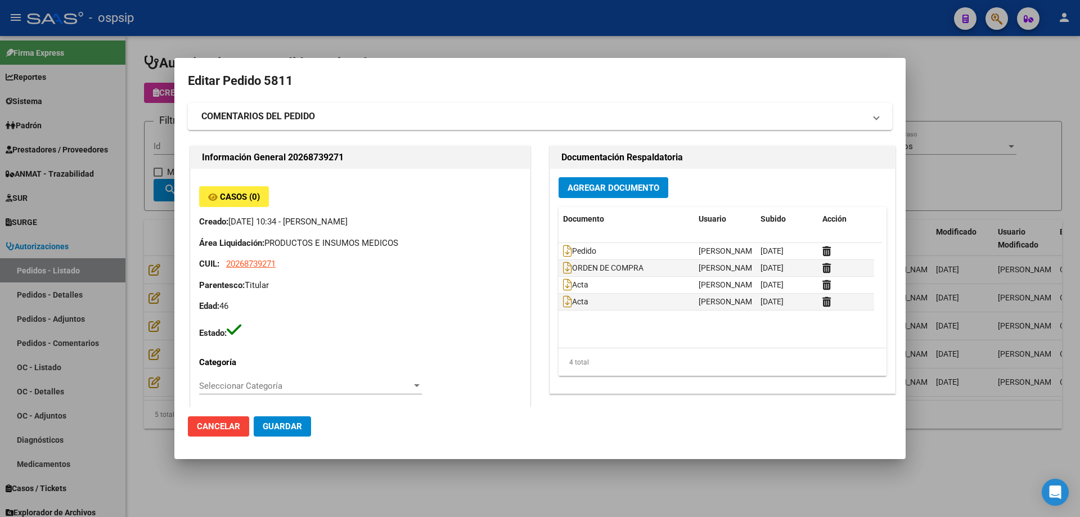
scroll to position [506, 0]
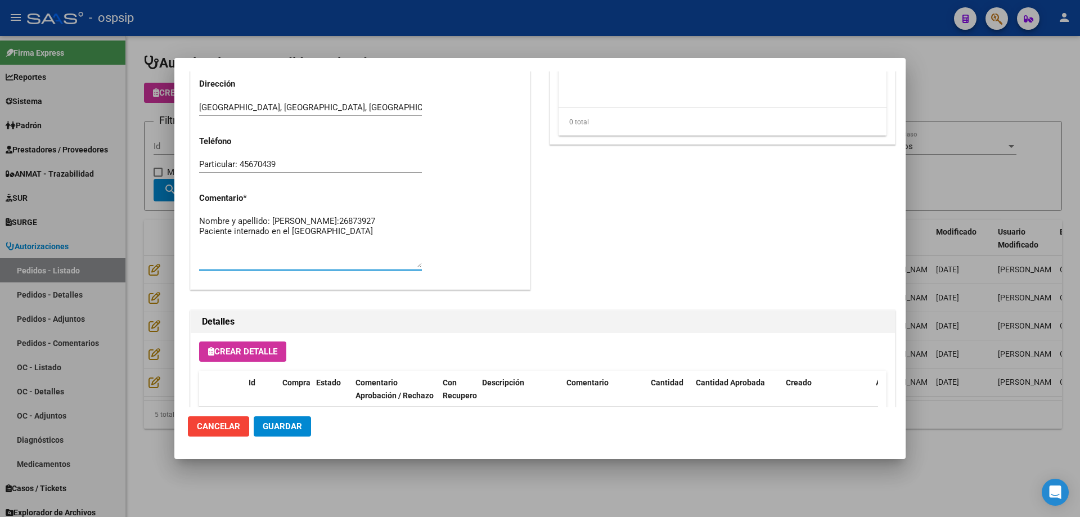
click at [132, 168] on div at bounding box center [540, 258] width 1080 height 517
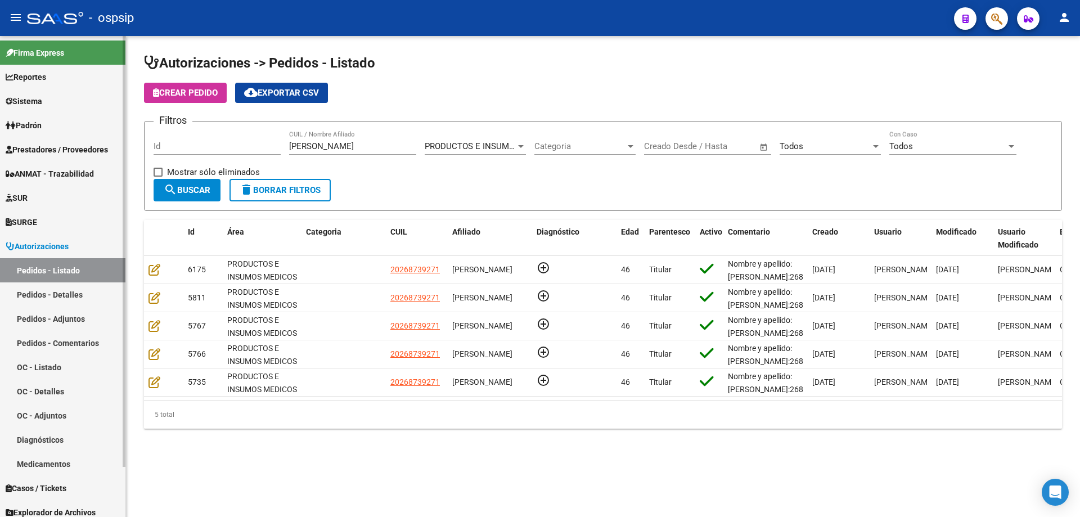
drag, startPoint x: 330, startPoint y: 143, endPoint x: 0, endPoint y: 110, distance: 331.1
click at [0, 110] on mat-sidenav-container "Firma Express Reportes Egresos Devengados Auditorías x Área Auditorías x Usuari…" at bounding box center [540, 276] width 1080 height 481
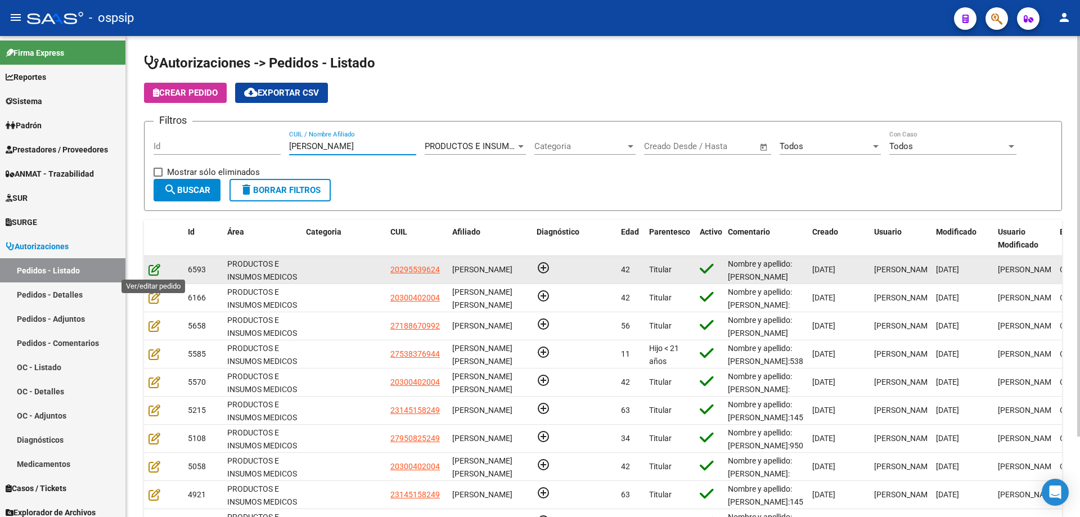
type input "[PERSON_NAME]"
click at [148, 265] on icon at bounding box center [154, 269] width 12 height 12
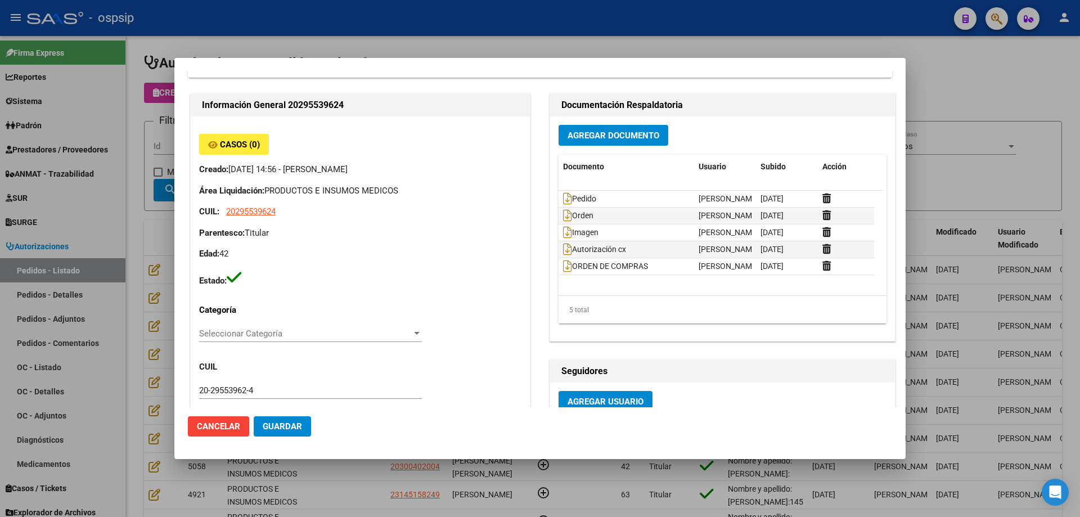
scroll to position [281, 0]
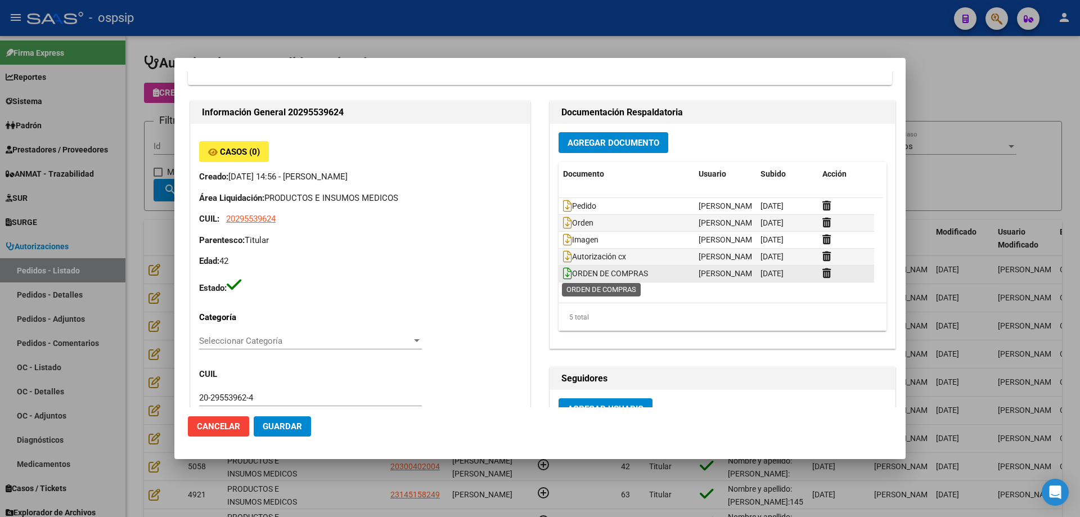
click at [564, 278] on icon at bounding box center [567, 273] width 9 height 12
click at [111, 240] on div at bounding box center [540, 258] width 1080 height 517
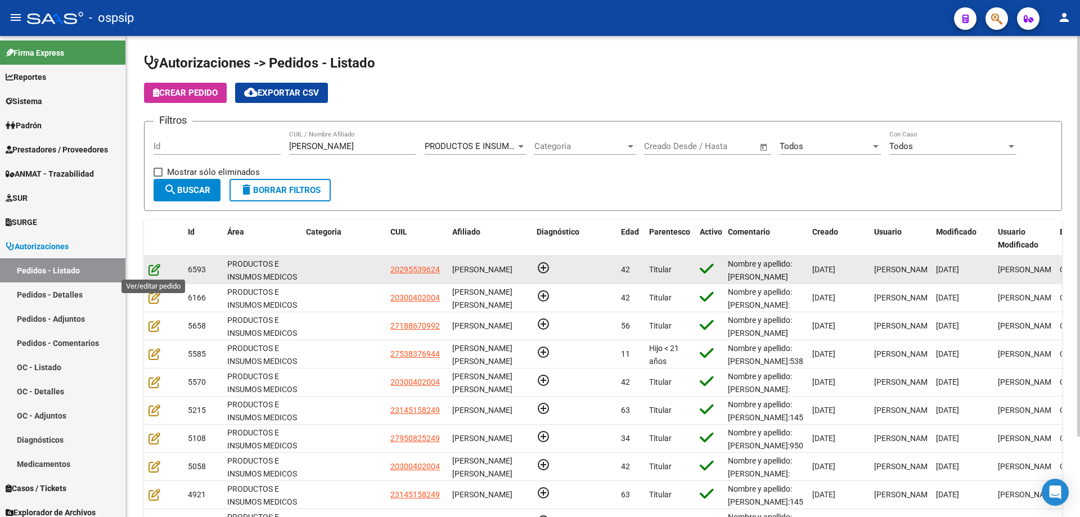
click at [158, 267] on icon at bounding box center [154, 269] width 12 height 12
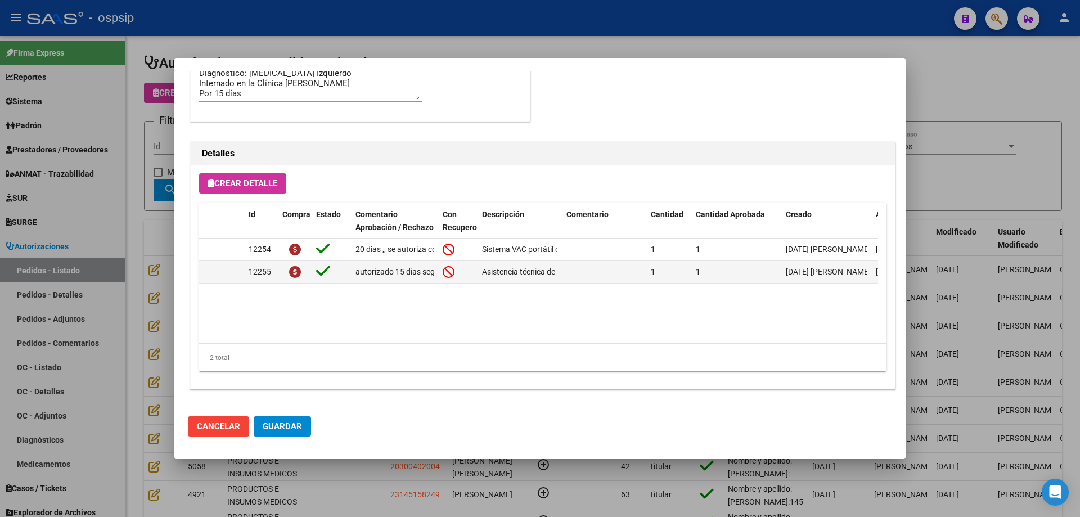
scroll to position [629, 0]
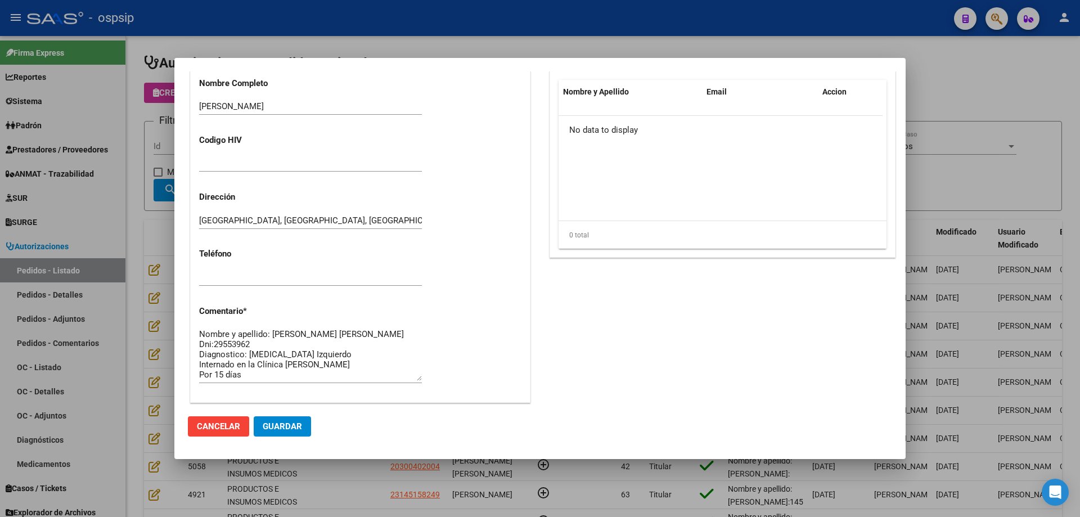
click at [155, 237] on div at bounding box center [540, 258] width 1080 height 517
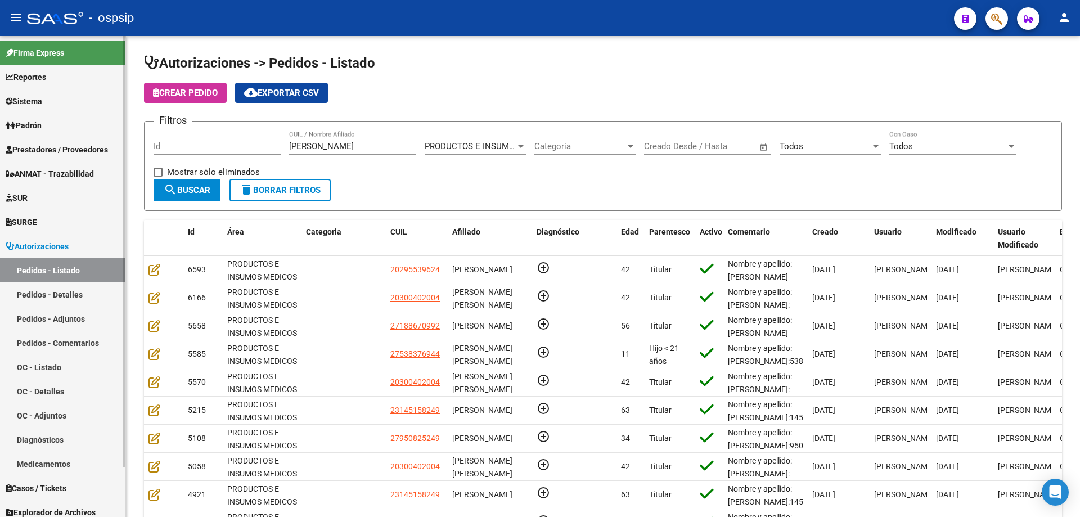
drag, startPoint x: 204, startPoint y: 152, endPoint x: 90, endPoint y: 147, distance: 113.7
click at [90, 147] on mat-sidenav-container "Firma Express Reportes Egresos Devengados Auditorías x Área Auditorías x Usuari…" at bounding box center [540, 276] width 1080 height 481
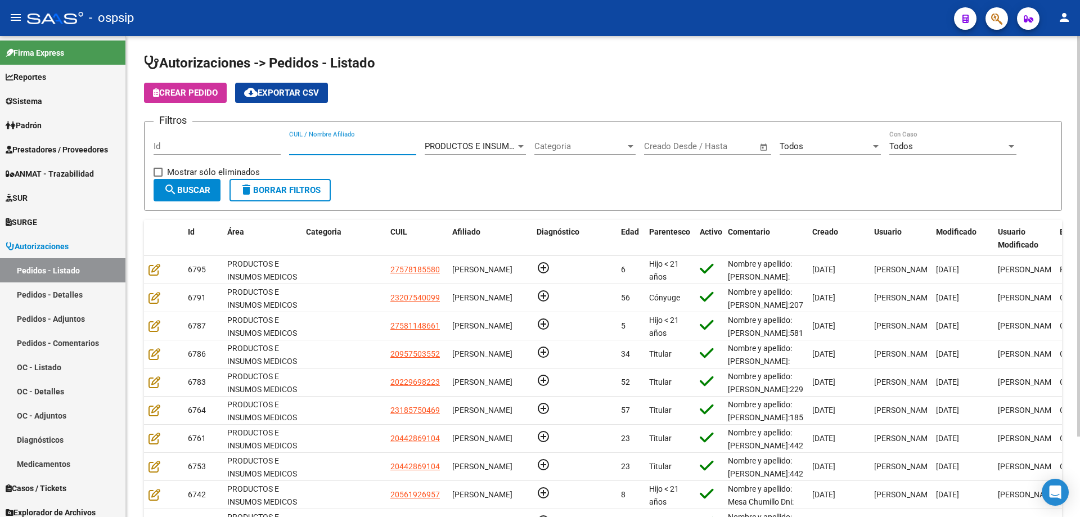
click at [261, 145] on input "Id" at bounding box center [217, 146] width 127 height 10
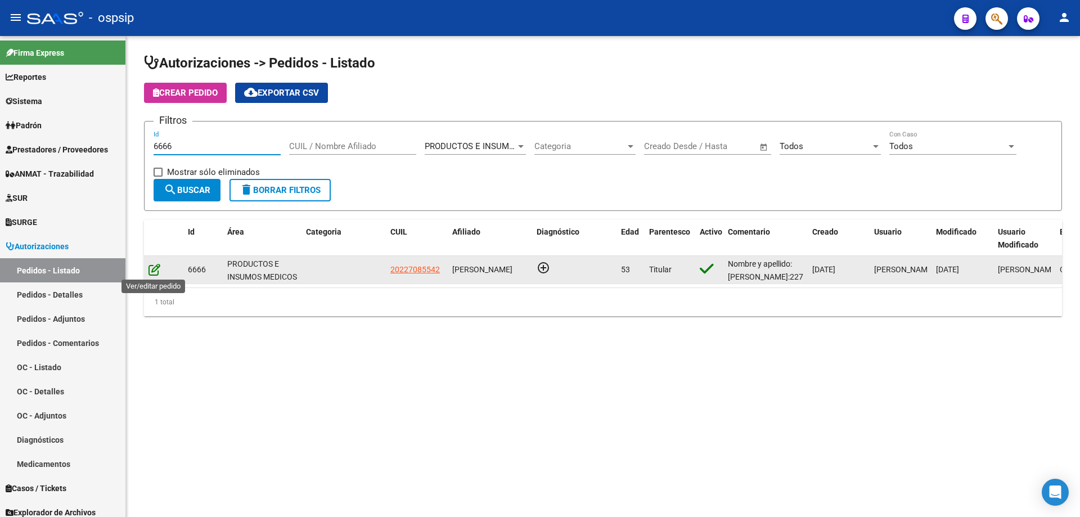
type input "6666"
click at [154, 265] on icon at bounding box center [154, 269] width 12 height 12
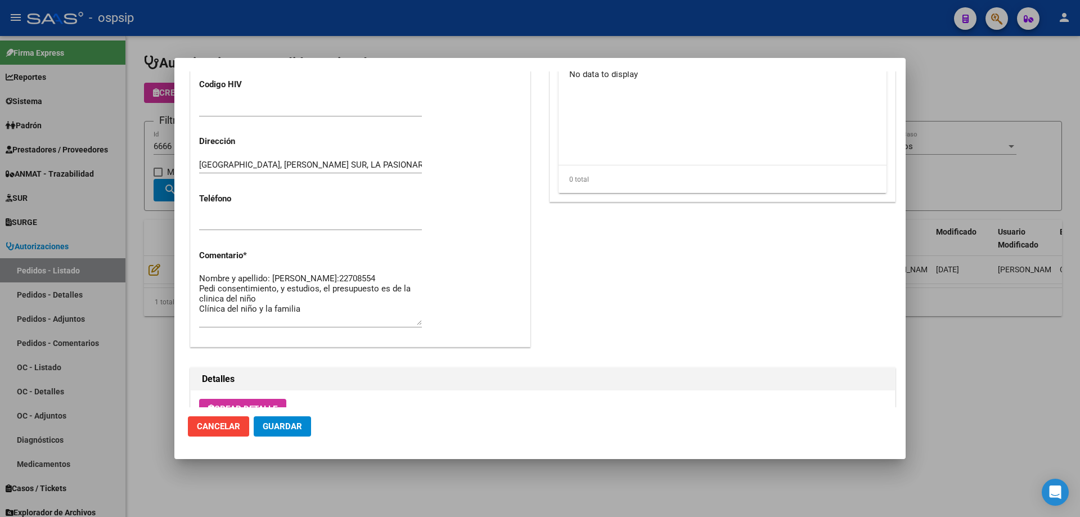
scroll to position [450, 0]
drag, startPoint x: 213, startPoint y: 285, endPoint x: 271, endPoint y: 290, distance: 58.1
click at [271, 290] on textarea "Nombre y apellido: [PERSON_NAME]:22708554 Pedi consentimiento, y estudios, el p…" at bounding box center [310, 297] width 223 height 53
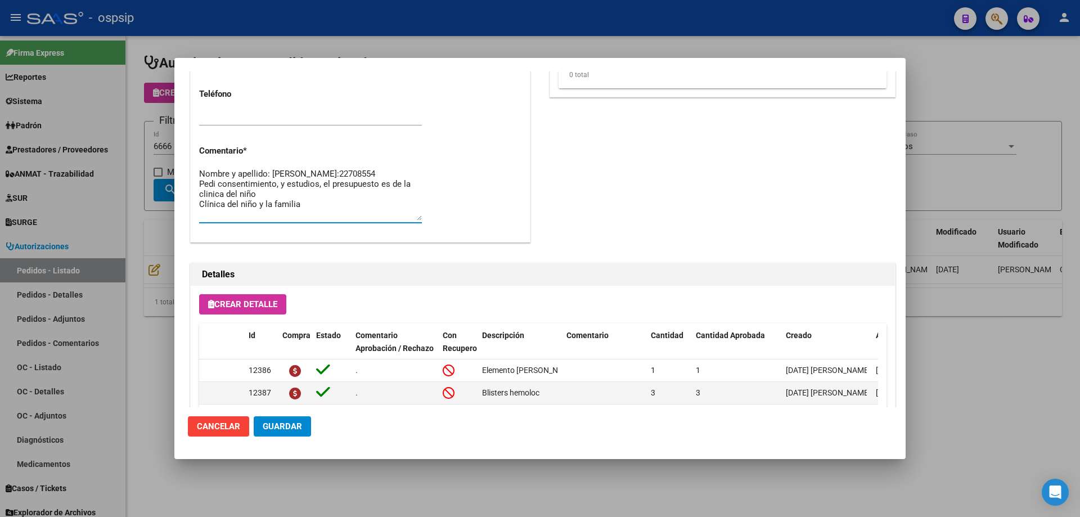
scroll to position [506, 0]
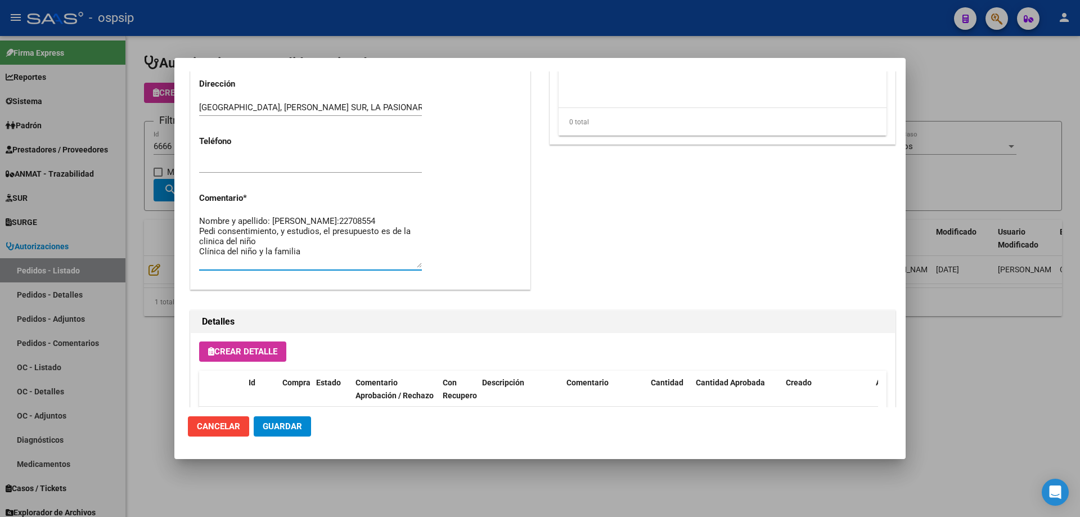
click at [317, 255] on textarea "Nombre y apellido: [PERSON_NAME]:22708554 Pedi consentimiento, y estudios, el p…" at bounding box center [310, 241] width 223 height 53
click at [317, 261] on textarea "Nombre y apellido: [PERSON_NAME]:22708554 Pedi consentimiento, y estudios, el p…" at bounding box center [310, 241] width 223 height 53
type textarea "Nombre y apellido: [PERSON_NAME]:22708554 Clínica del niño y la familia [PERSON…"
click at [300, 432] on button "Guardar" at bounding box center [282, 426] width 57 height 20
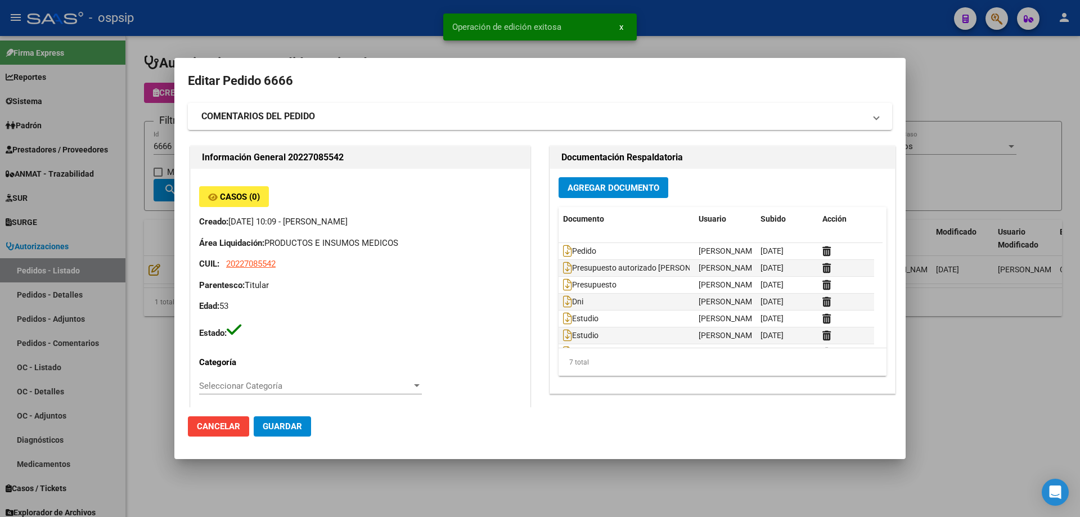
click at [66, 201] on div at bounding box center [540, 258] width 1080 height 517
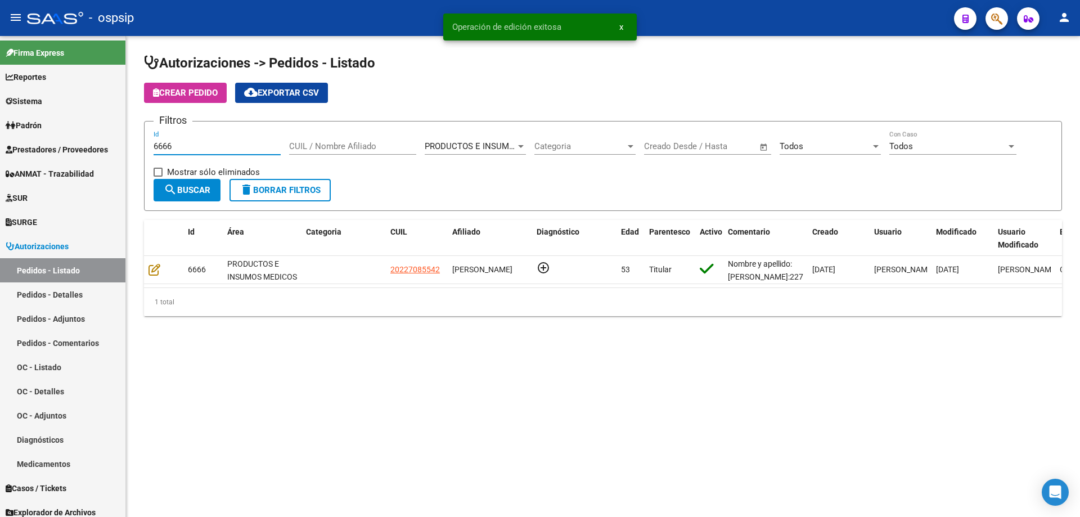
click at [238, 147] on input "6666" at bounding box center [217, 146] width 127 height 10
type input "6"
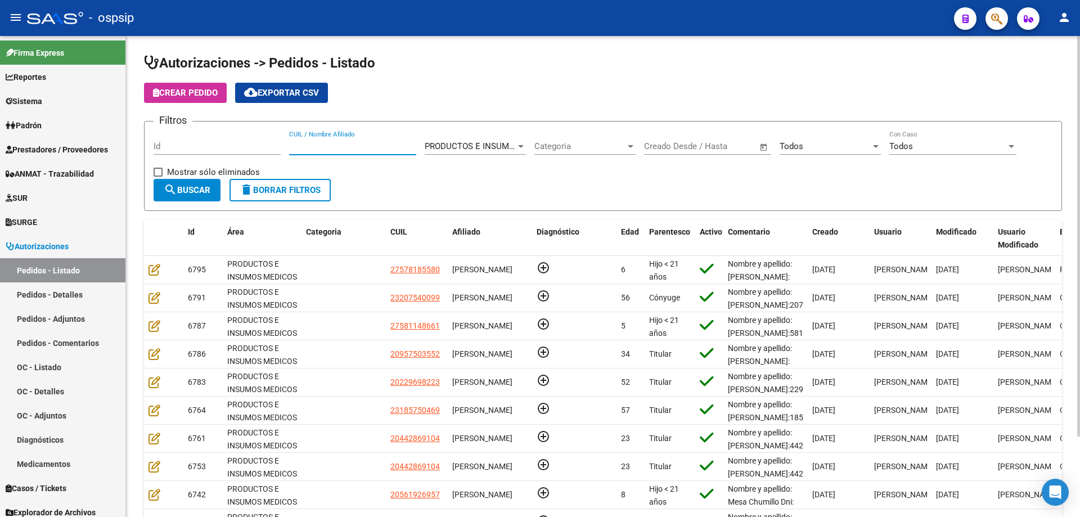
click at [322, 150] on input "CUIL / Nombre Afiliado" at bounding box center [352, 146] width 127 height 10
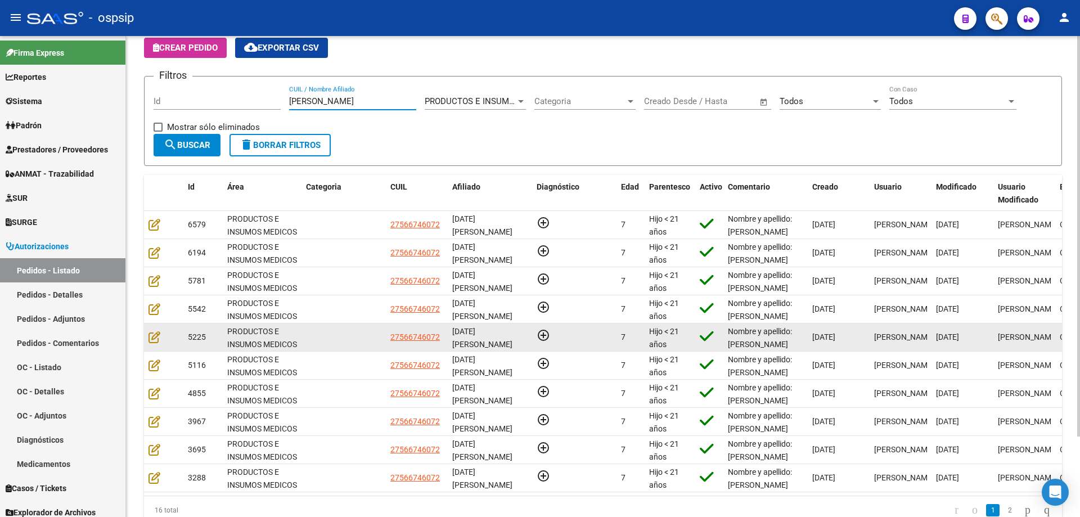
scroll to position [97, 0]
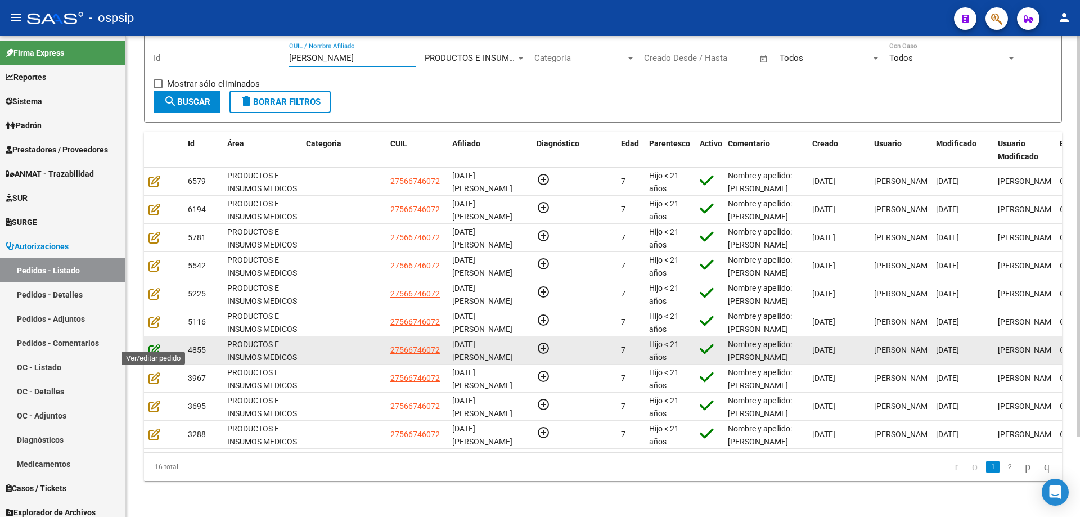
type input "[PERSON_NAME]"
click at [151, 344] on icon at bounding box center [154, 350] width 12 height 12
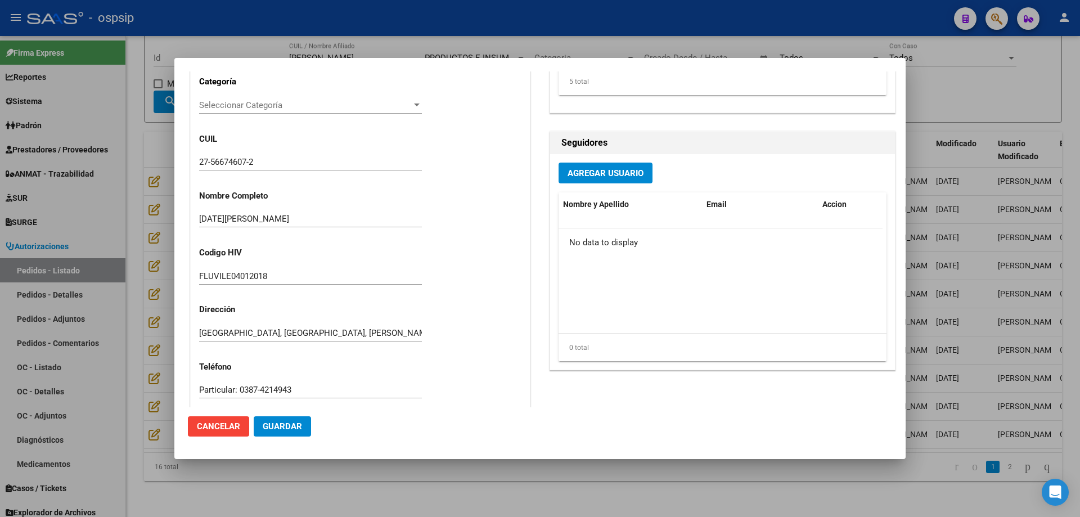
scroll to position [0, 0]
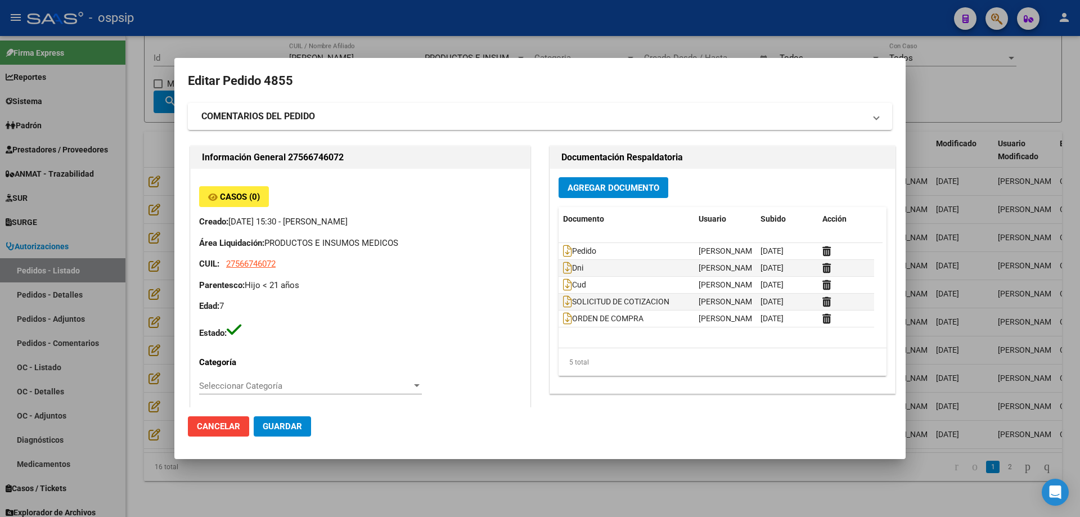
click at [143, 289] on div at bounding box center [540, 258] width 1080 height 517
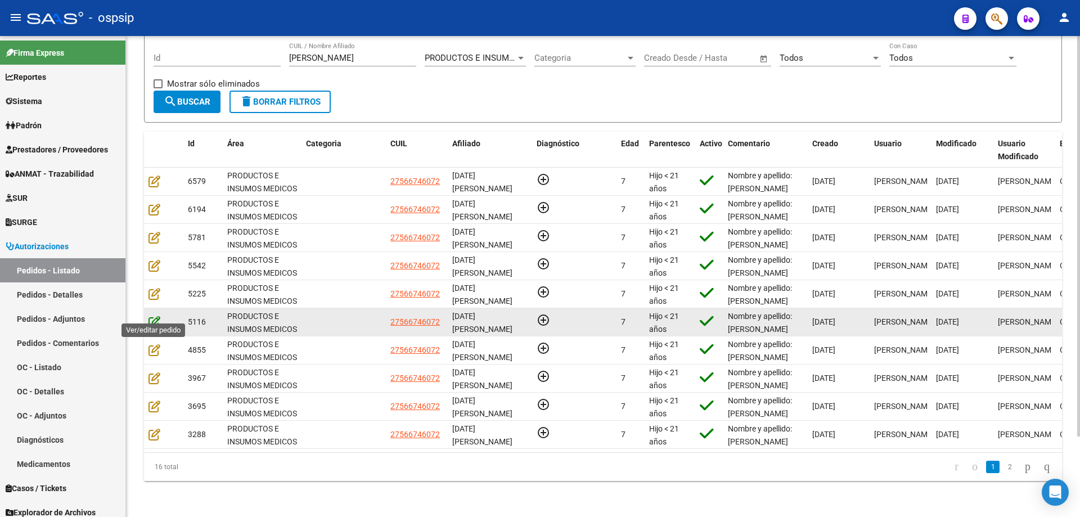
click at [153, 315] on icon at bounding box center [154, 321] width 12 height 12
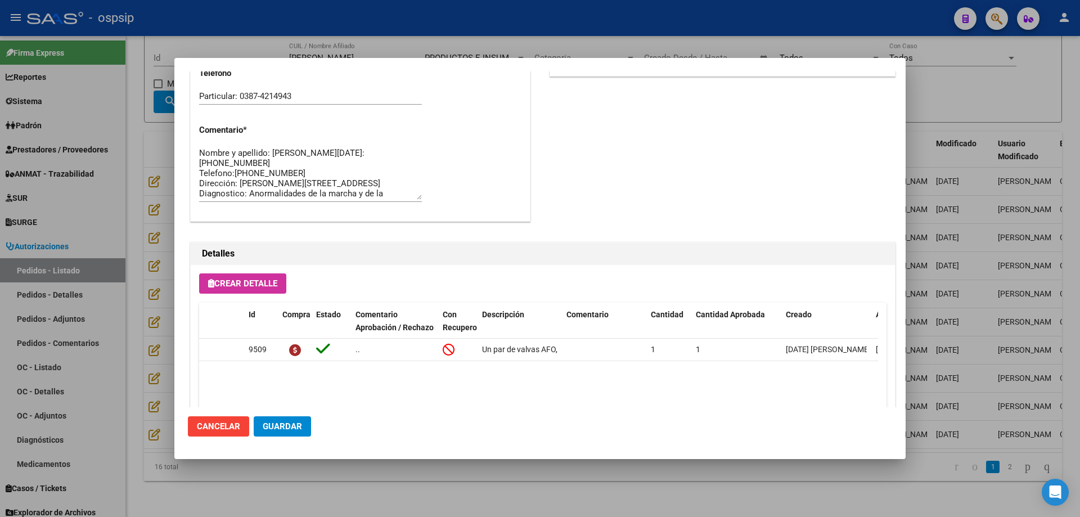
scroll to position [674, 0]
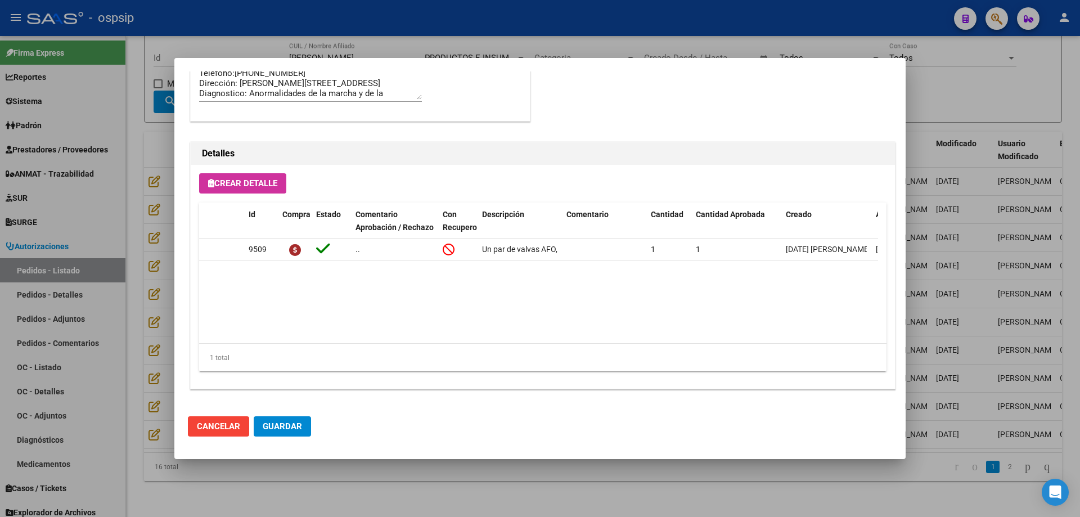
click at [169, 272] on div at bounding box center [540, 258] width 1080 height 517
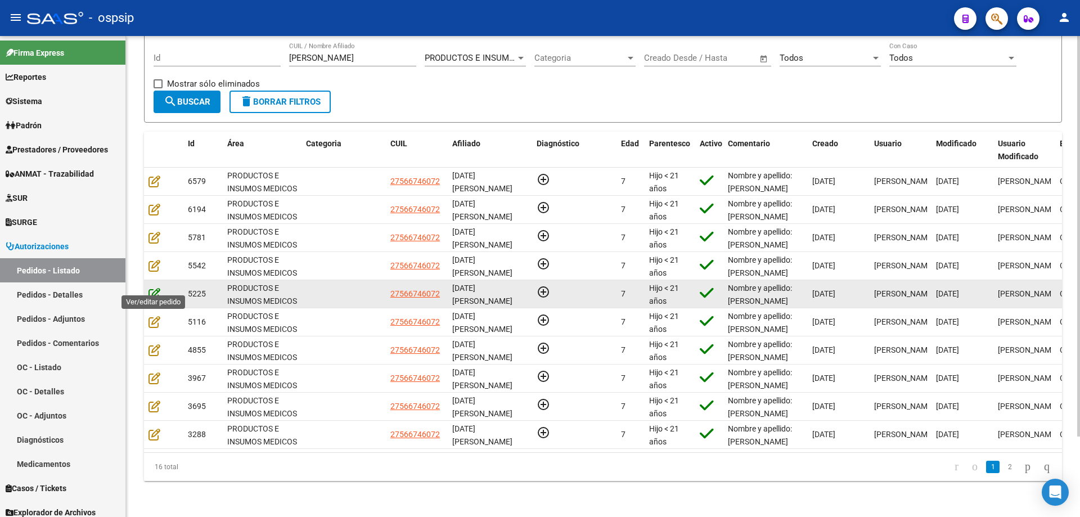
click at [155, 287] on icon at bounding box center [154, 293] width 12 height 12
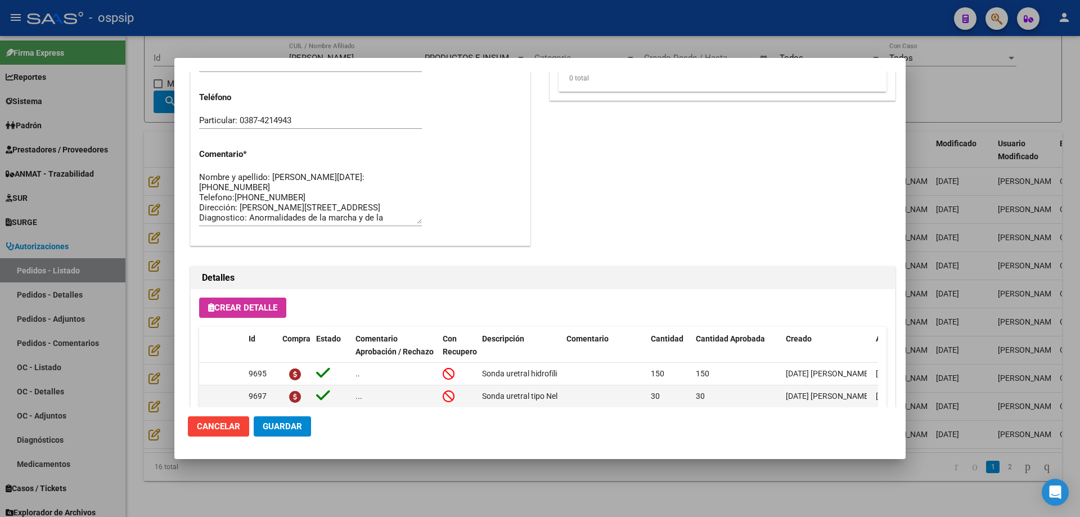
scroll to position [619, 0]
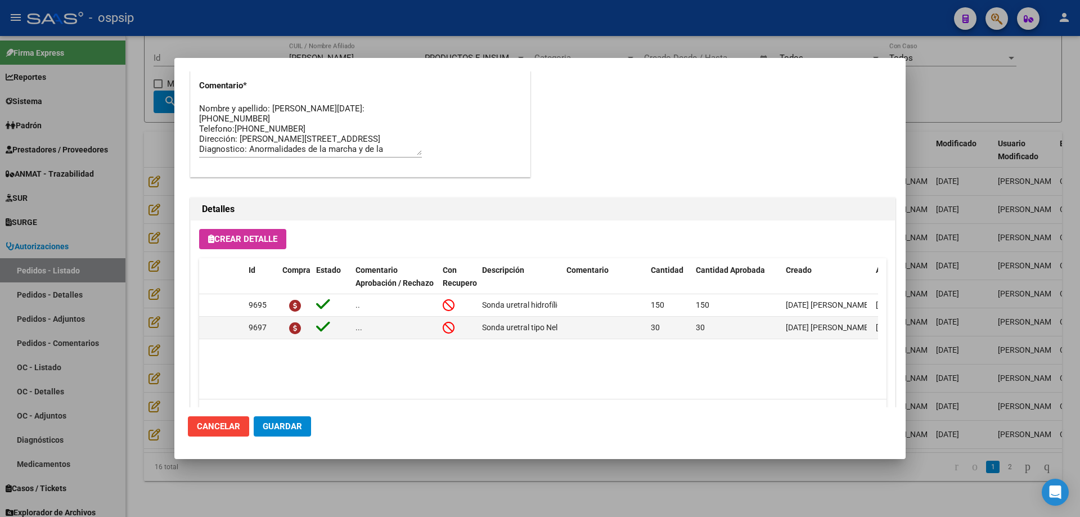
click at [140, 260] on div at bounding box center [540, 258] width 1080 height 517
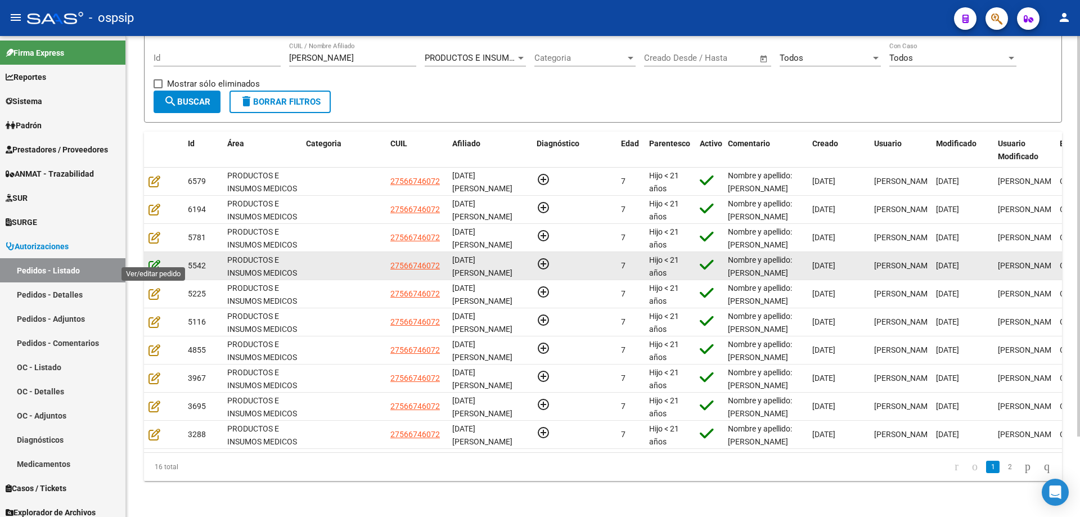
click at [156, 259] on icon at bounding box center [154, 265] width 12 height 12
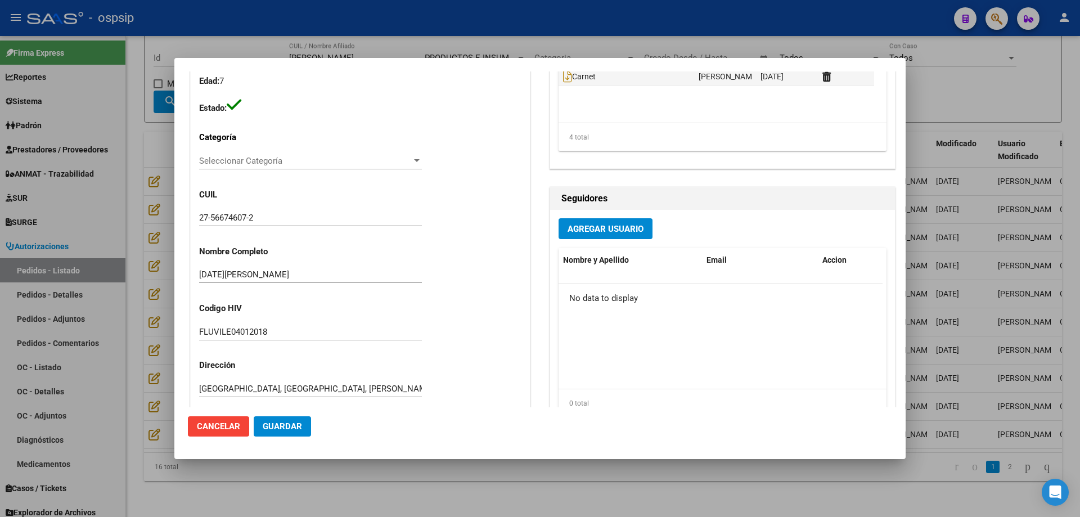
scroll to position [0, 0]
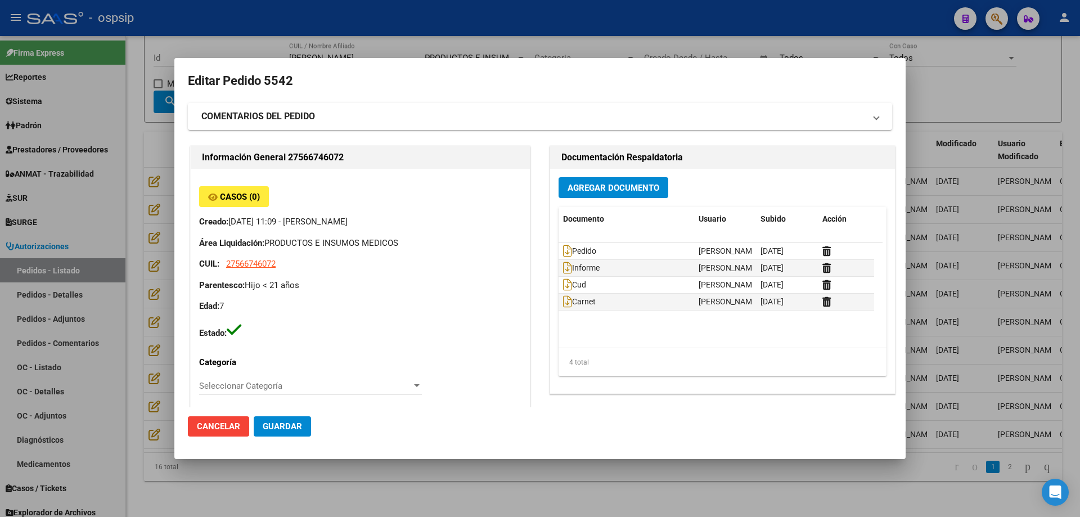
click at [88, 252] on div at bounding box center [540, 258] width 1080 height 517
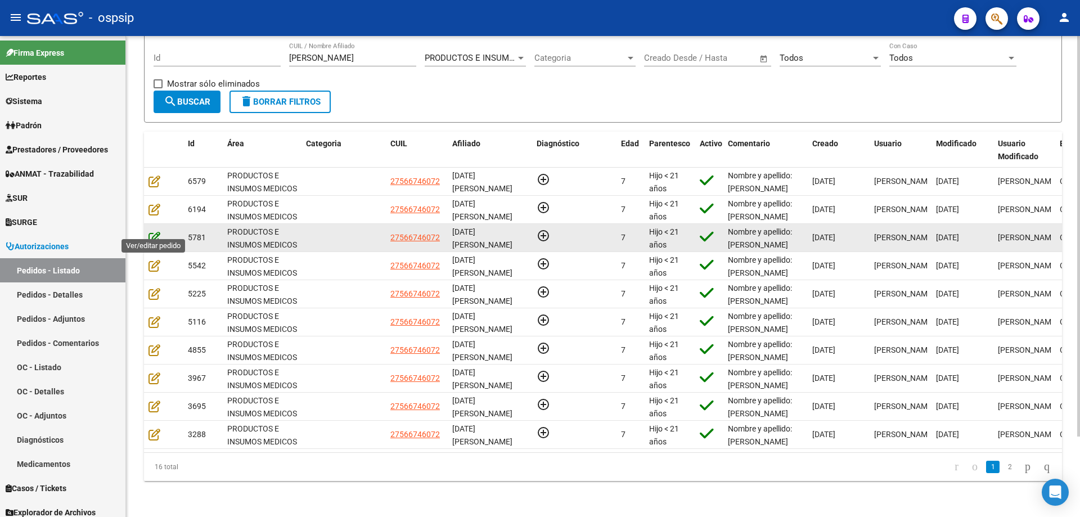
click at [157, 231] on icon at bounding box center [154, 237] width 12 height 12
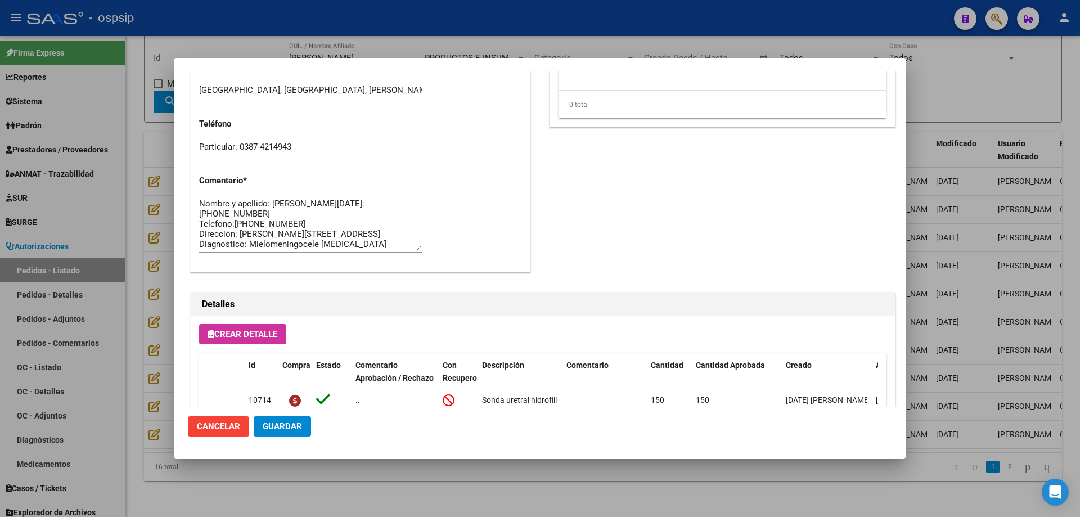
scroll to position [674, 0]
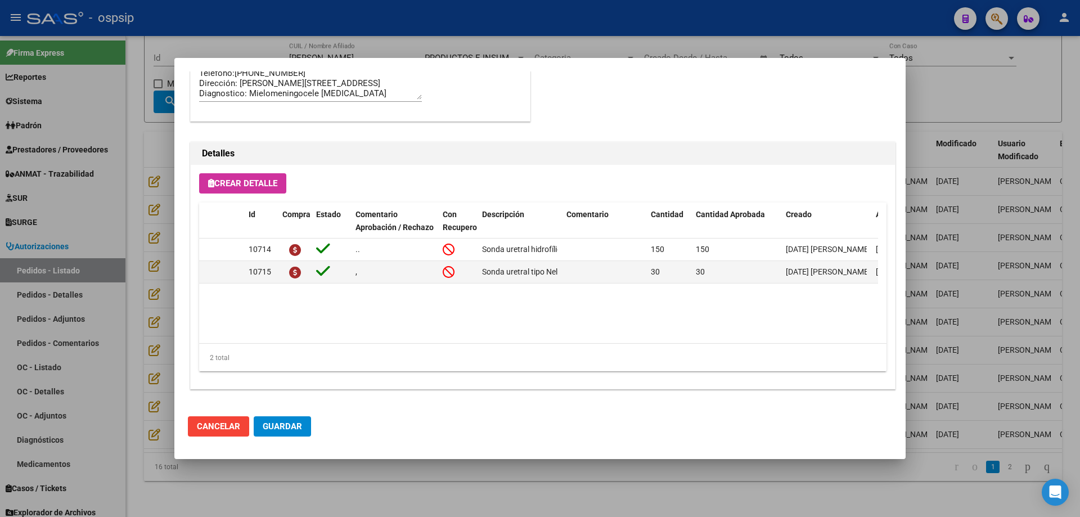
click at [146, 254] on div at bounding box center [540, 258] width 1080 height 517
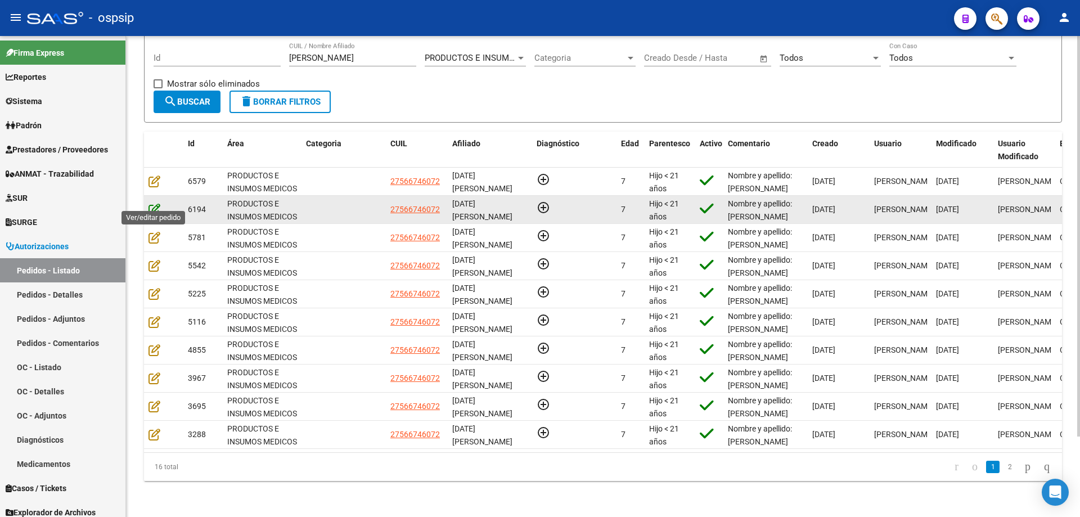
click at [152, 203] on icon at bounding box center [154, 209] width 12 height 12
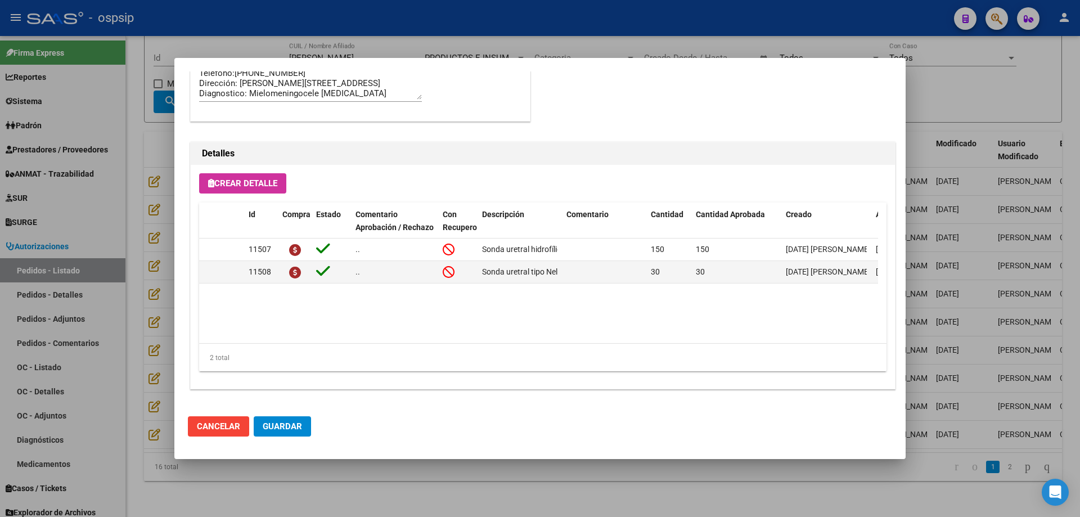
click at [148, 220] on div at bounding box center [540, 258] width 1080 height 517
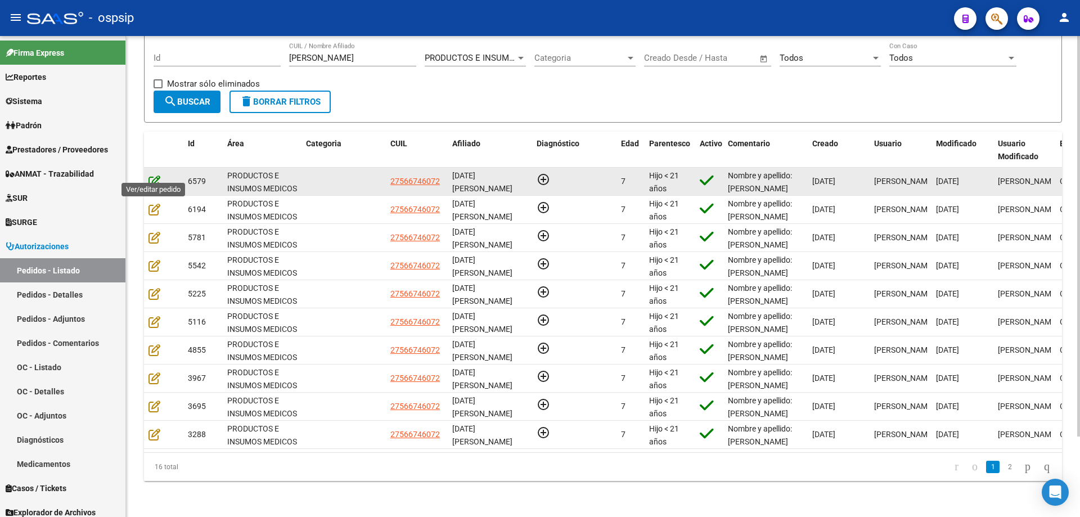
click at [154, 175] on icon at bounding box center [154, 181] width 12 height 12
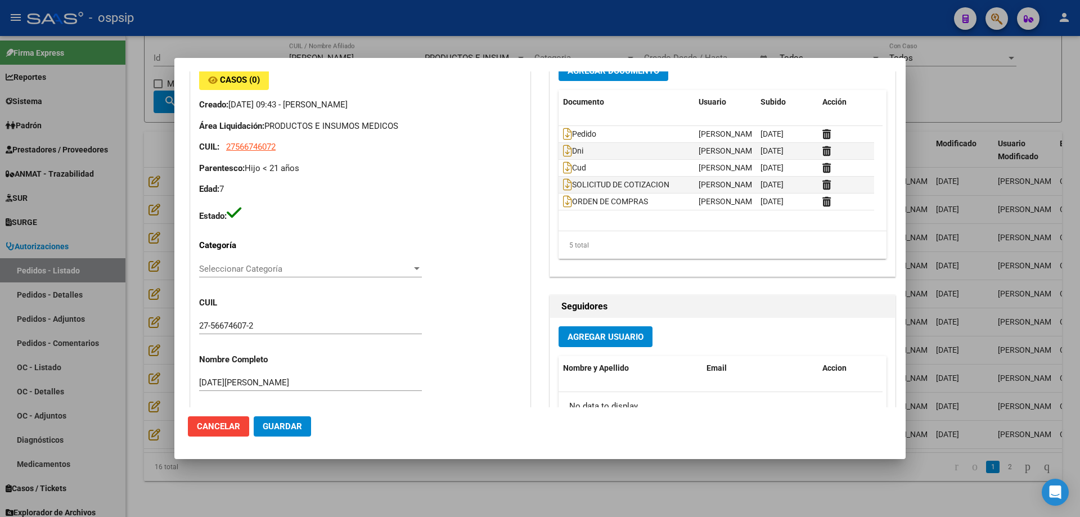
scroll to position [112, 0]
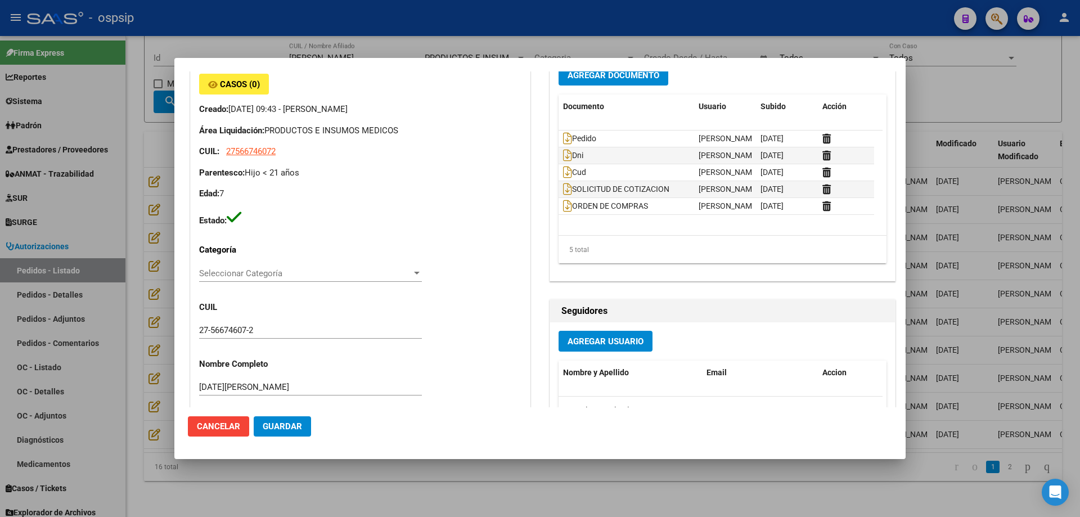
click at [159, 217] on div at bounding box center [540, 258] width 1080 height 517
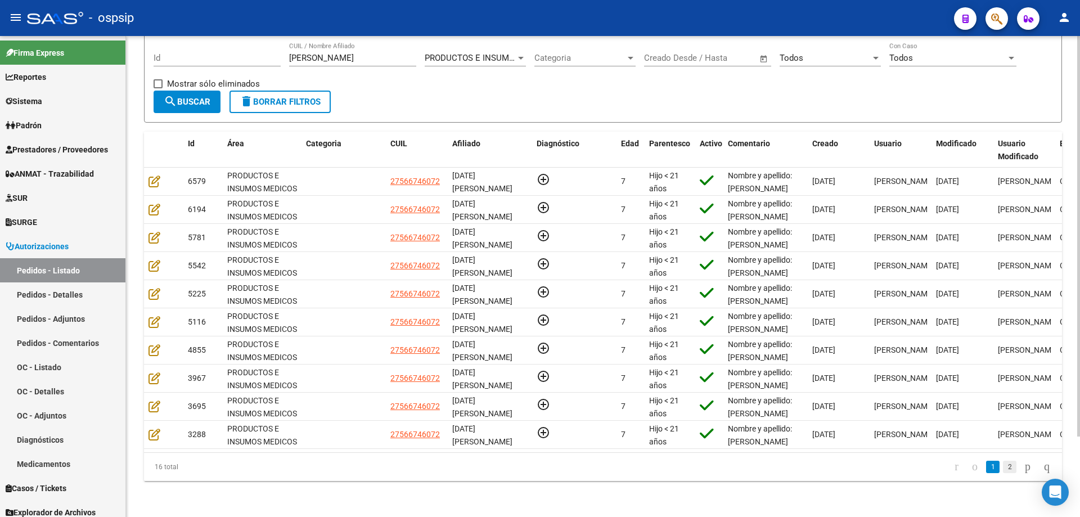
click at [1003, 468] on link "2" at bounding box center [1009, 467] width 13 height 12
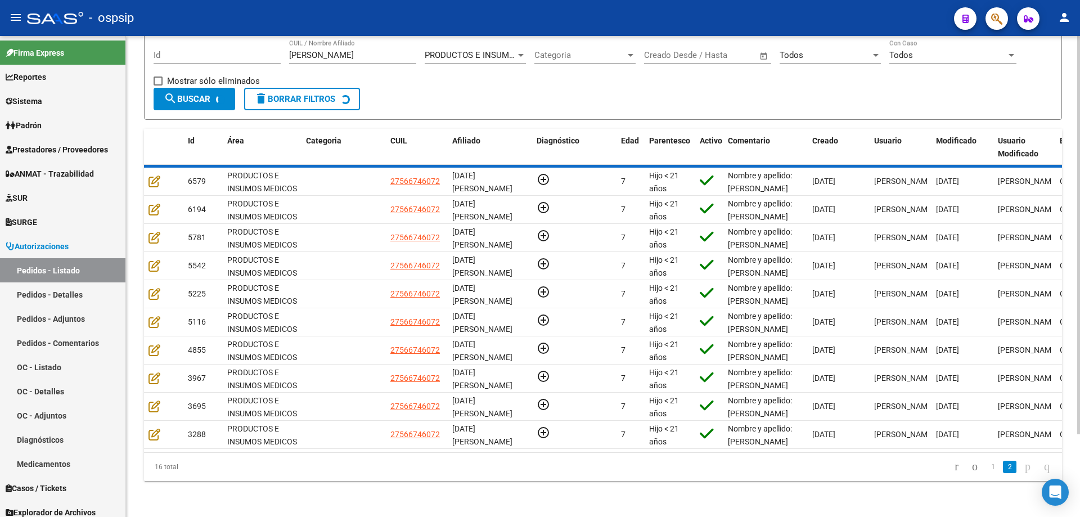
scroll to position [0, 0]
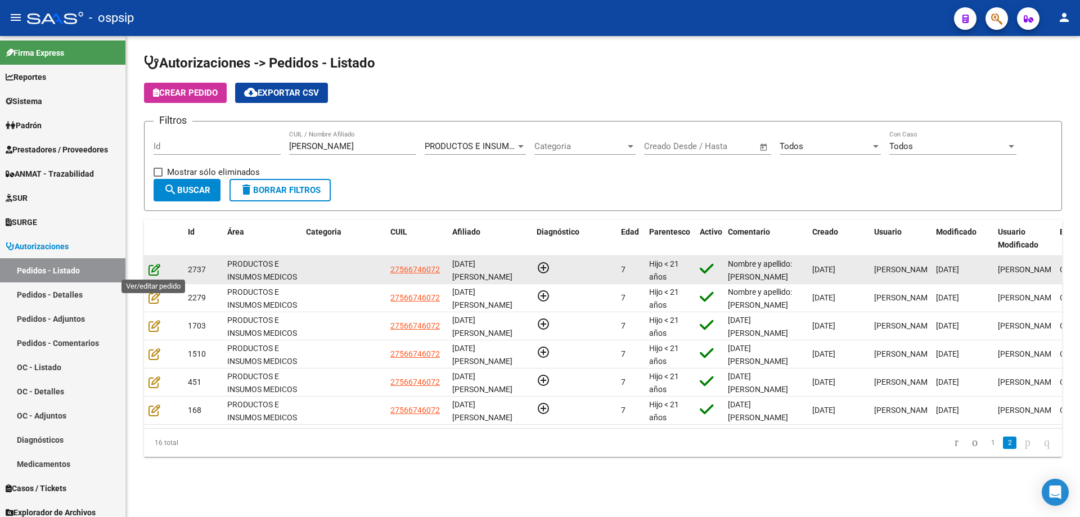
click at [153, 269] on icon at bounding box center [154, 269] width 12 height 12
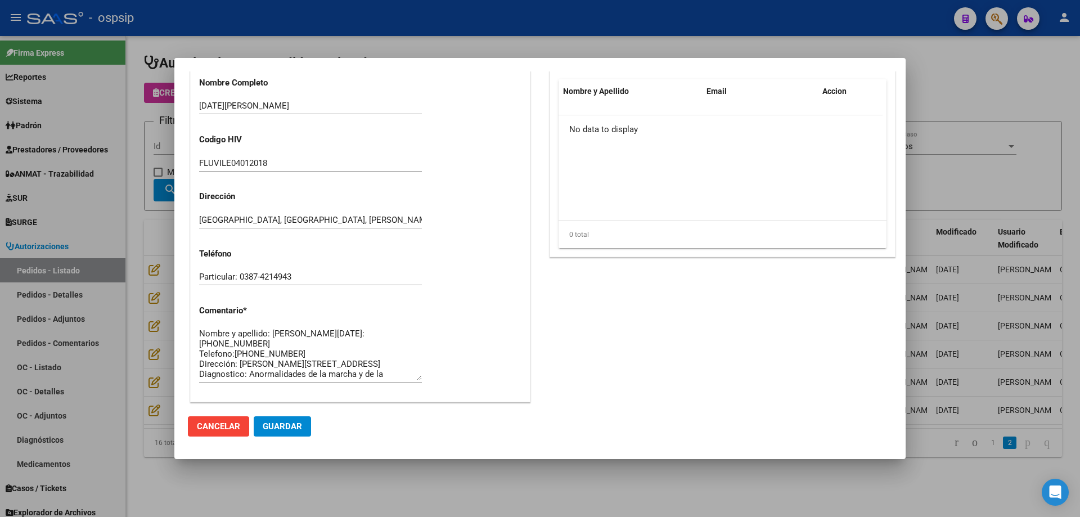
scroll to position [674, 0]
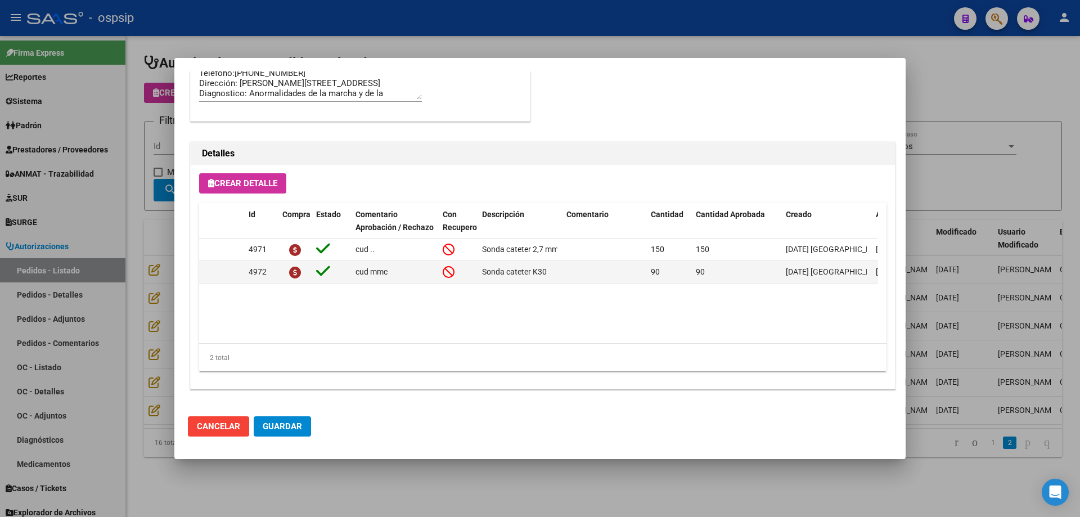
click at [152, 304] on div at bounding box center [540, 258] width 1080 height 517
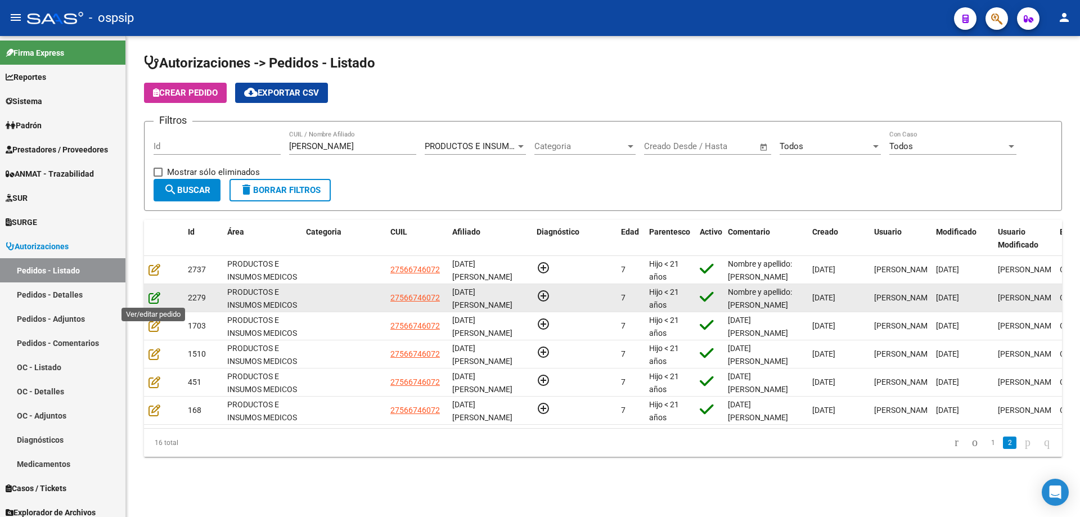
click at [153, 300] on icon at bounding box center [154, 297] width 12 height 12
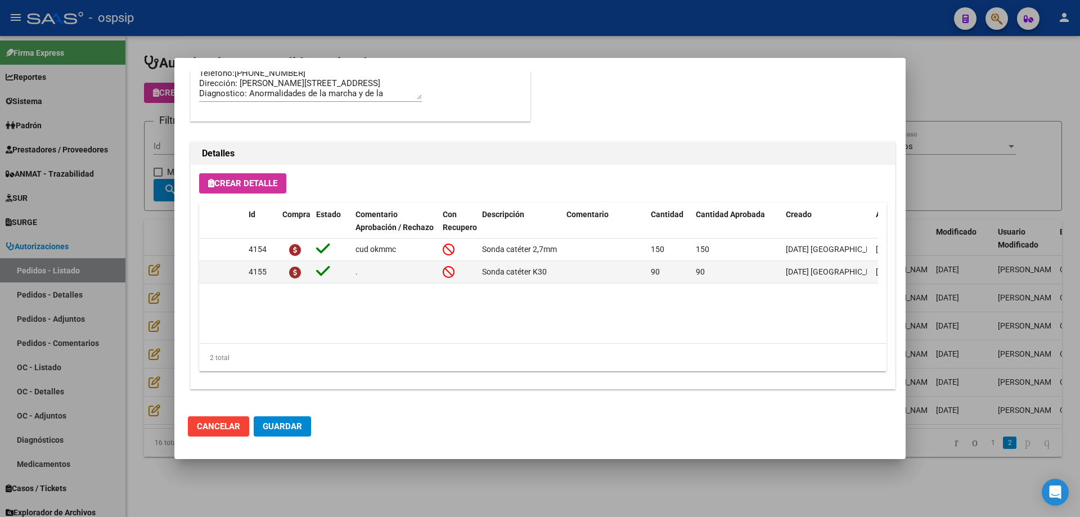
click at [163, 296] on div at bounding box center [540, 258] width 1080 height 517
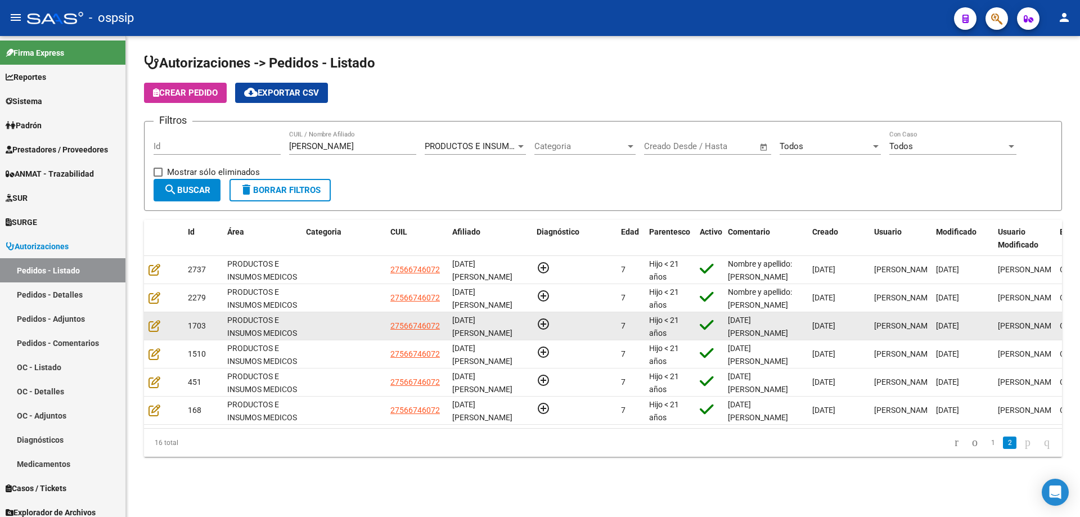
click at [160, 327] on div at bounding box center [163, 325] width 30 height 13
click at [158, 327] on icon at bounding box center [154, 325] width 12 height 12
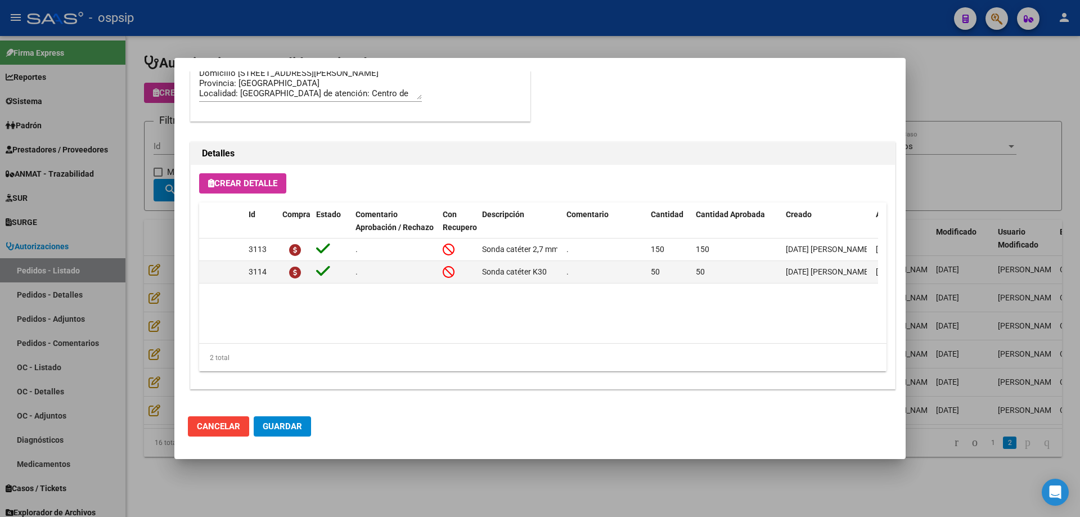
click at [156, 325] on div at bounding box center [540, 258] width 1080 height 517
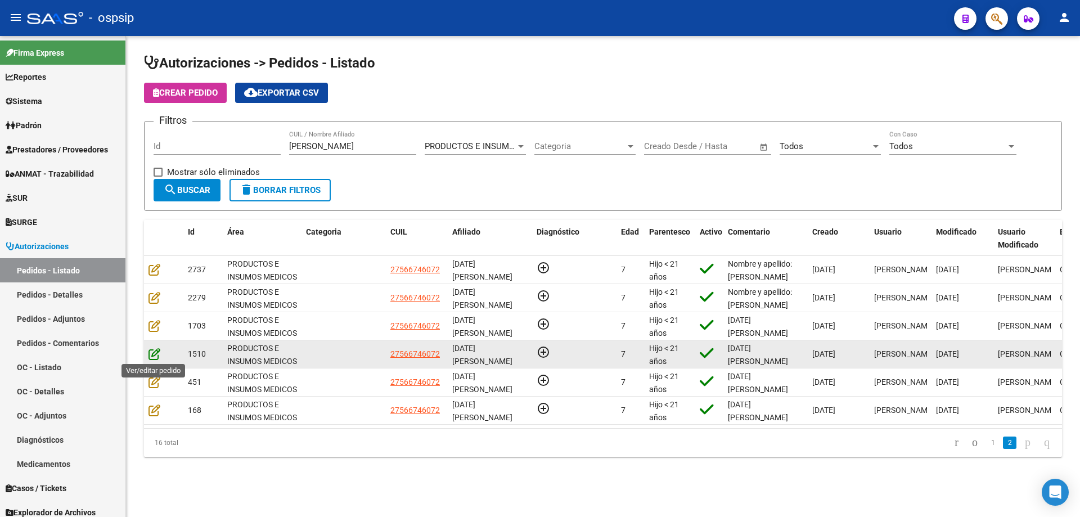
click at [154, 354] on icon at bounding box center [154, 354] width 12 height 12
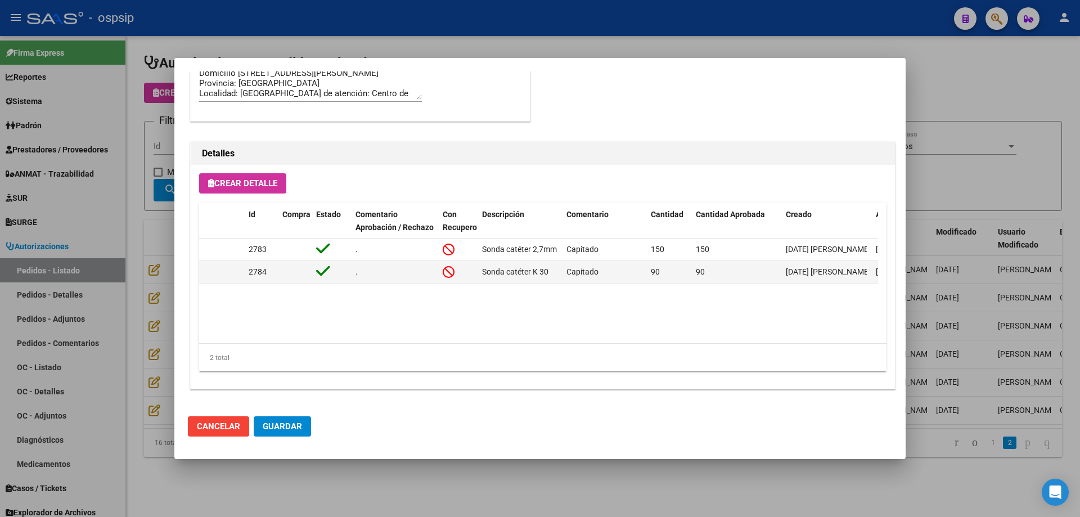
click at [83, 298] on div at bounding box center [540, 258] width 1080 height 517
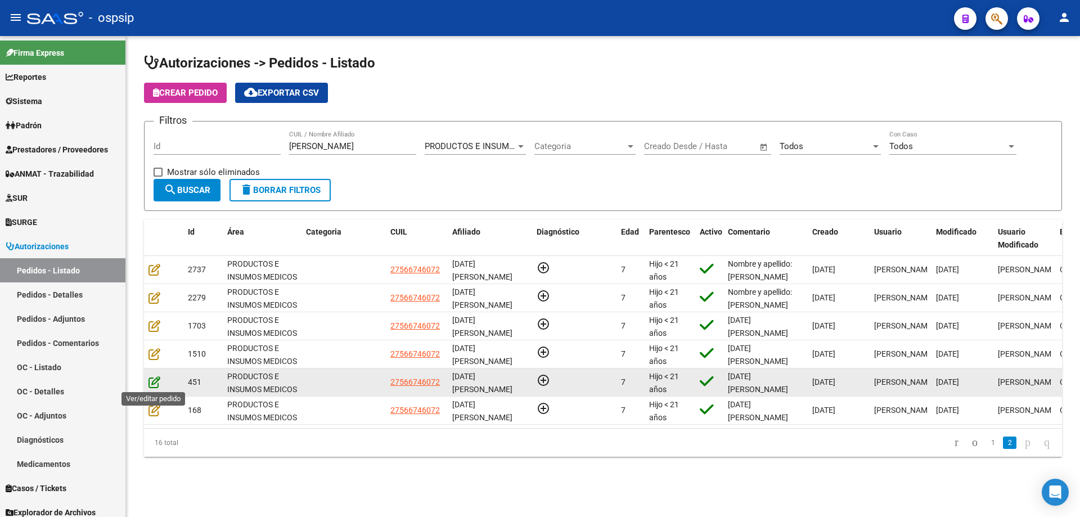
click at [152, 381] on icon at bounding box center [154, 382] width 12 height 12
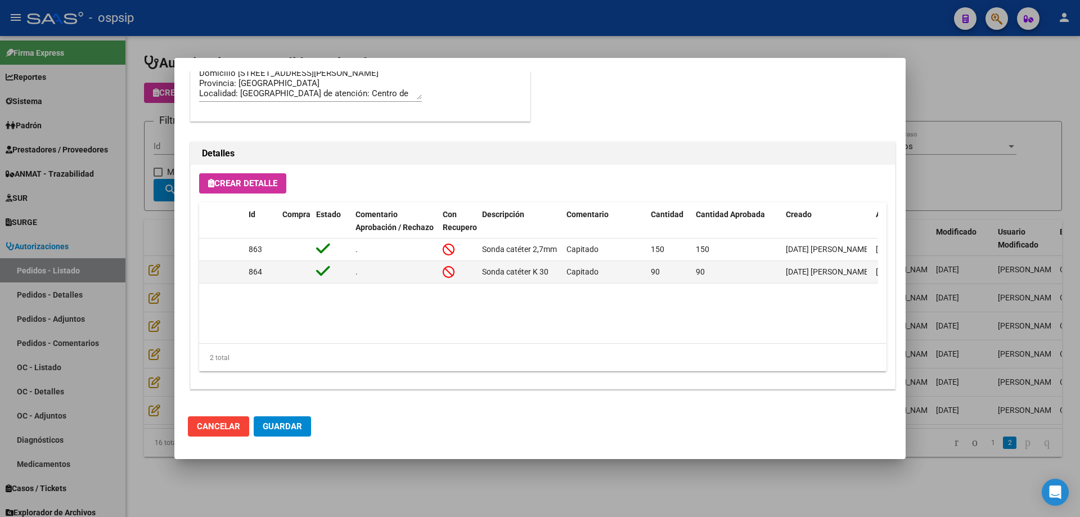
click at [120, 313] on div at bounding box center [540, 258] width 1080 height 517
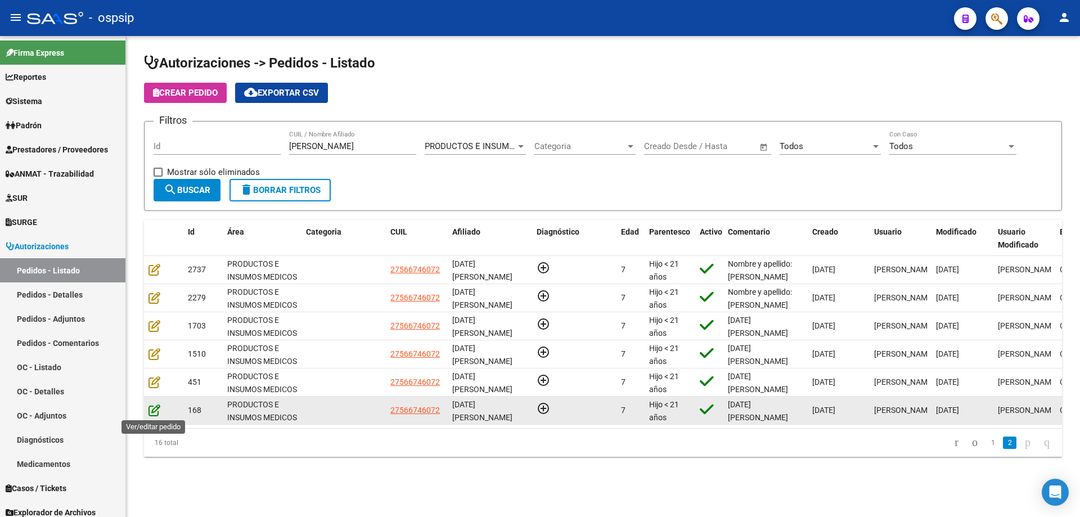
click at [156, 404] on icon at bounding box center [154, 410] width 12 height 12
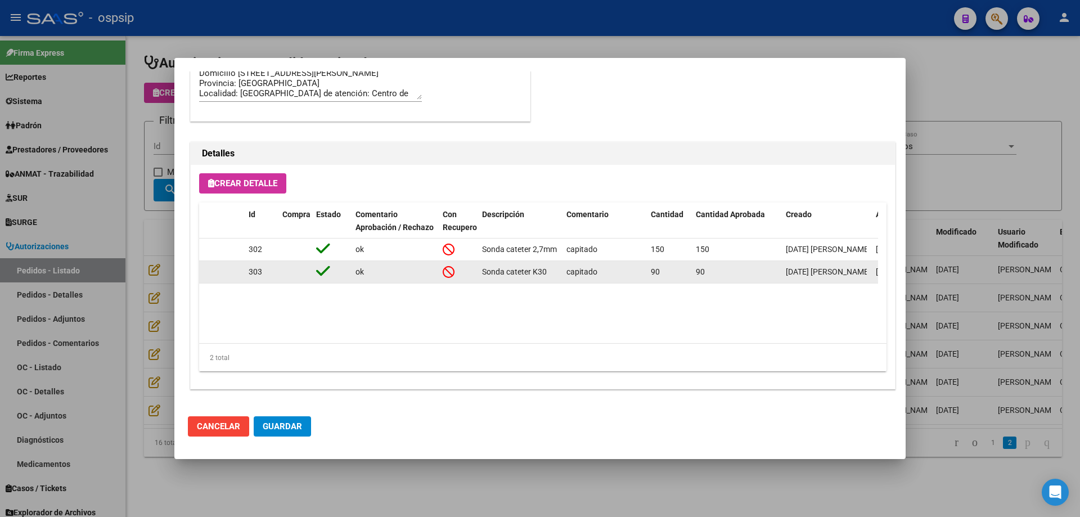
click at [217, 278] on datatable-body-cell at bounding box center [221, 272] width 45 height 22
click at [163, 274] on div at bounding box center [540, 258] width 1080 height 517
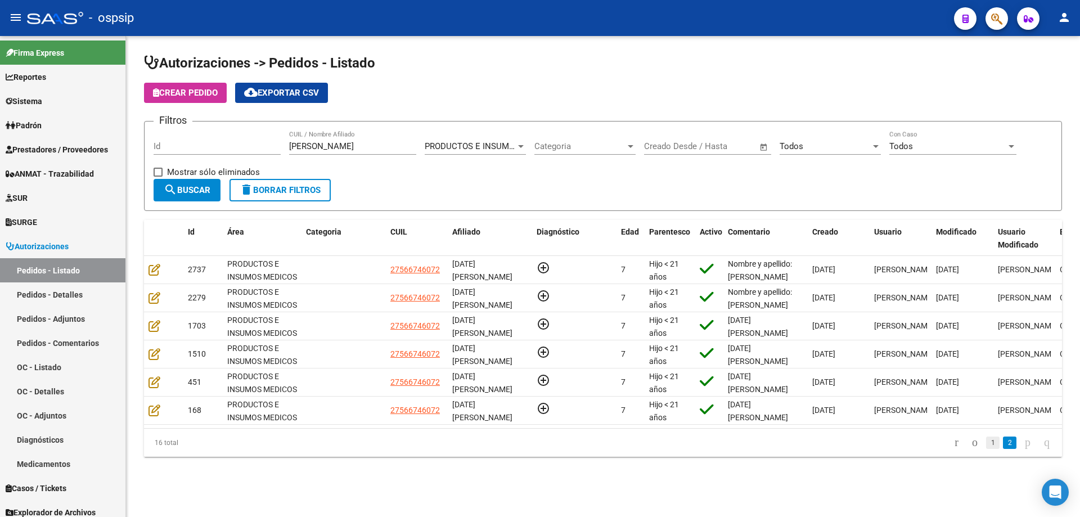
click at [986, 447] on link "1" at bounding box center [992, 442] width 13 height 12
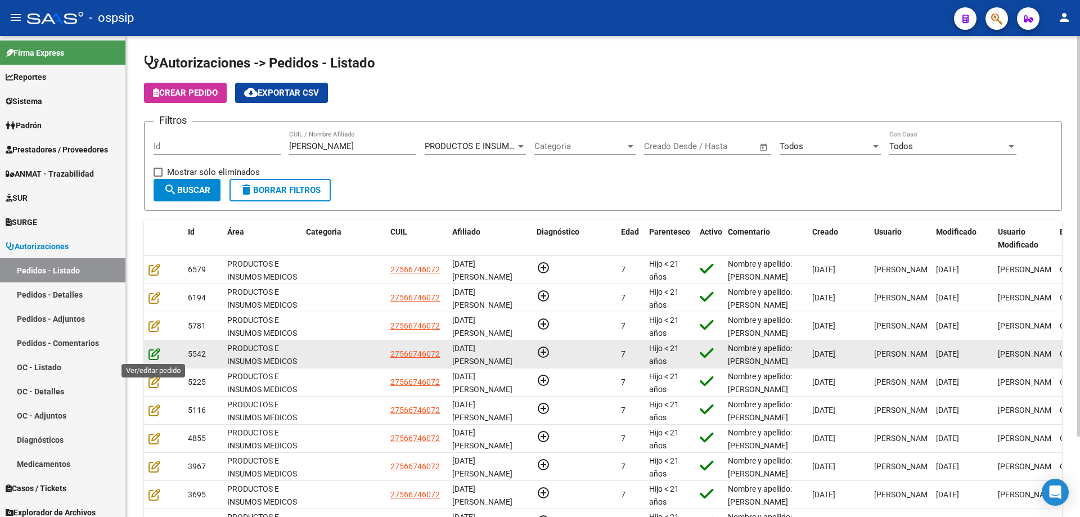
click at [154, 354] on icon at bounding box center [154, 354] width 12 height 12
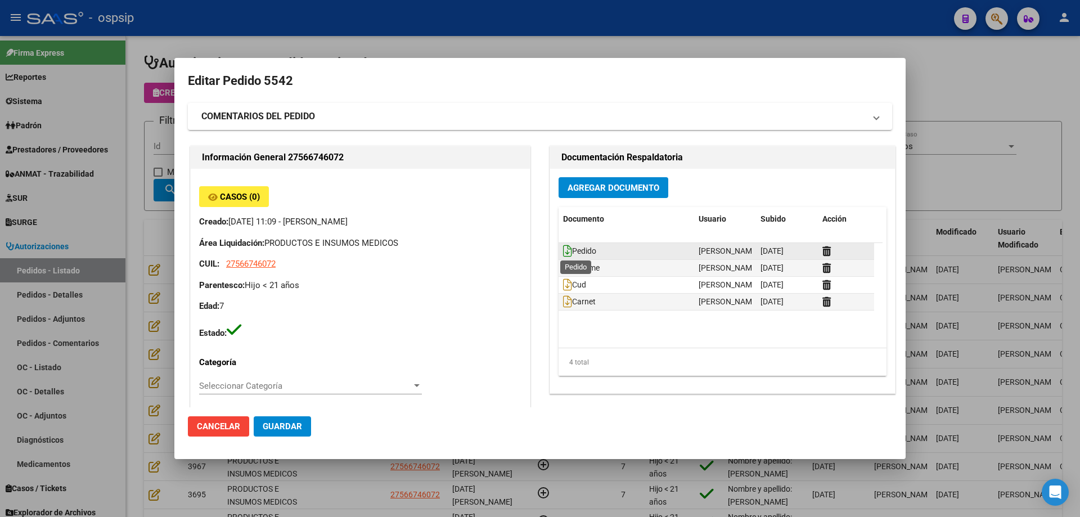
click at [564, 250] on icon at bounding box center [567, 251] width 9 height 12
click at [86, 195] on div at bounding box center [540, 258] width 1080 height 517
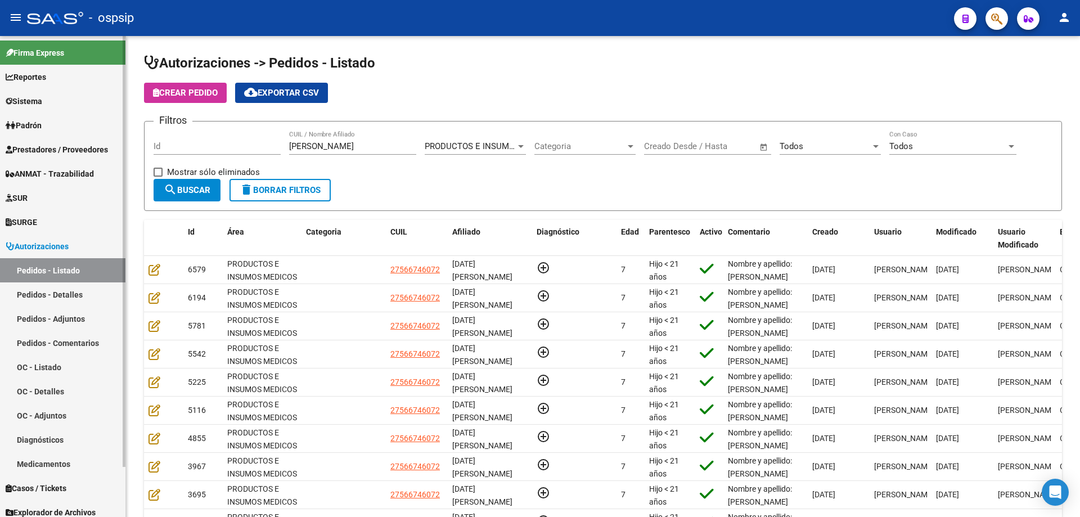
drag, startPoint x: 317, startPoint y: 147, endPoint x: 0, endPoint y: 127, distance: 317.8
click at [1, 127] on mat-sidenav-container "Firma Express Reportes Egresos Devengados Auditorías x Área Auditorías x Usuari…" at bounding box center [540, 276] width 1080 height 481
paste input "13.933.691"
click at [318, 150] on input "13.933.691" at bounding box center [352, 146] width 127 height 10
click at [301, 144] on input "13.933691" at bounding box center [352, 146] width 127 height 10
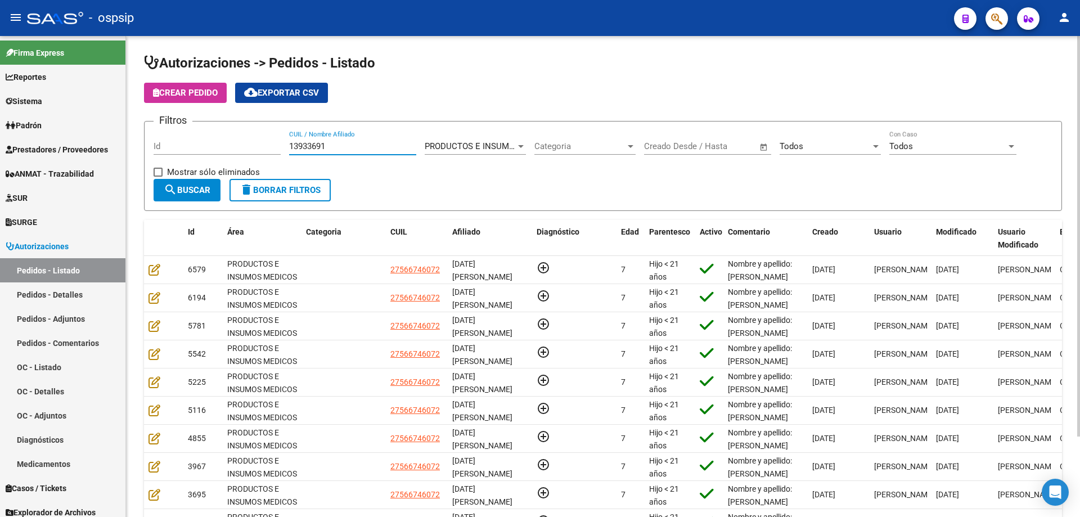
type input "13933691"
click at [206, 189] on span "search Buscar" at bounding box center [187, 190] width 47 height 10
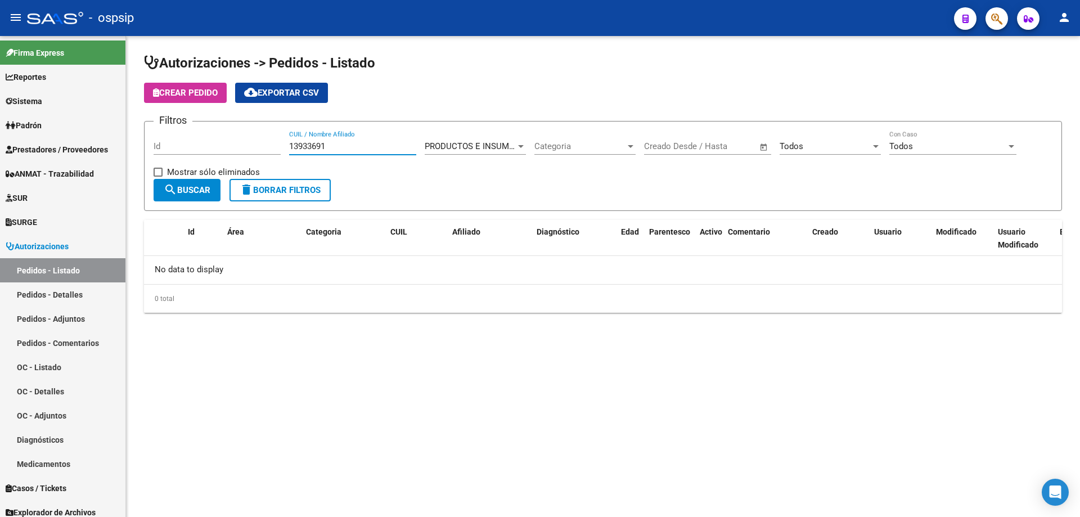
click at [310, 143] on input "13933691" at bounding box center [352, 146] width 127 height 10
click at [993, 18] on icon "button" at bounding box center [996, 18] width 11 height 13
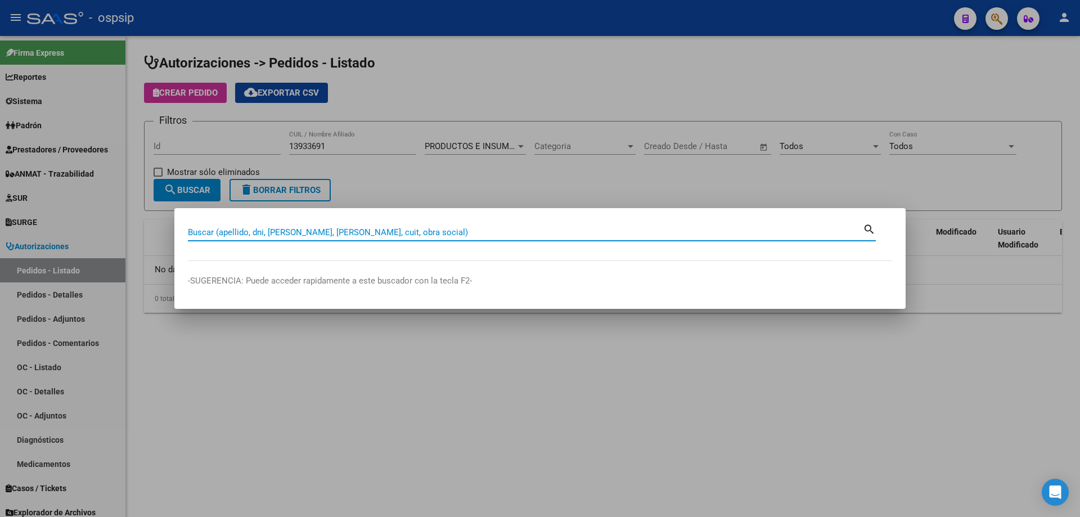
paste input "13933691"
type input "13933691"
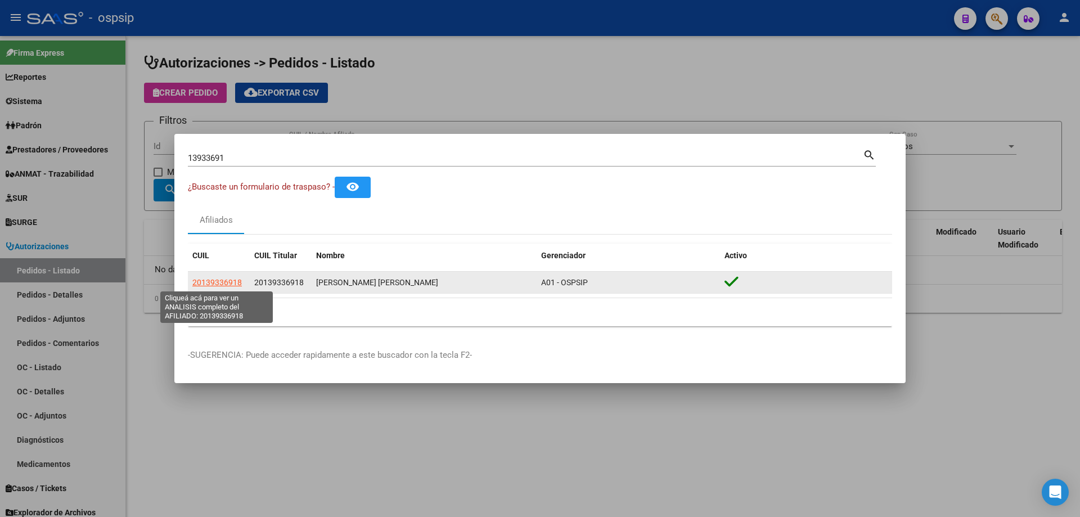
click at [229, 281] on span "20139336918" at bounding box center [216, 282] width 49 height 9
type textarea "20139336918"
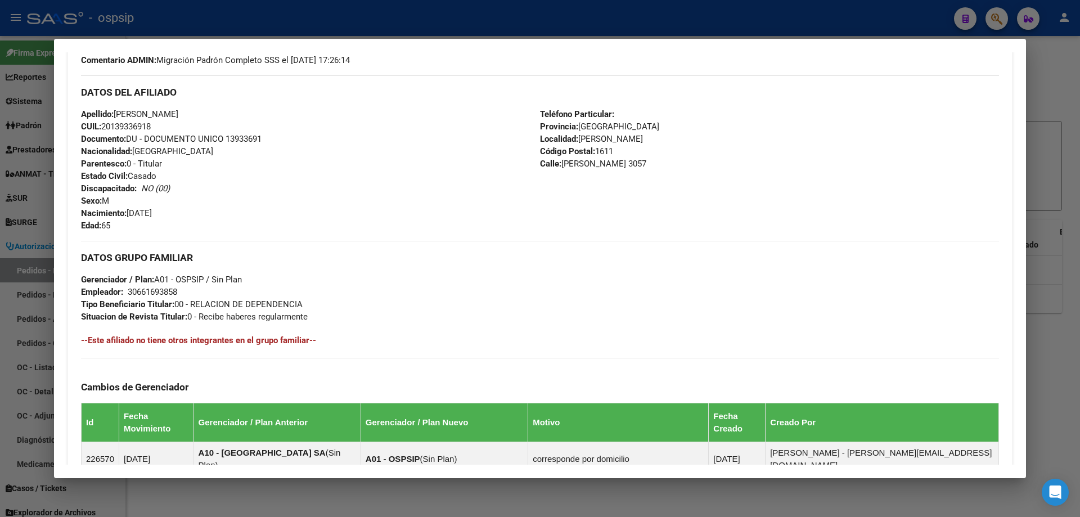
scroll to position [603, 0]
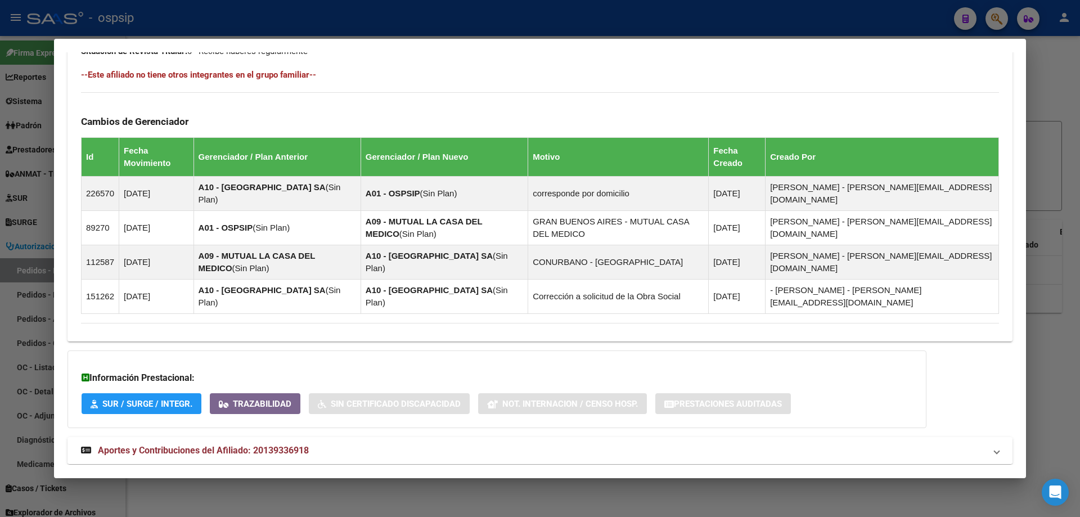
click at [222, 444] on strong "Aportes y Contribuciones del Afiliado: 20139336918" at bounding box center [195, 450] width 228 height 13
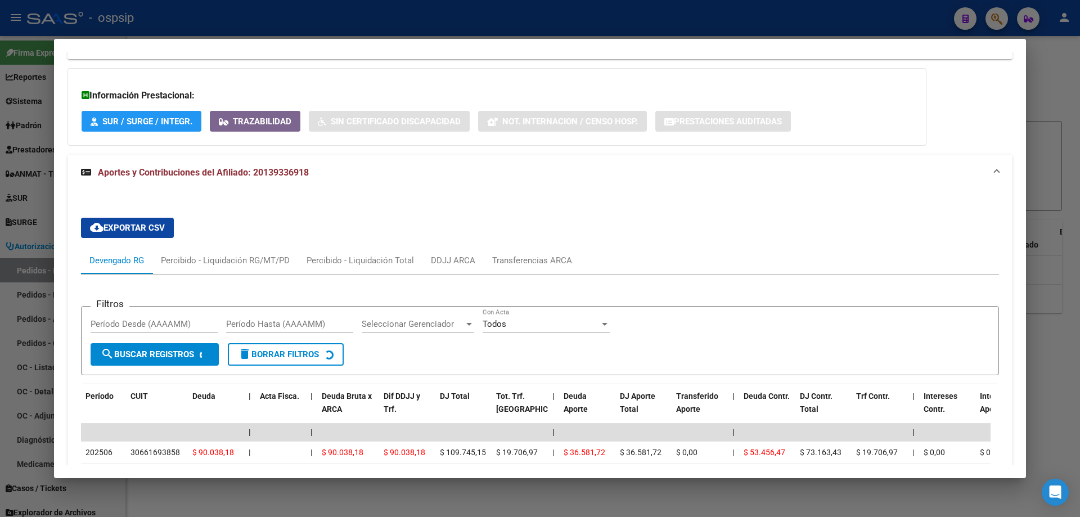
scroll to position [885, 0]
click at [35, 295] on div at bounding box center [540, 258] width 1080 height 517
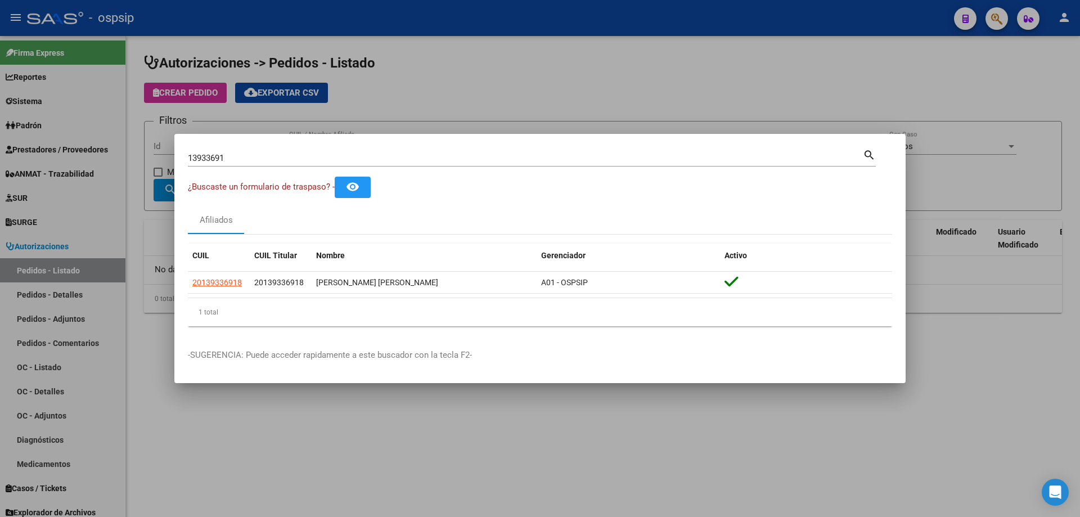
click at [208, 155] on input "13933691" at bounding box center [525, 158] width 675 height 10
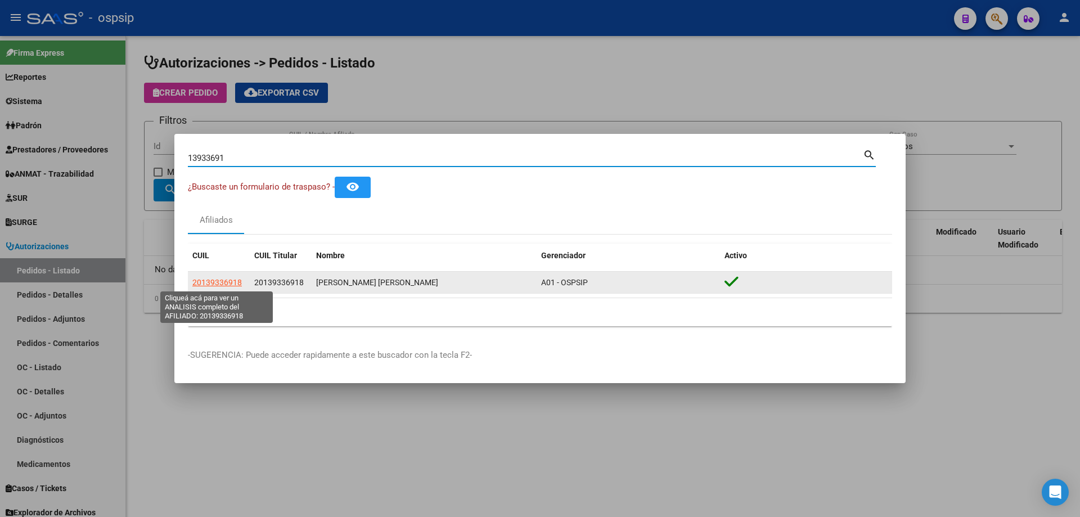
click at [226, 287] on span "20139336918" at bounding box center [216, 282] width 49 height 9
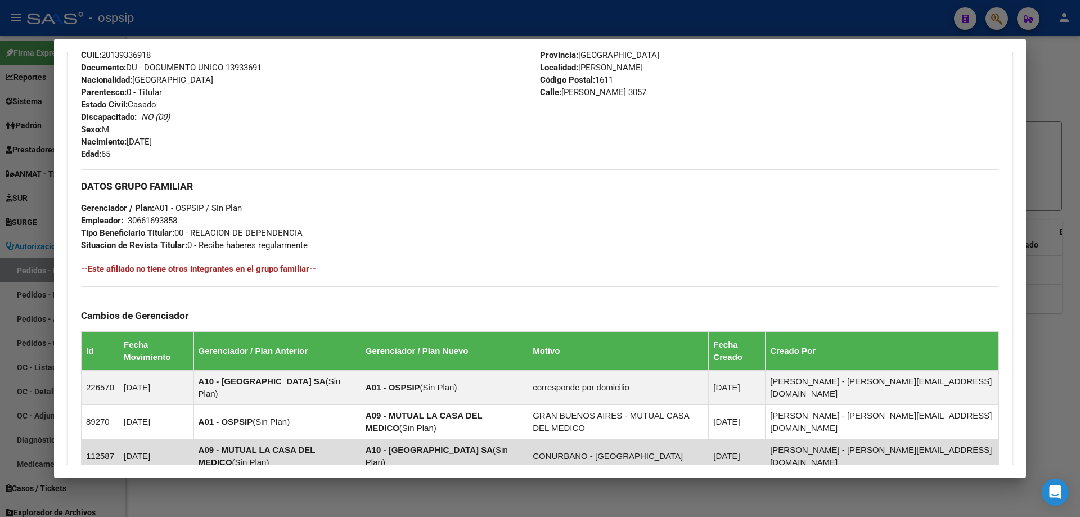
scroll to position [603, 0]
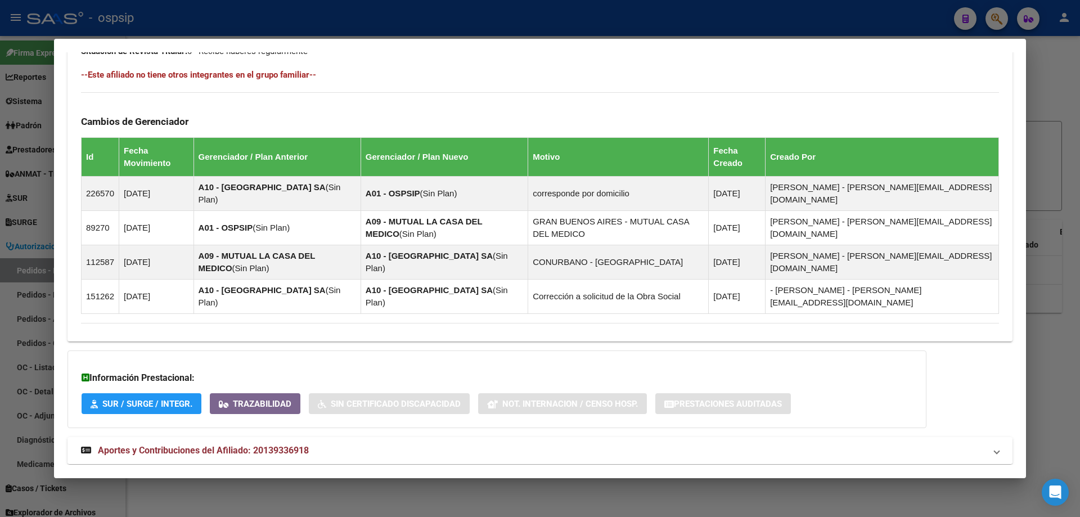
click at [192, 437] on mat-expansion-panel-header "Aportes y Contribuciones del Afiliado: 20139336918" at bounding box center [539, 450] width 945 height 27
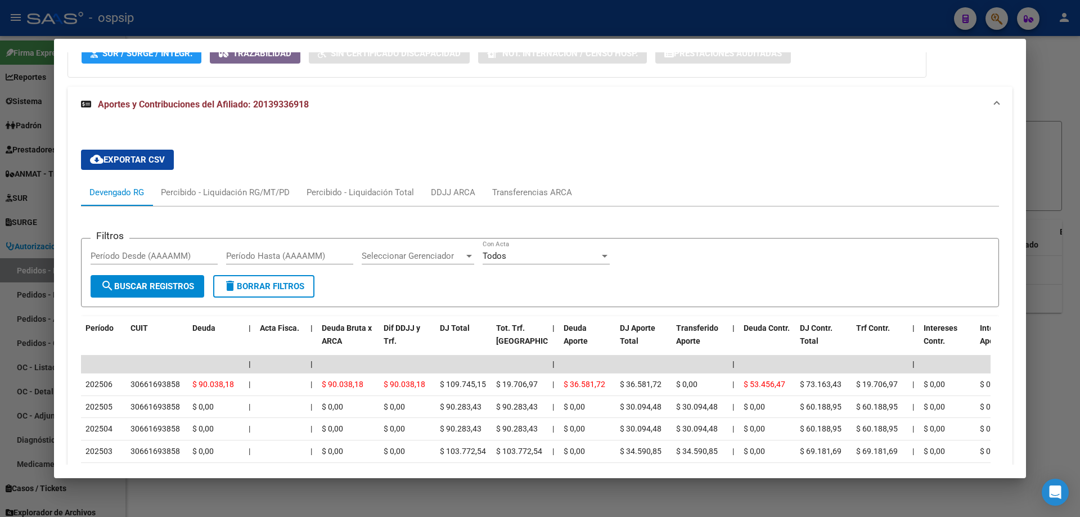
scroll to position [1054, 0]
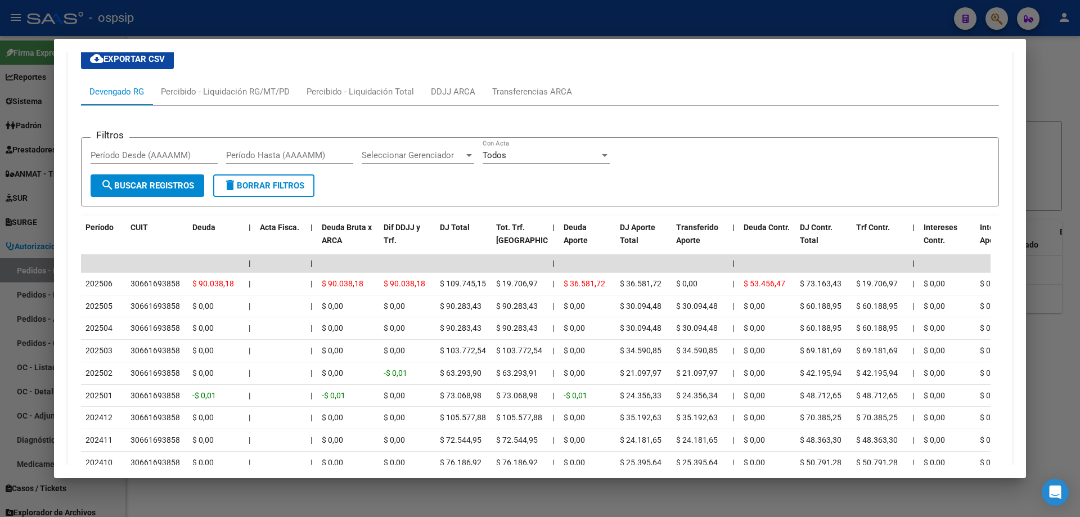
click at [0, 189] on div at bounding box center [540, 258] width 1080 height 517
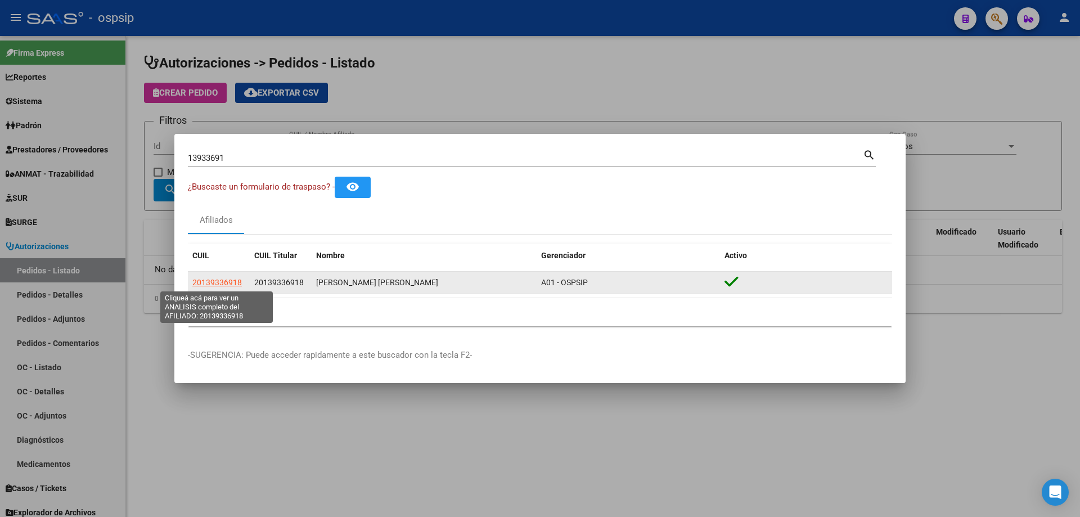
drag, startPoint x: 244, startPoint y: 279, endPoint x: 193, endPoint y: 284, distance: 51.4
click at [193, 284] on div "20139336918" at bounding box center [218, 282] width 53 height 13
copy span "20139336918"
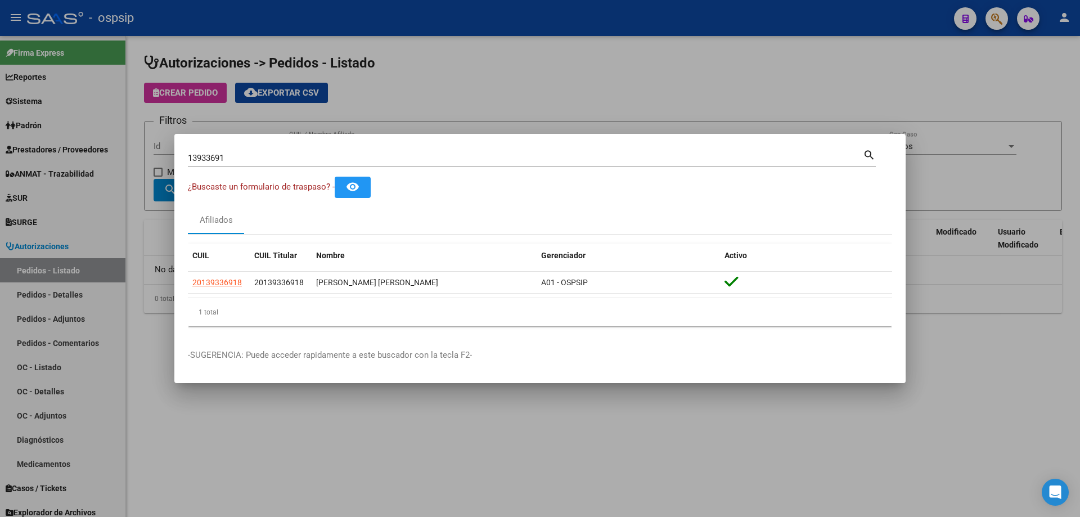
click at [147, 239] on div at bounding box center [540, 258] width 1080 height 517
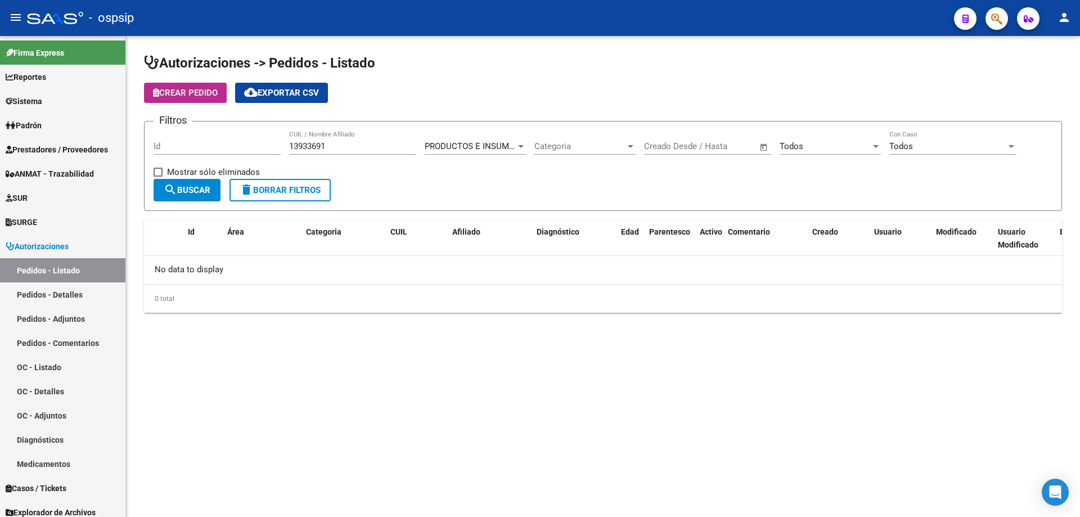
click at [182, 89] on span "Crear Pedido" at bounding box center [185, 93] width 65 height 10
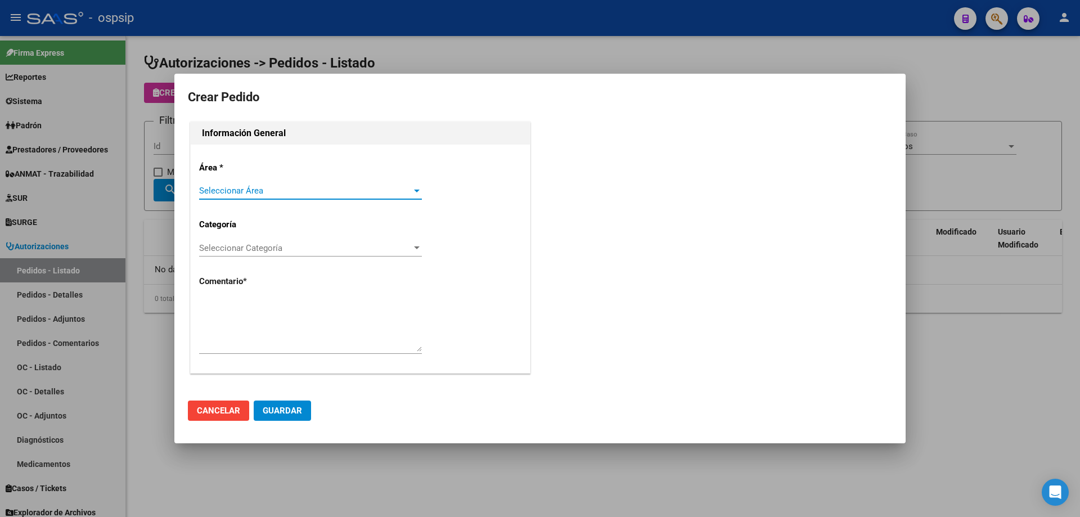
click at [252, 192] on span "Seleccionar Área" at bounding box center [305, 191] width 213 height 10
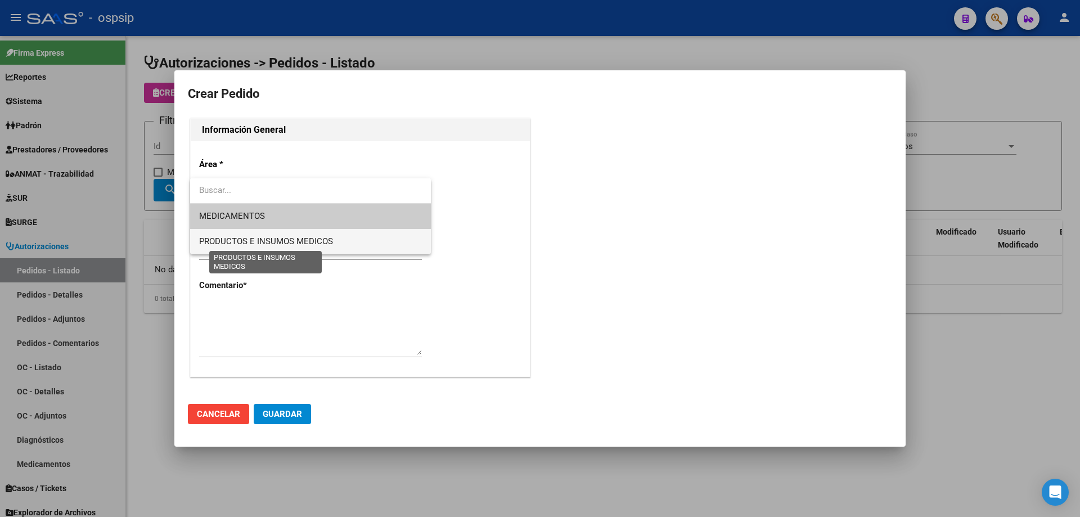
click at [243, 240] on span "PRODUCTOS E INSUMOS MEDICOS" at bounding box center [266, 241] width 134 height 10
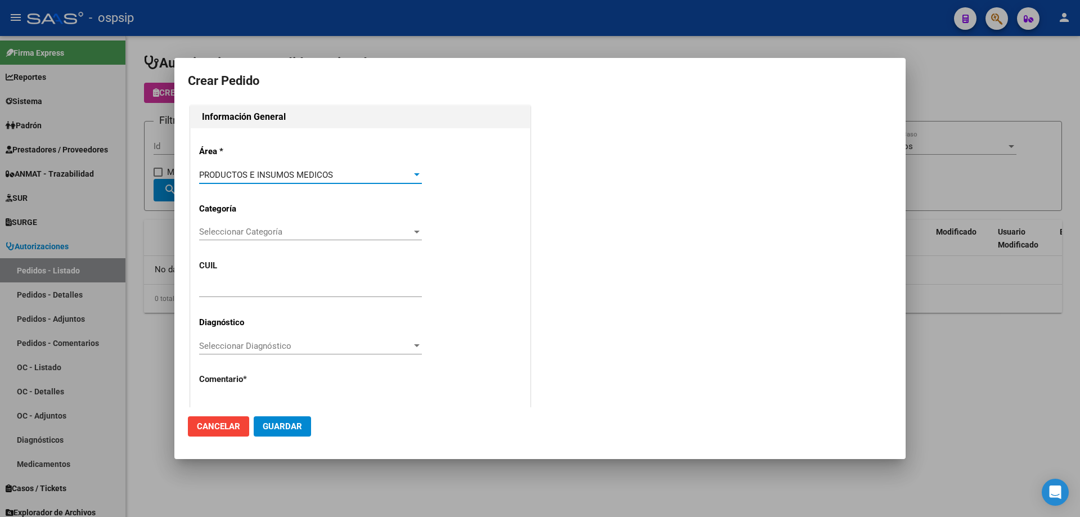
click at [247, 233] on span "Seleccionar Categoría" at bounding box center [305, 232] width 213 height 10
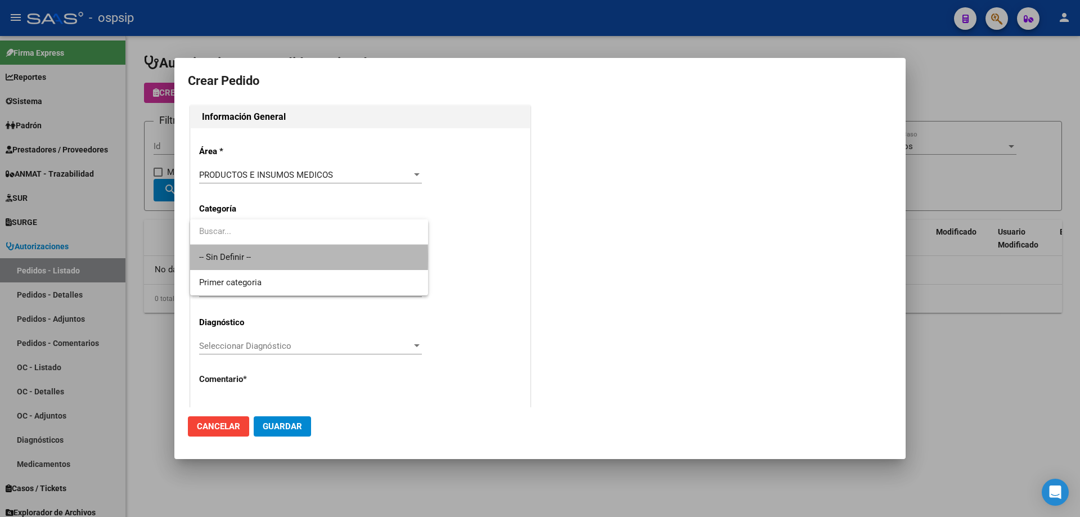
click at [240, 258] on span "-- Sin Definir --" at bounding box center [309, 257] width 220 height 25
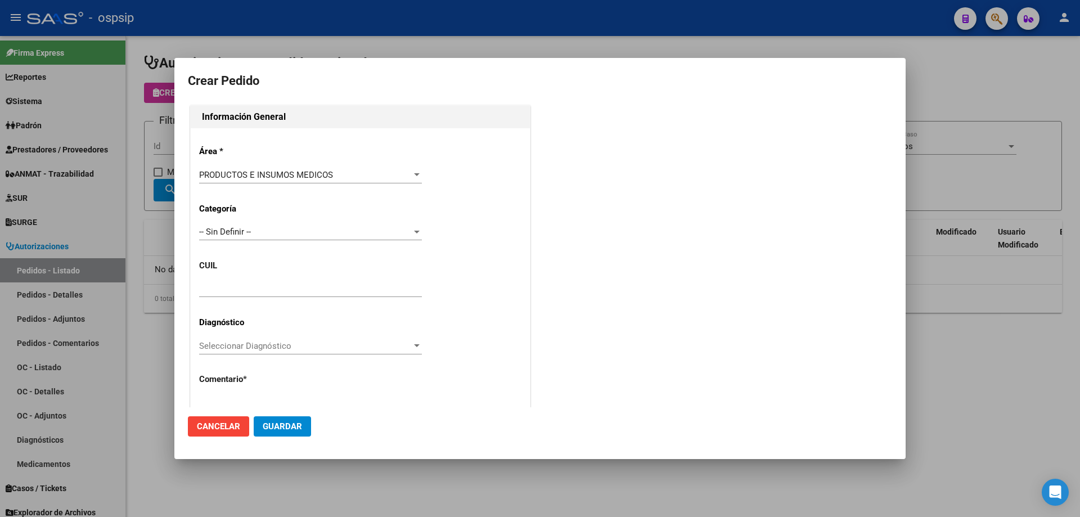
click at [238, 280] on div at bounding box center [310, 288] width 223 height 17
click at [236, 285] on input "text" at bounding box center [310, 288] width 223 height 10
paste input "20-13933691-8"
type input "20-13933691-8"
type input "[PERSON_NAME]"
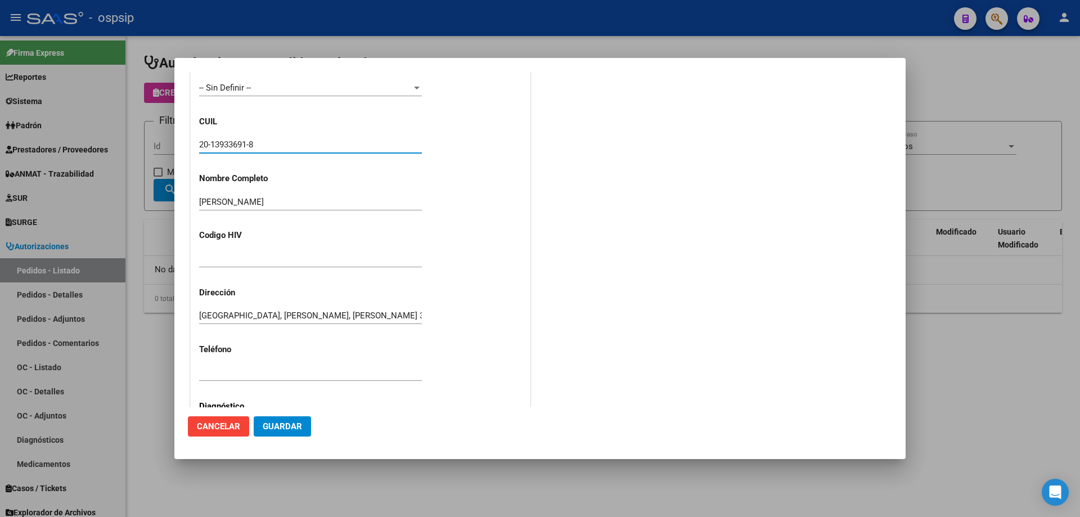
scroll to position [281, 0]
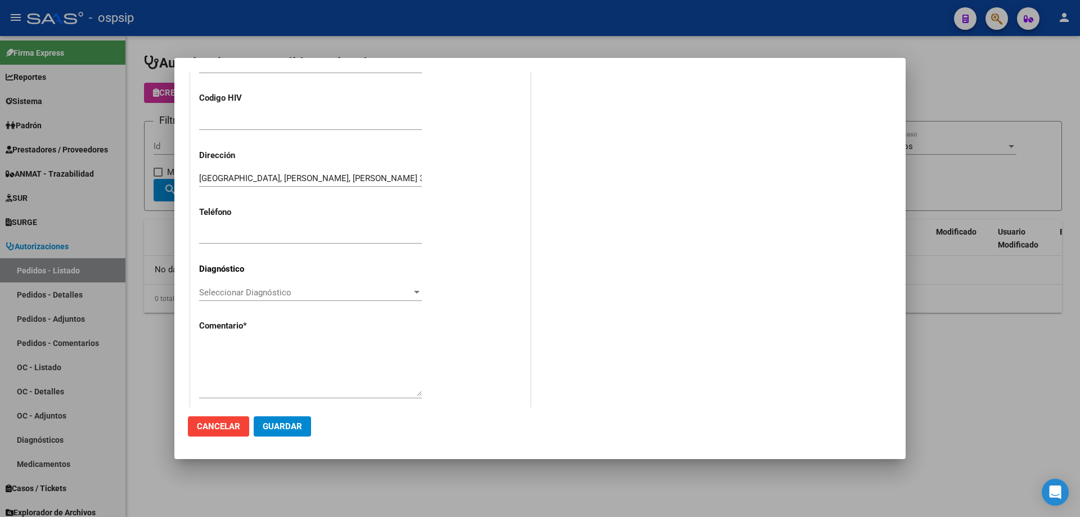
type input "[GEOGRAPHIC_DATA], SIN INFORMAR, [PERSON_NAME] 3057"
type input "20-13933691-8"
click at [266, 351] on textarea at bounding box center [310, 369] width 223 height 53
paste textarea "20139336918"
click at [223, 354] on textarea "Nombre y apellido: [PERSON_NAME]:20139336918" at bounding box center [310, 369] width 223 height 53
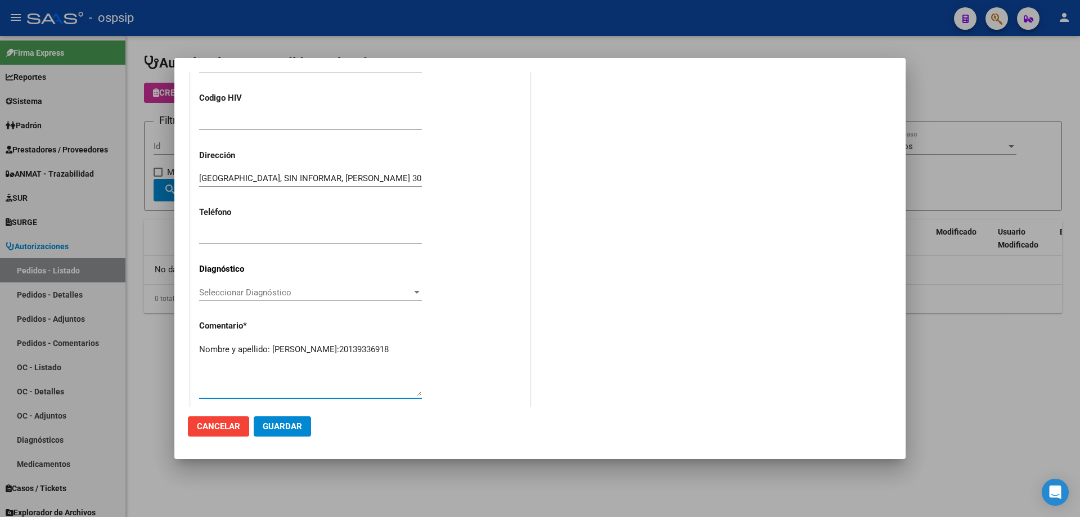
click at [225, 362] on textarea "Nombre y apellido: [PERSON_NAME]:20139336918" at bounding box center [310, 369] width 223 height 53
click at [274, 360] on textarea "Nombre y apellido: [PERSON_NAME]:139336918" at bounding box center [310, 369] width 223 height 53
type textarea "Nombre y apellido: [PERSON_NAME]:13933691"
click at [287, 423] on span "Guardar" at bounding box center [282, 426] width 39 height 10
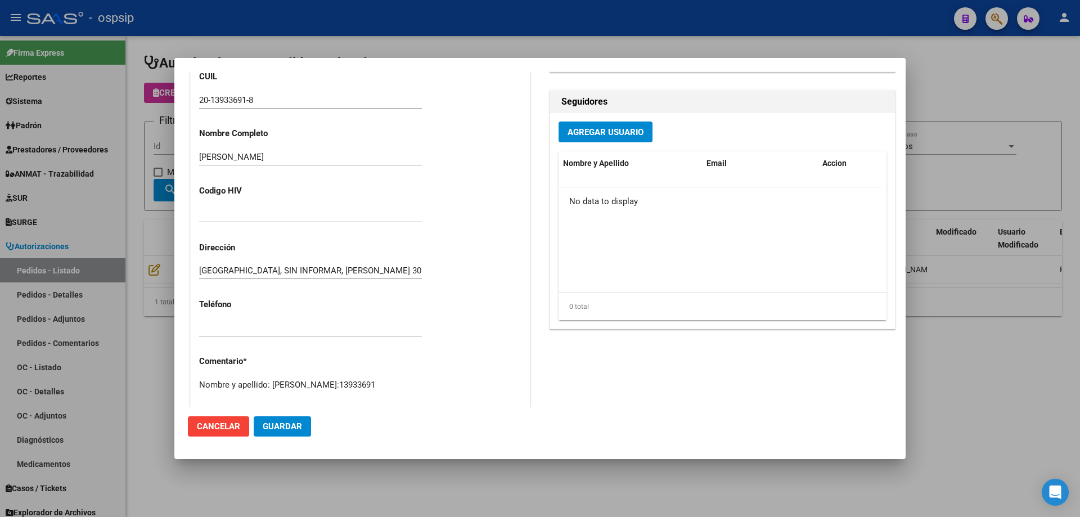
scroll to position [547, 0]
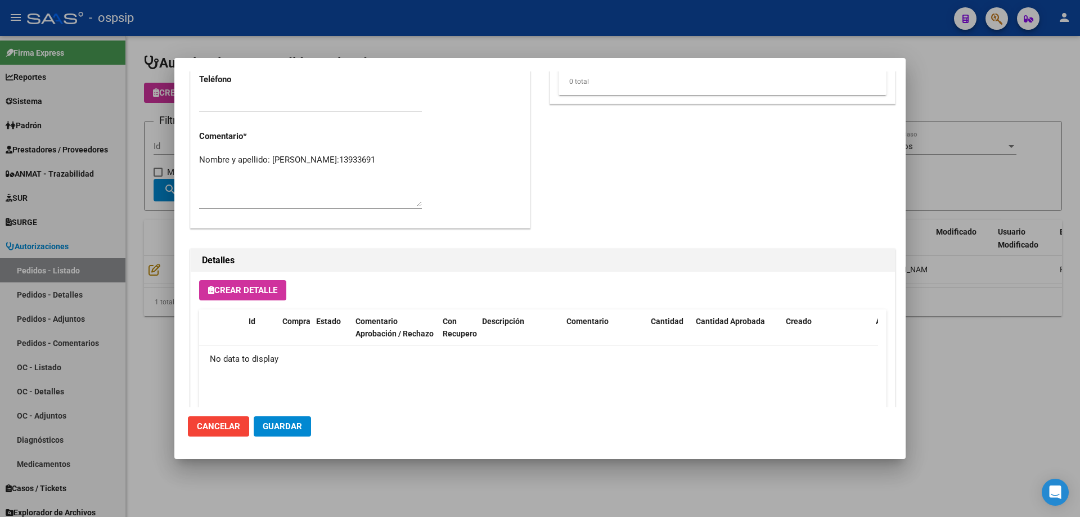
click at [249, 295] on button "Crear Detalle" at bounding box center [242, 290] width 87 height 20
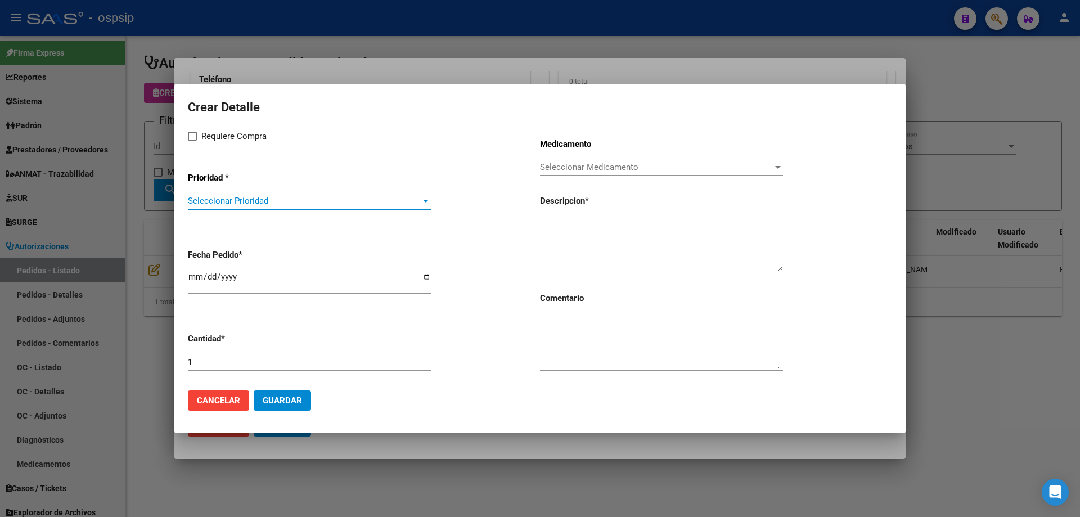
click at [277, 204] on span "Seleccionar Prioridad" at bounding box center [304, 201] width 233 height 10
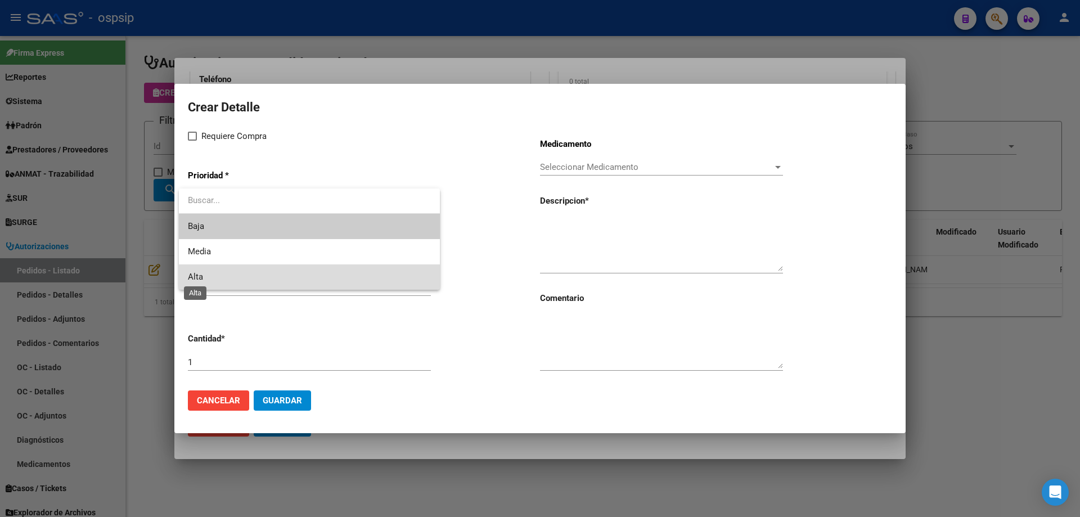
click at [202, 278] on span "Alta" at bounding box center [195, 277] width 15 height 10
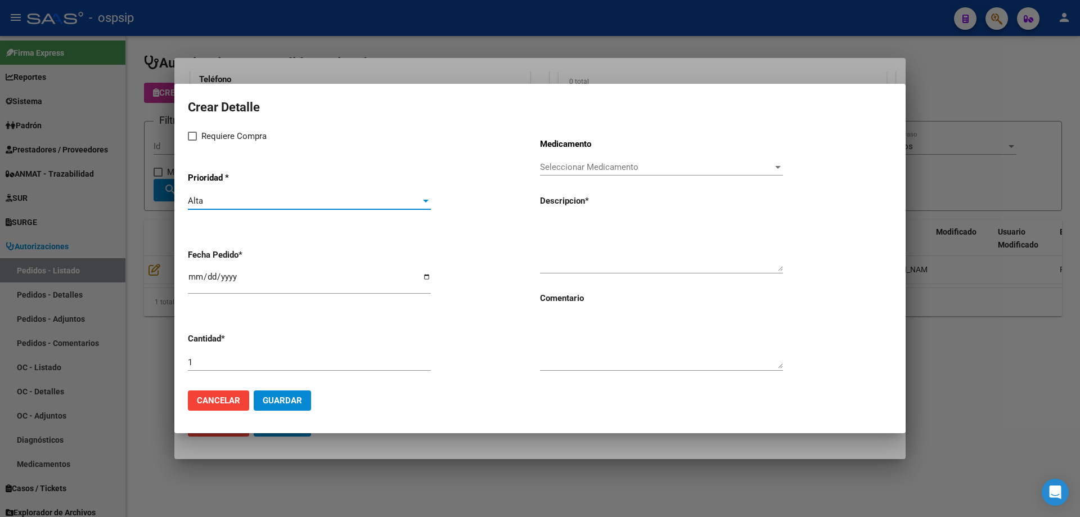
click at [192, 140] on span at bounding box center [192, 136] width 9 height 9
click at [192, 141] on input "Requiere Compra" at bounding box center [192, 141] width 1 height 1
checkbox input "true"
click at [621, 166] on span "Seleccionar Medicamento" at bounding box center [656, 167] width 233 height 10
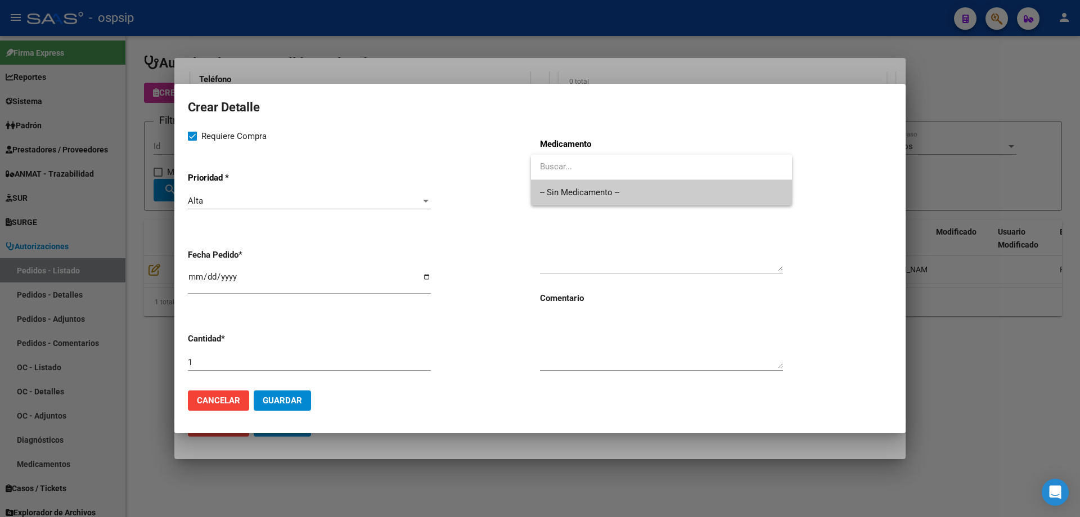
click at [613, 188] on span "-- Sin Medicamento --" at bounding box center [661, 192] width 243 height 25
click at [588, 237] on textarea at bounding box center [661, 244] width 243 height 53
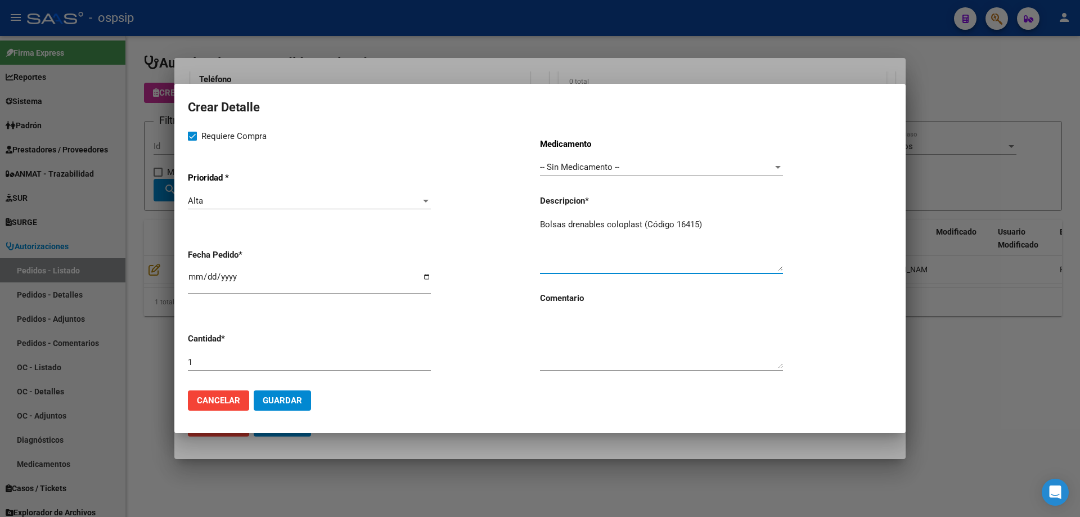
type textarea "Bolsas drenables coloplast (Código 16415)"
click at [212, 366] on input "1" at bounding box center [309, 362] width 243 height 10
type input "3"
click at [285, 404] on span "Guardar" at bounding box center [282, 400] width 39 height 10
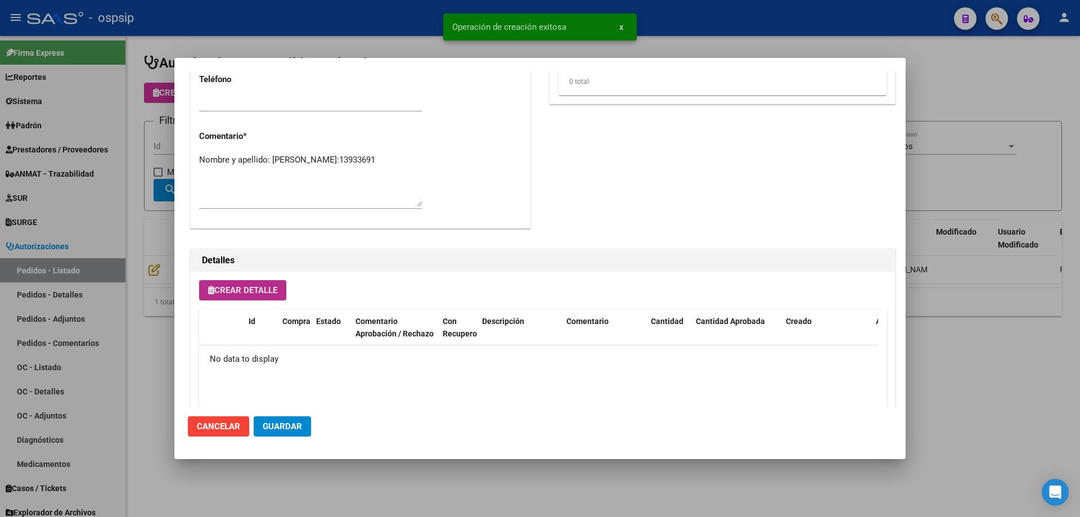
scroll to position [568, 0]
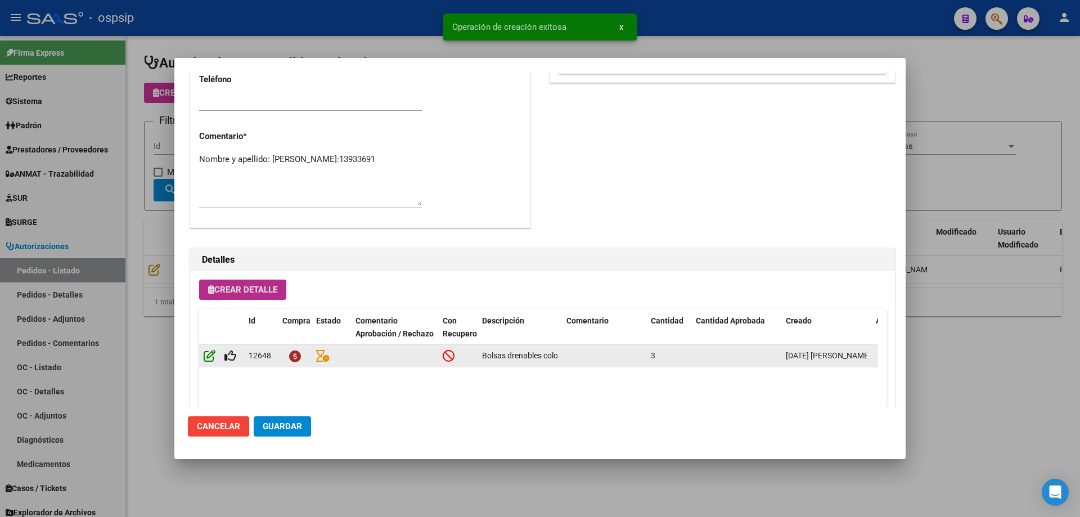
click at [206, 357] on icon at bounding box center [210, 355] width 12 height 12
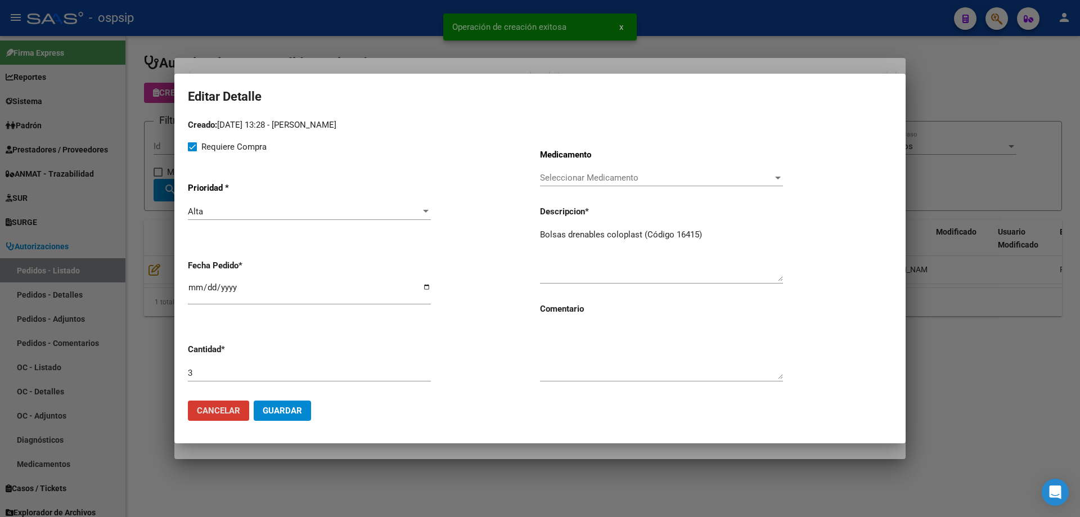
click at [197, 288] on input "[DATE]" at bounding box center [309, 292] width 243 height 18
type input "[DATE]"
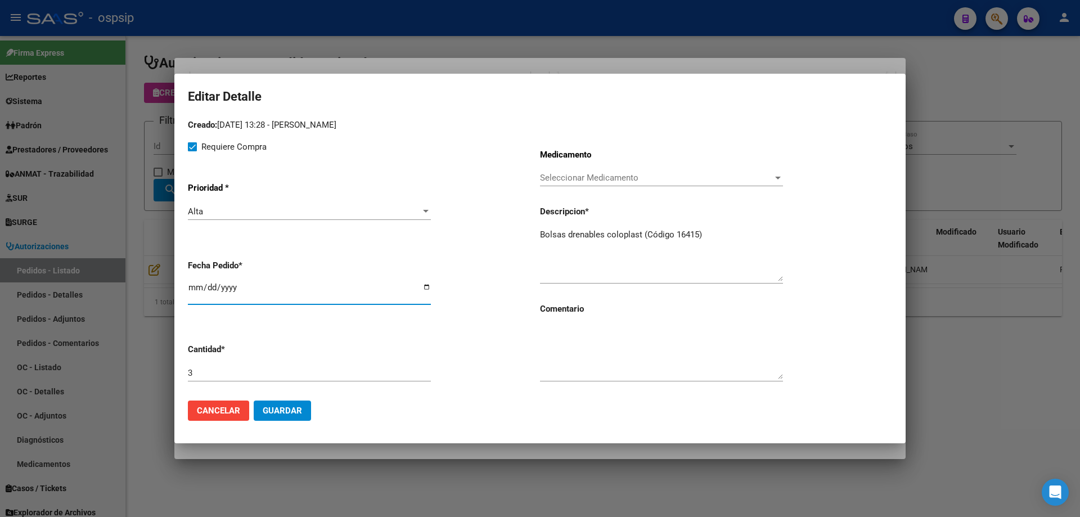
click at [283, 408] on span "Guardar" at bounding box center [282, 410] width 39 height 10
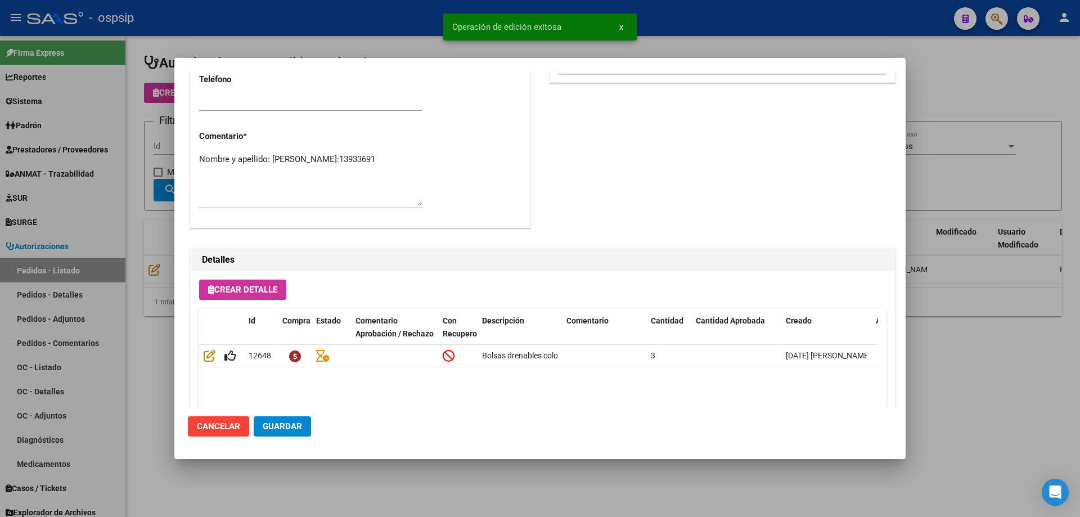
click at [276, 283] on button "Crear Detalle" at bounding box center [242, 289] width 87 height 20
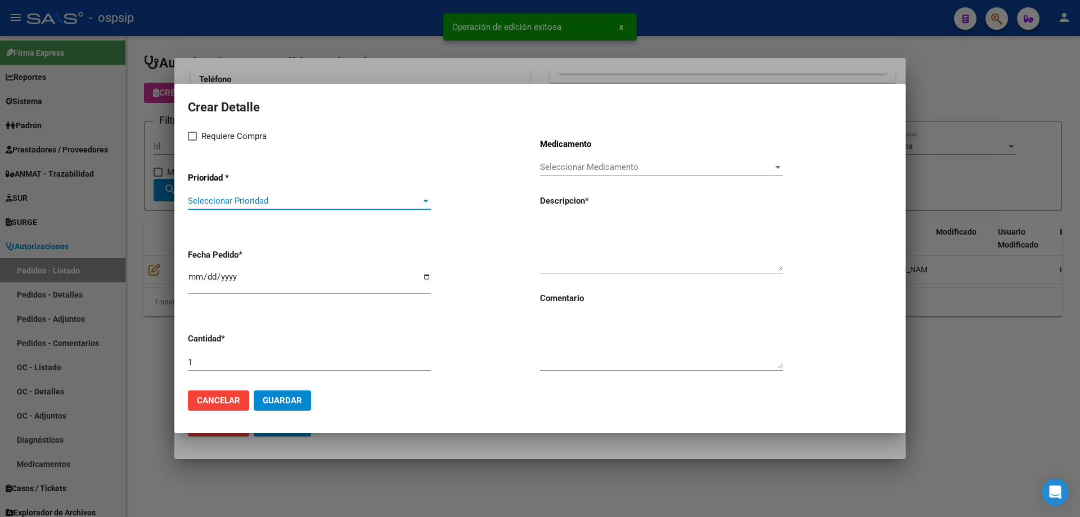
click at [297, 204] on span "Seleccionar Prioridad" at bounding box center [304, 201] width 233 height 10
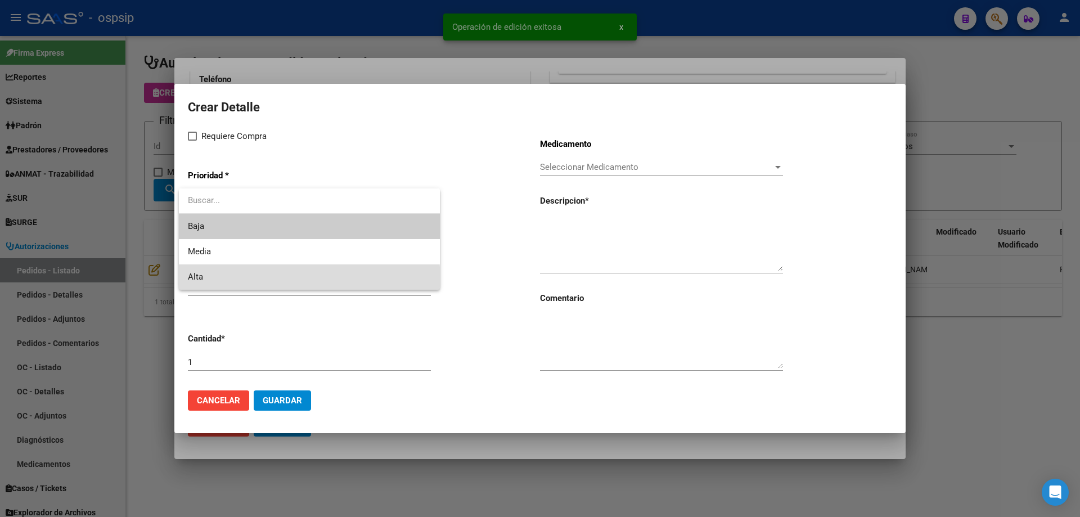
click at [243, 281] on span "Alta" at bounding box center [309, 276] width 243 height 25
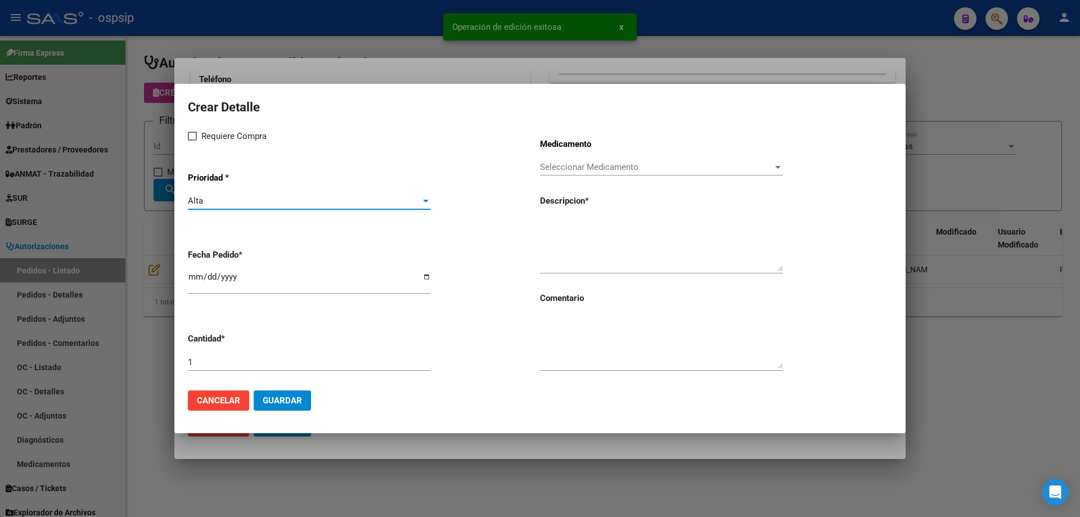
click at [192, 146] on div "Requiere Compra Prioridad * Alta Seleccionar Prioridad Fecha Pedido * [DATE] Ca…" at bounding box center [364, 255] width 352 height 252
click at [196, 137] on span at bounding box center [192, 136] width 9 height 9
click at [192, 141] on input "Requiere Compra" at bounding box center [192, 141] width 1 height 1
checkbox input "true"
click at [567, 173] on div "Seleccionar Medicamento Seleccionar Medicamento" at bounding box center [661, 167] width 243 height 17
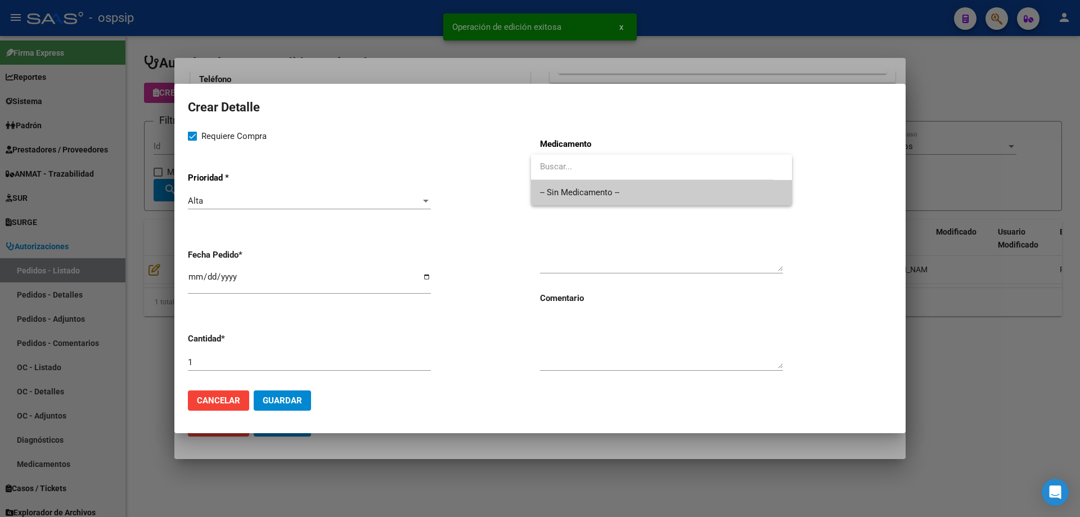
click at [569, 186] on span "-- Sin Medicamento --" at bounding box center [661, 192] width 243 height 25
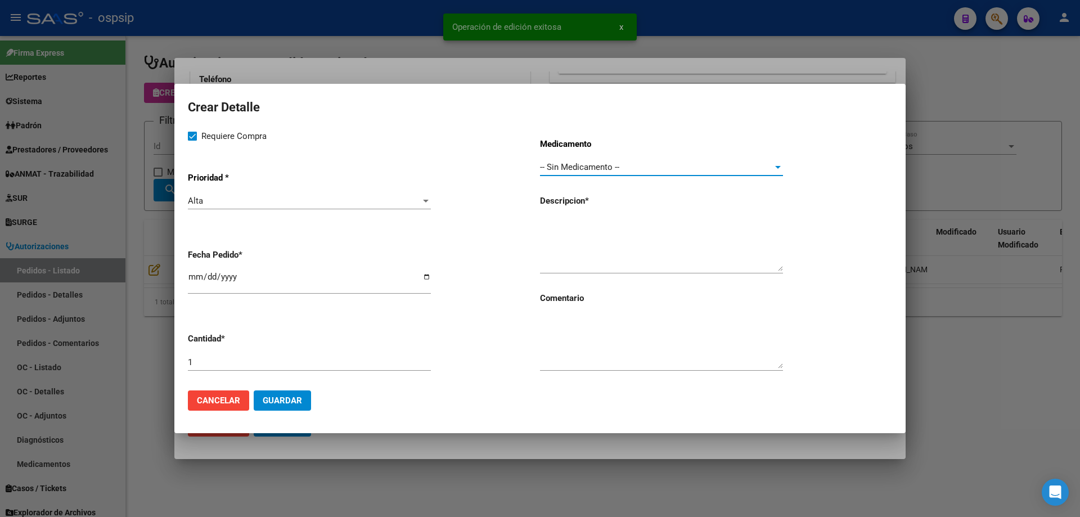
click at [200, 279] on input "[DATE]" at bounding box center [309, 281] width 243 height 18
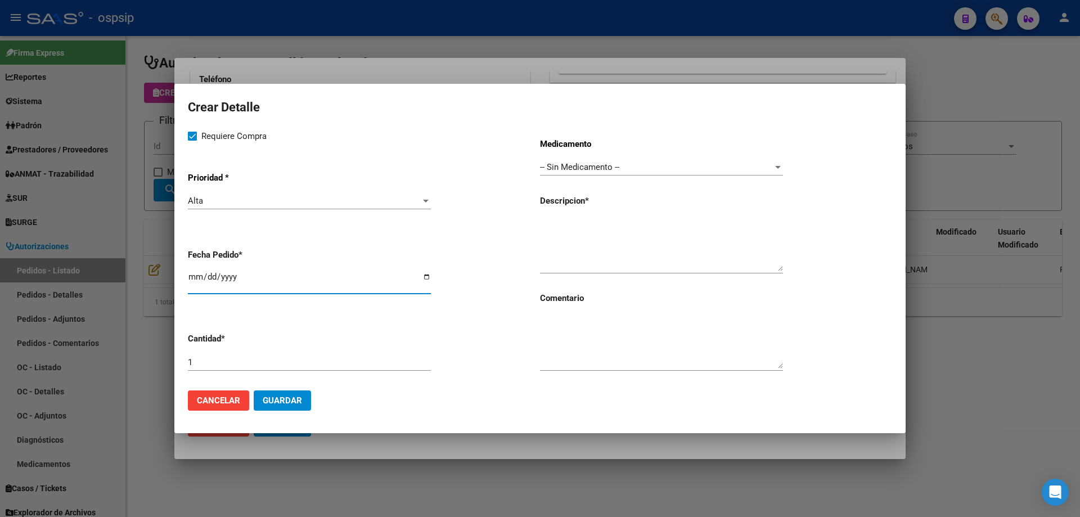
type input "[DATE]"
click at [602, 254] on textarea at bounding box center [661, 244] width 243 height 53
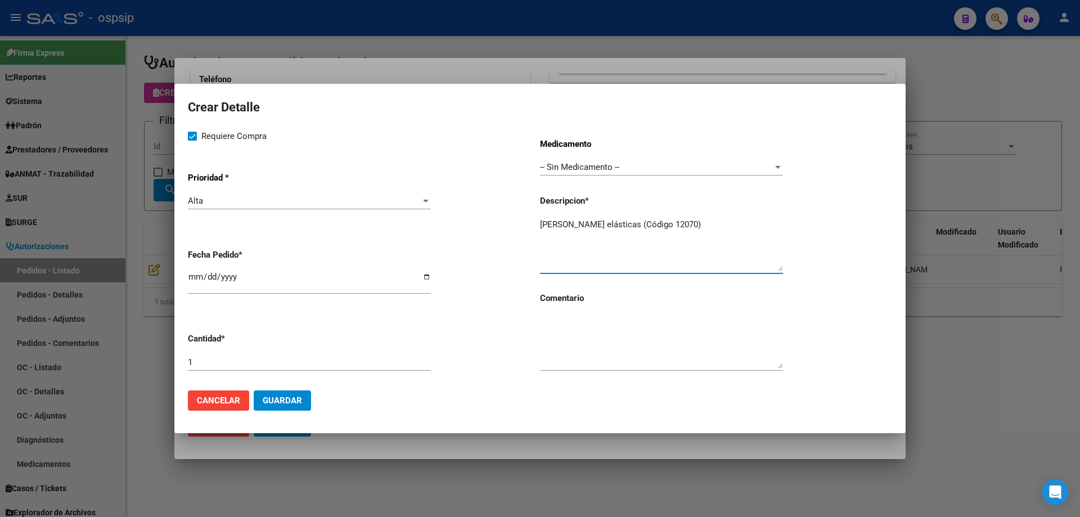
type textarea "[PERSON_NAME] elásticas (Código 12070)"
click at [359, 363] on input "1" at bounding box center [309, 362] width 243 height 10
type input "3"
click at [286, 398] on span "Guardar" at bounding box center [282, 400] width 39 height 10
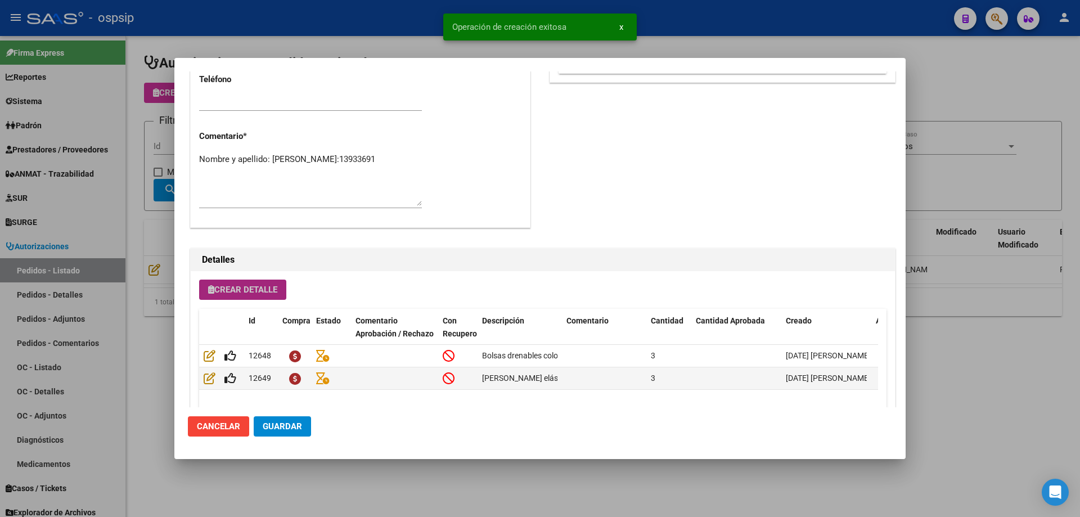
click at [243, 292] on span "Crear Detalle" at bounding box center [242, 290] width 69 height 10
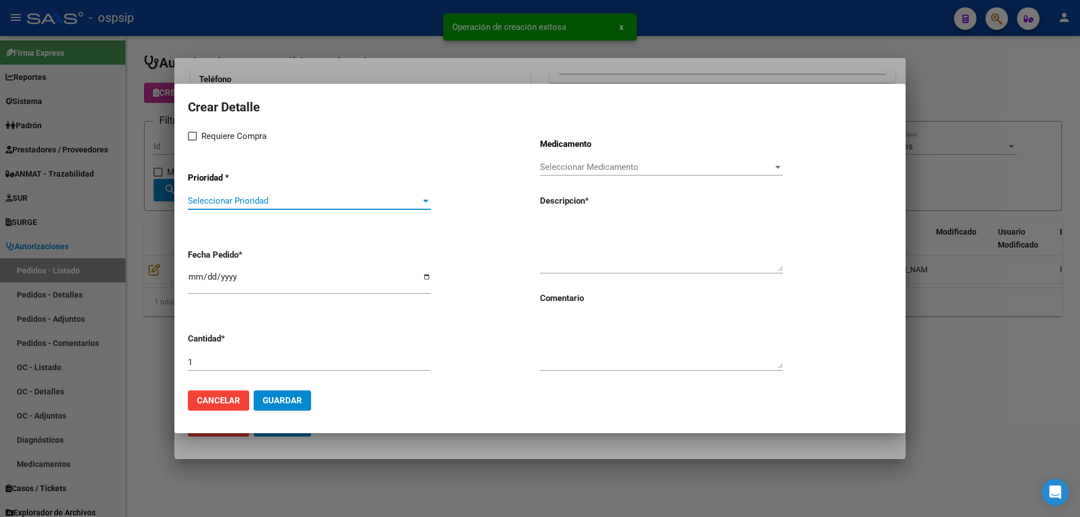
click at [260, 200] on span "Seleccionar Prioridad" at bounding box center [304, 201] width 233 height 10
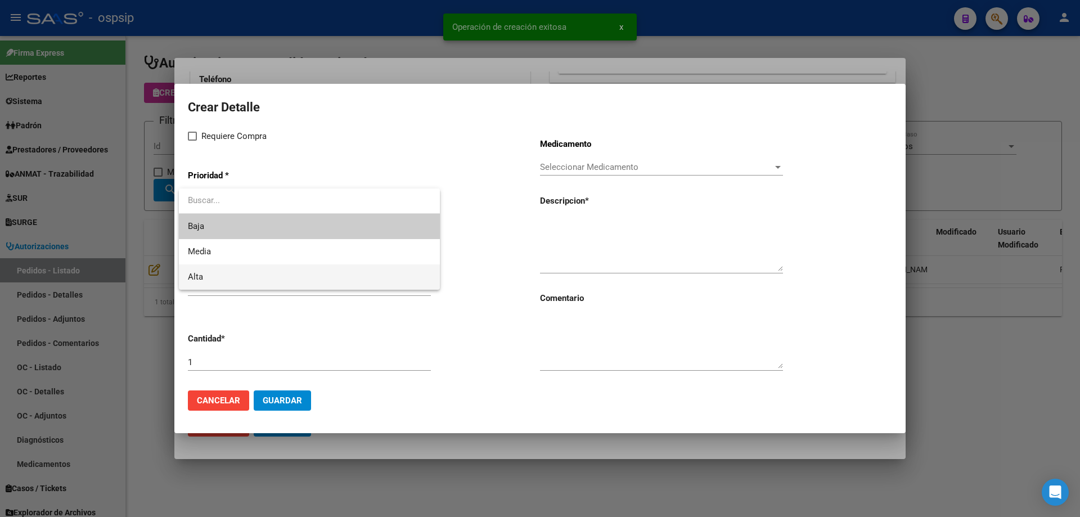
click at [233, 265] on span "Alta" at bounding box center [309, 276] width 243 height 25
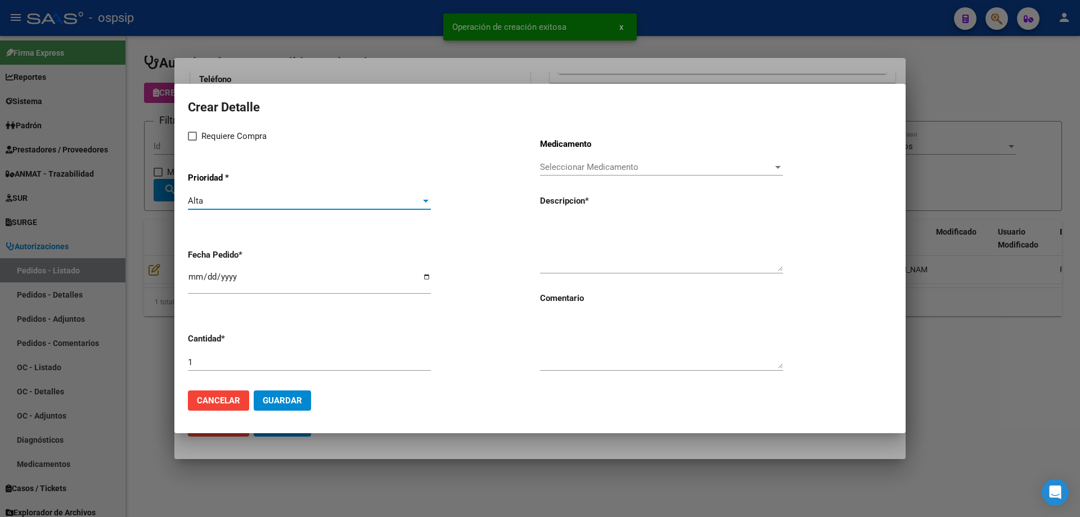
click at [198, 143] on div "Requiere Compra Prioridad * Alta Seleccionar Prioridad Fecha Pedido * [DATE] Ca…" at bounding box center [364, 255] width 352 height 252
click at [199, 133] on label "Requiere Compra" at bounding box center [227, 135] width 79 height 13
click at [192, 141] on input "Requiere Compra" at bounding box center [192, 141] width 1 height 1
checkbox input "true"
click at [579, 164] on span "Seleccionar Medicamento" at bounding box center [656, 167] width 233 height 10
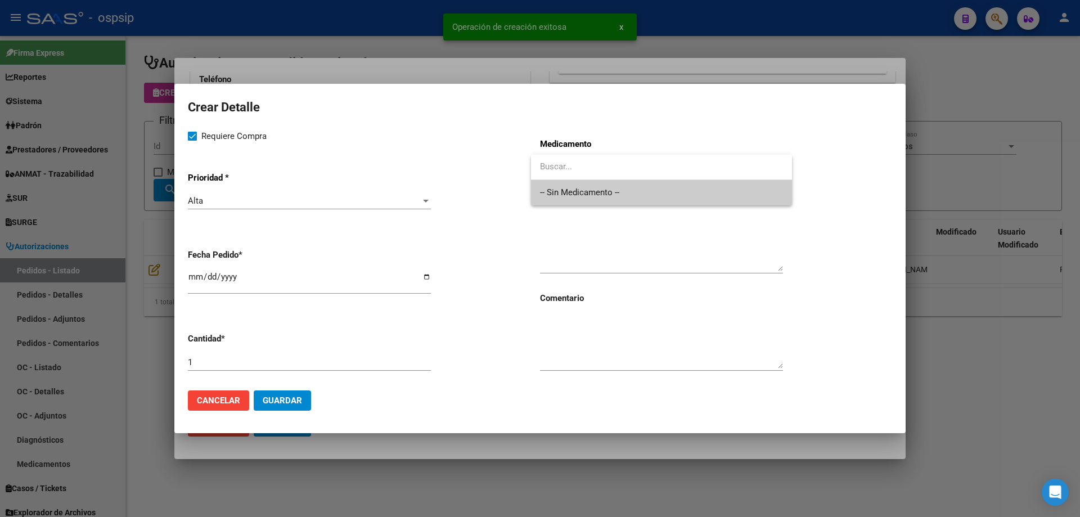
click at [569, 204] on span "-- Sin Medicamento --" at bounding box center [661, 192] width 243 height 25
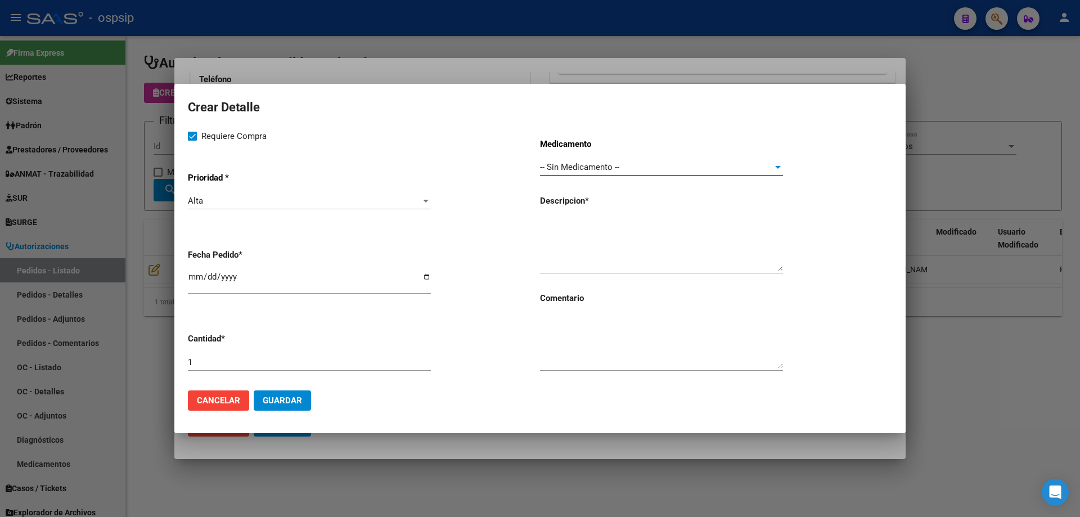
click at [192, 274] on input "[DATE]" at bounding box center [309, 281] width 243 height 18
type input "[DATE]"
click at [563, 218] on textarea at bounding box center [661, 244] width 243 height 53
type textarea "Cinturón (Código 423)"
click at [294, 400] on span "Guardar" at bounding box center [282, 400] width 39 height 10
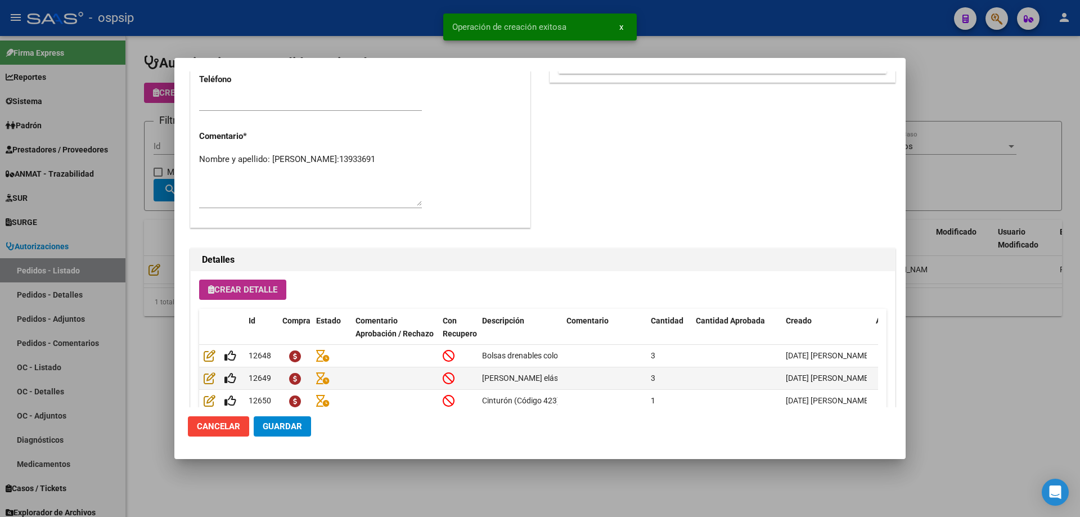
click at [272, 290] on span "Crear Detalle" at bounding box center [242, 290] width 69 height 10
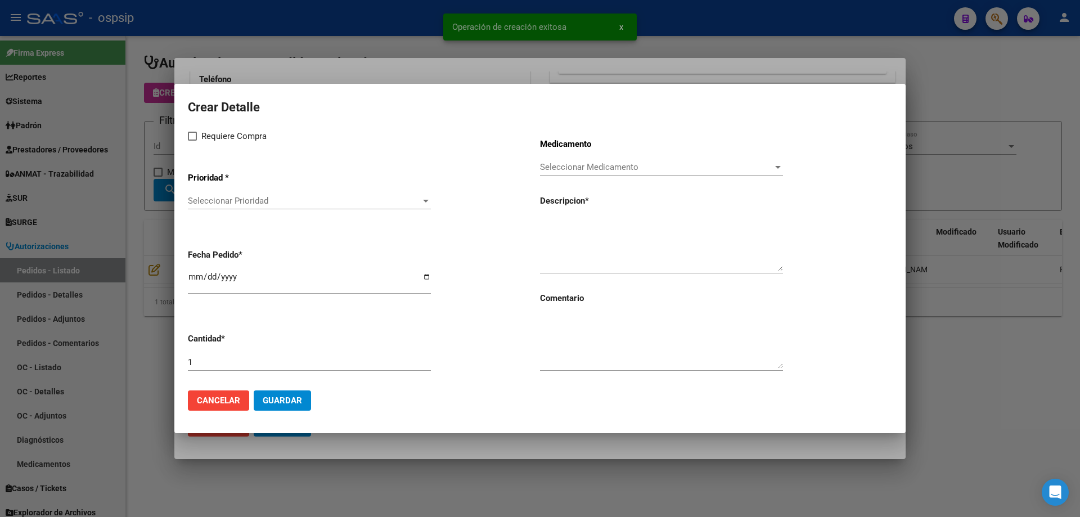
click at [276, 204] on span "Seleccionar Prioridad" at bounding box center [304, 201] width 233 height 10
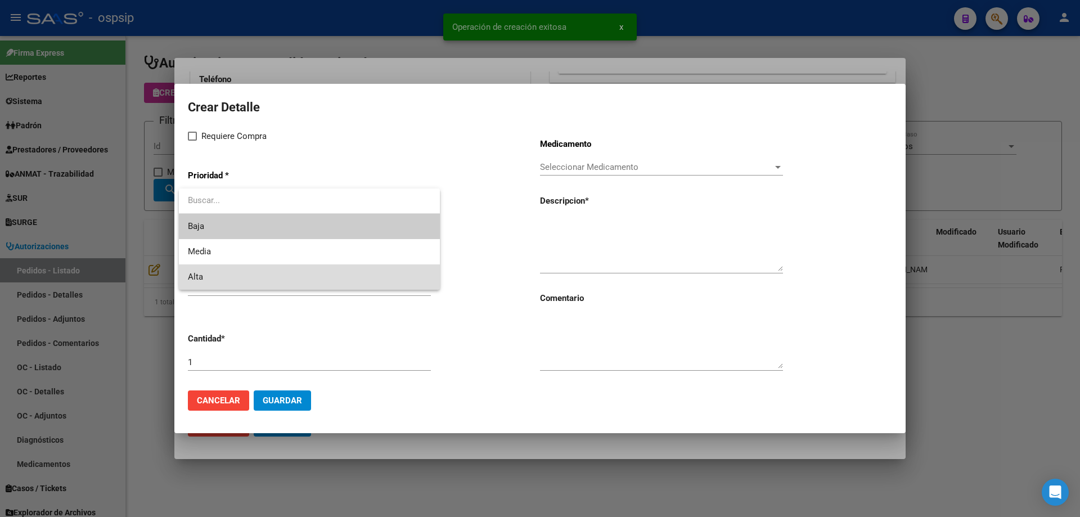
click at [244, 273] on span "Alta" at bounding box center [309, 276] width 243 height 25
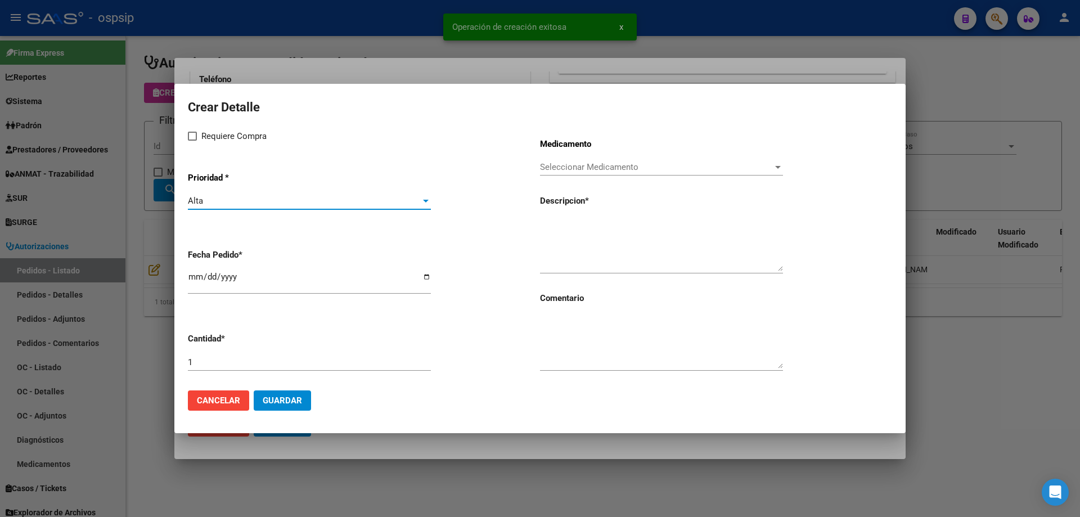
click at [202, 136] on span "Requiere Compra" at bounding box center [233, 135] width 65 height 13
click at [192, 141] on input "Requiere Compra" at bounding box center [192, 141] width 1 height 1
checkbox input "true"
click at [598, 166] on span "Seleccionar Medicamento" at bounding box center [656, 167] width 233 height 10
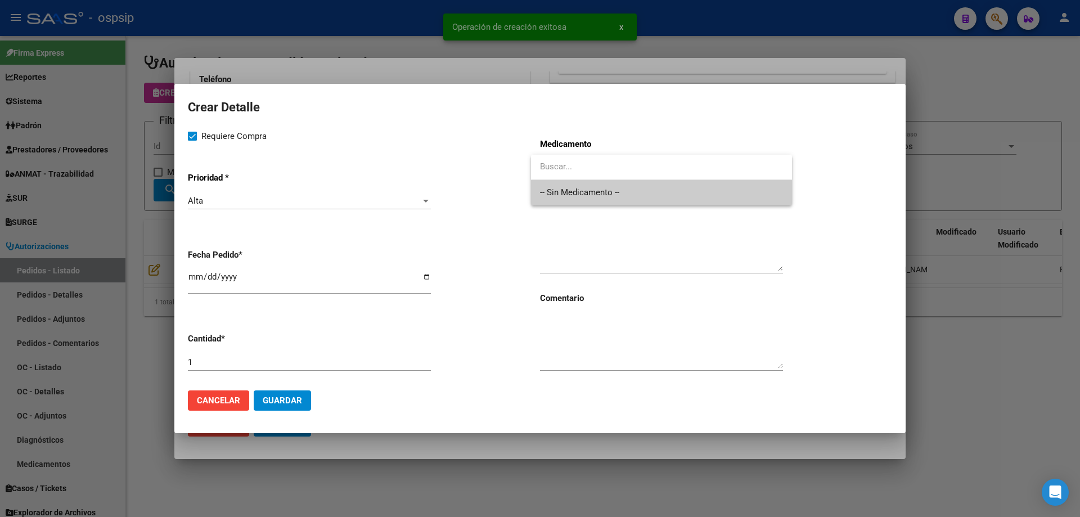
click at [594, 193] on span "-- Sin Medicamento --" at bounding box center [661, 192] width 243 height 25
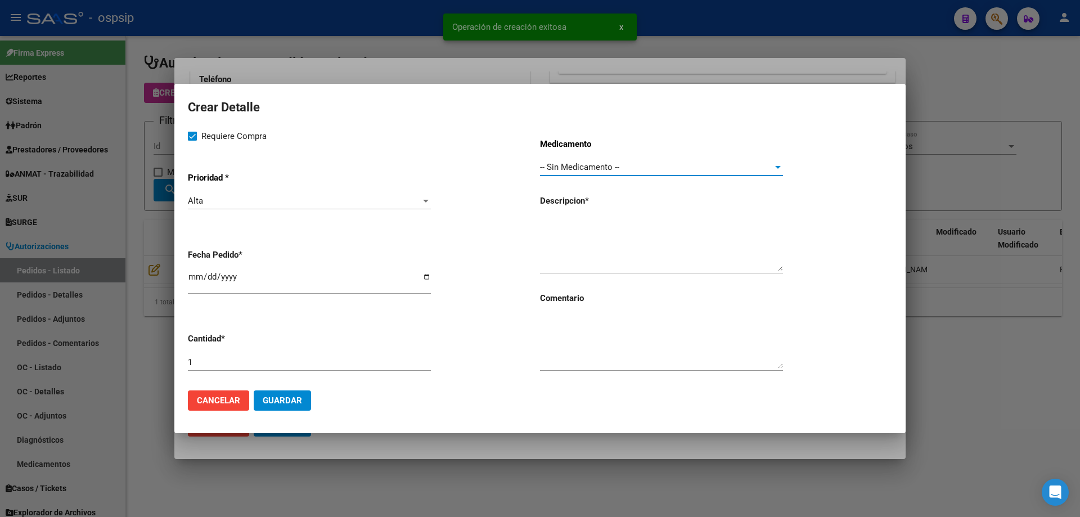
click at [192, 276] on input "[DATE]" at bounding box center [309, 281] width 243 height 18
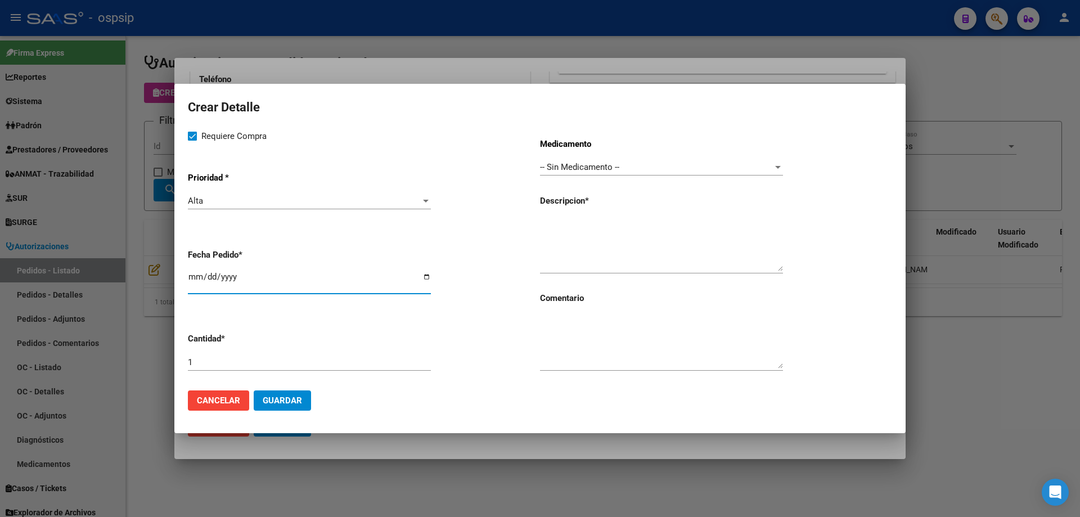
type input "[DATE]"
click at [633, 226] on textarea at bounding box center [661, 244] width 243 height 53
click at [625, 228] on textarea "Pasta Brava (Código" at bounding box center [661, 244] width 243 height 53
type textarea "Pasta Brava (Código 12050)"
click at [347, 369] on div "1" at bounding box center [309, 362] width 243 height 17
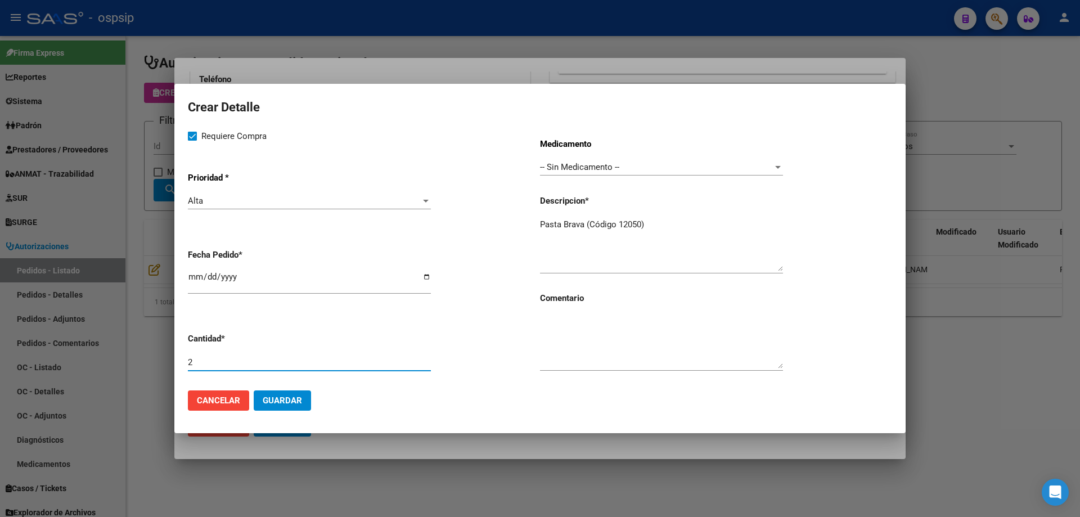
type input "2"
click at [299, 405] on span "Guardar" at bounding box center [282, 400] width 39 height 10
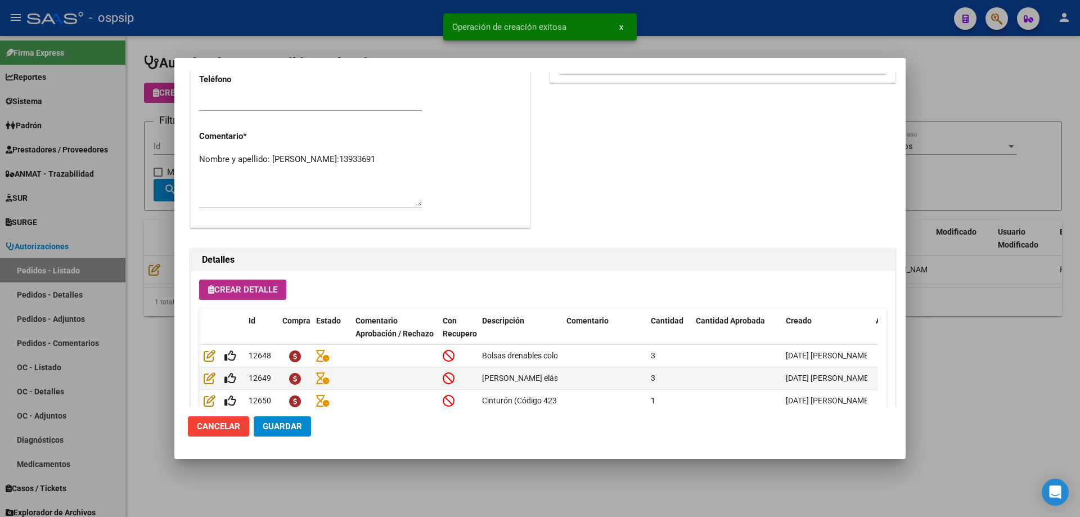
click at [247, 287] on span "Crear Detalle" at bounding box center [242, 290] width 69 height 10
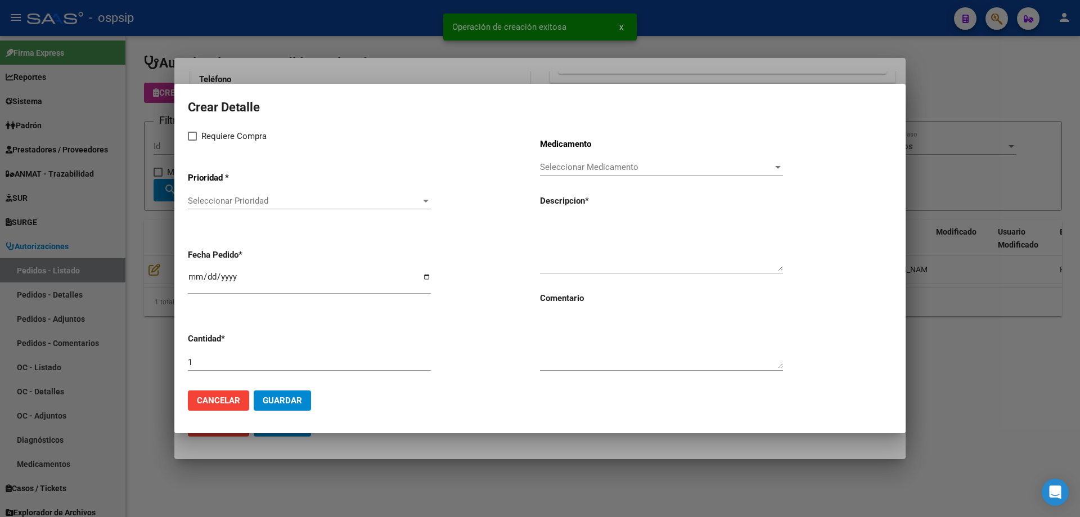
click at [259, 206] on div "Seleccionar Prioridad Seleccionar Prioridad" at bounding box center [309, 200] width 243 height 17
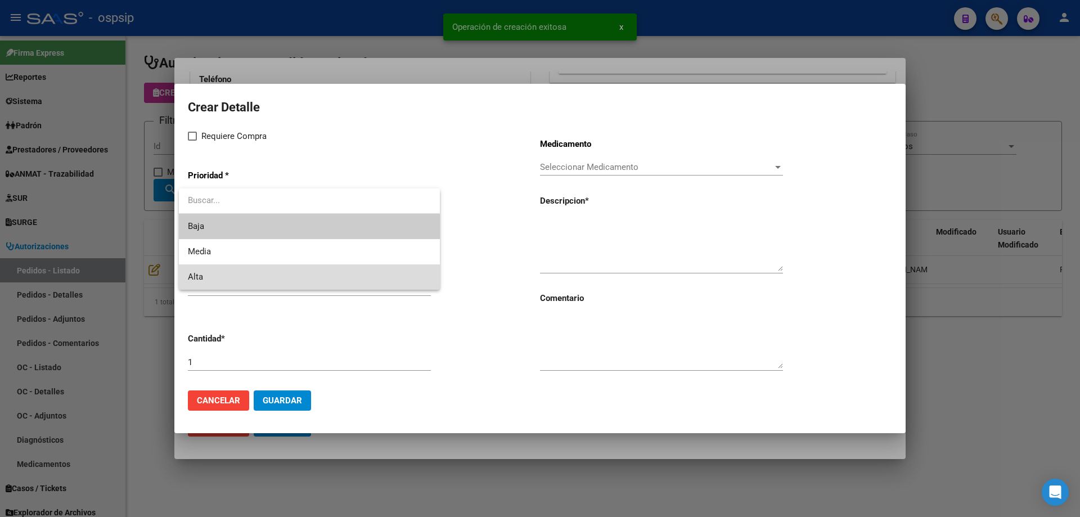
click at [249, 276] on span "Alta" at bounding box center [309, 276] width 243 height 25
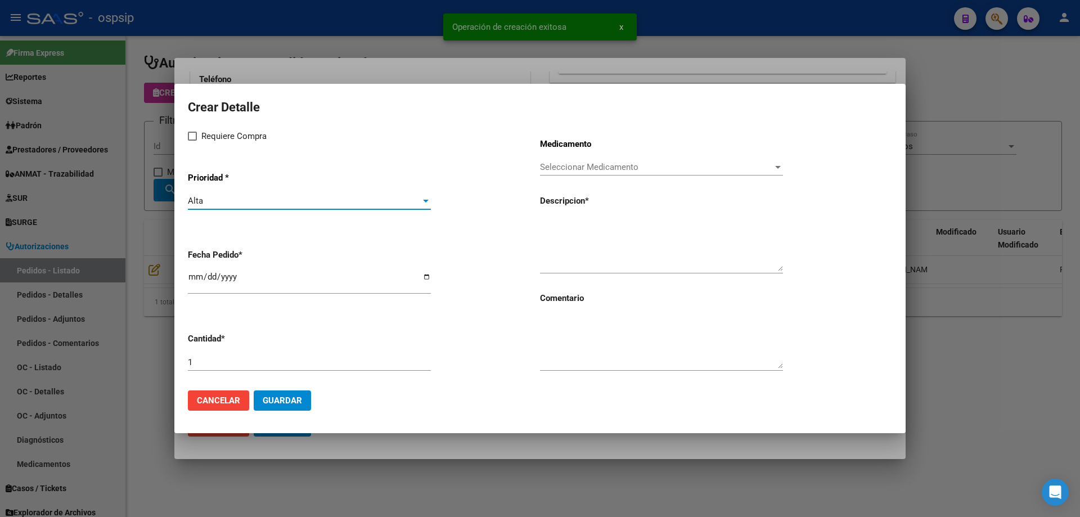
click at [210, 137] on span "Requiere Compra" at bounding box center [233, 135] width 65 height 13
click at [192, 141] on input "Requiere Compra" at bounding box center [192, 141] width 1 height 1
checkbox input "true"
click at [560, 166] on span "Seleccionar Medicamento" at bounding box center [656, 167] width 233 height 10
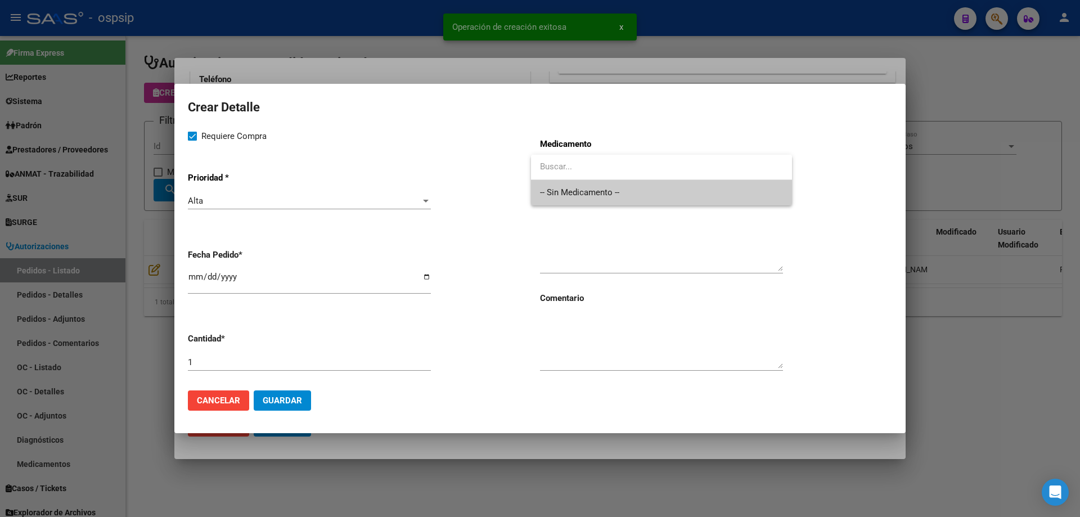
click at [556, 195] on span "-- Sin Medicamento --" at bounding box center [661, 192] width 243 height 25
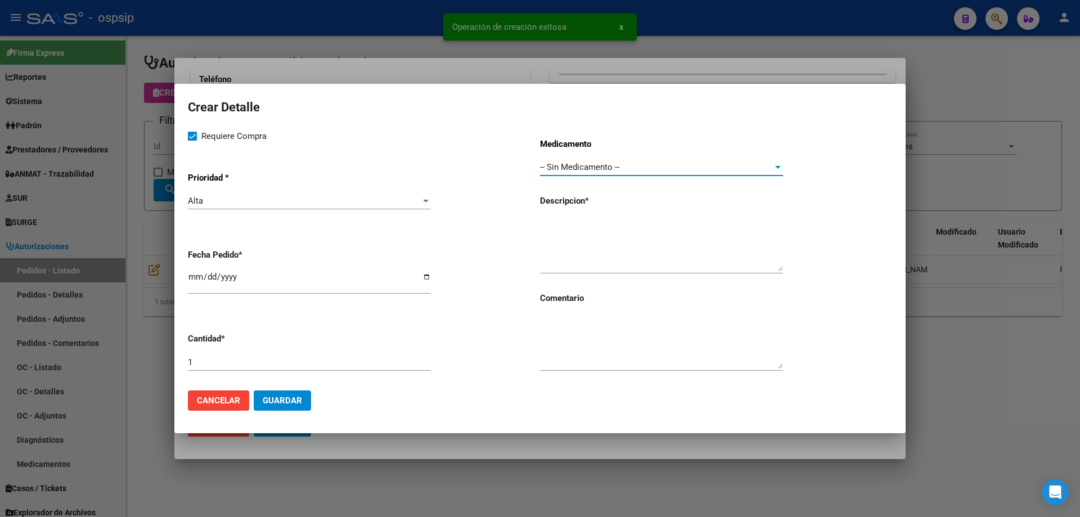
click at [191, 275] on input "[DATE]" at bounding box center [309, 281] width 243 height 18
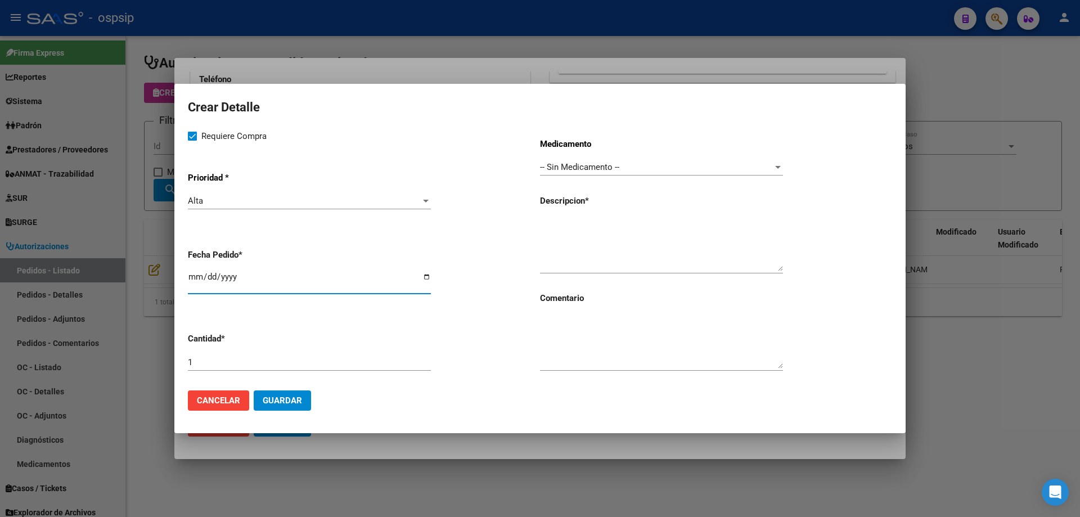
type input "[DATE]"
click at [544, 234] on textarea at bounding box center [661, 244] width 243 height 53
click at [677, 225] on textarea "Polvo brava (Código 19015)" at bounding box center [661, 244] width 243 height 53
type textarea "Polvo brava (Código 19015)"
click at [291, 397] on span "Guardar" at bounding box center [282, 400] width 39 height 10
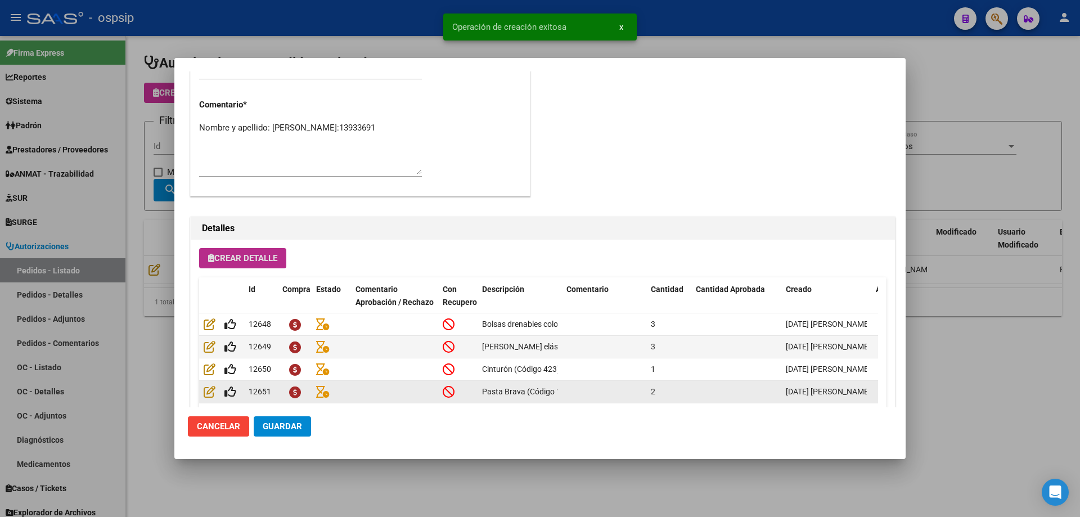
scroll to position [393, 0]
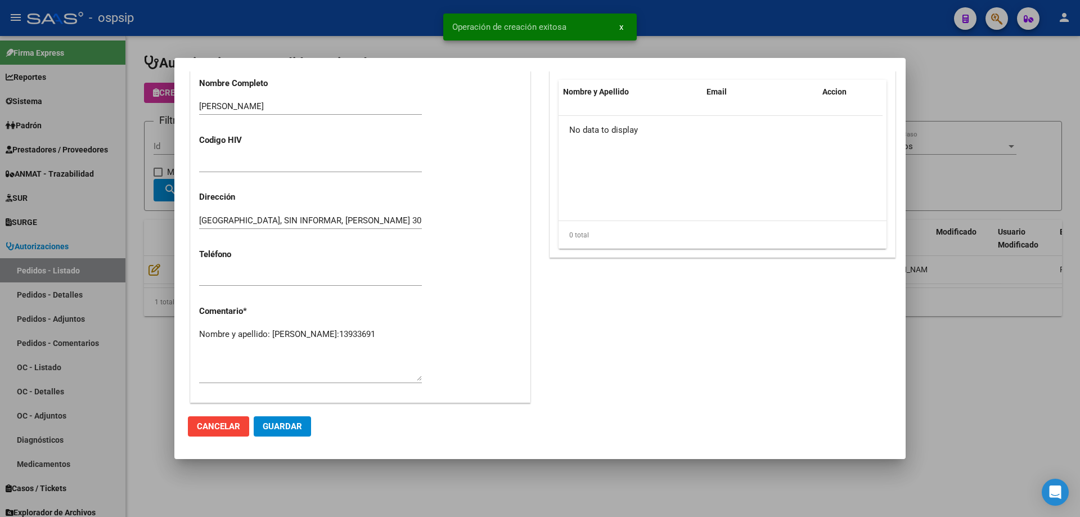
click at [307, 342] on textarea "Nombre y apellido: [PERSON_NAME]:13933691" at bounding box center [310, 354] width 223 height 53
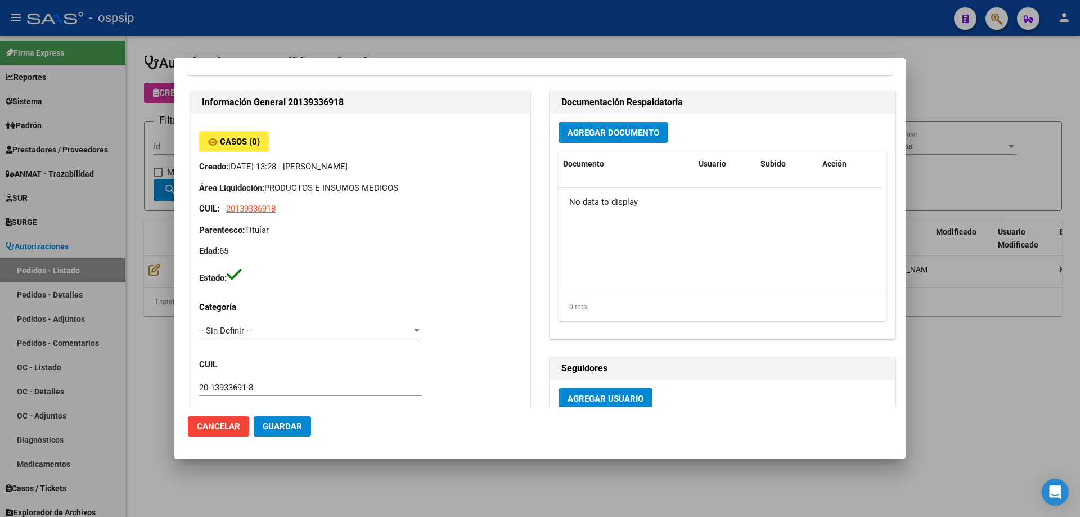
scroll to position [0, 0]
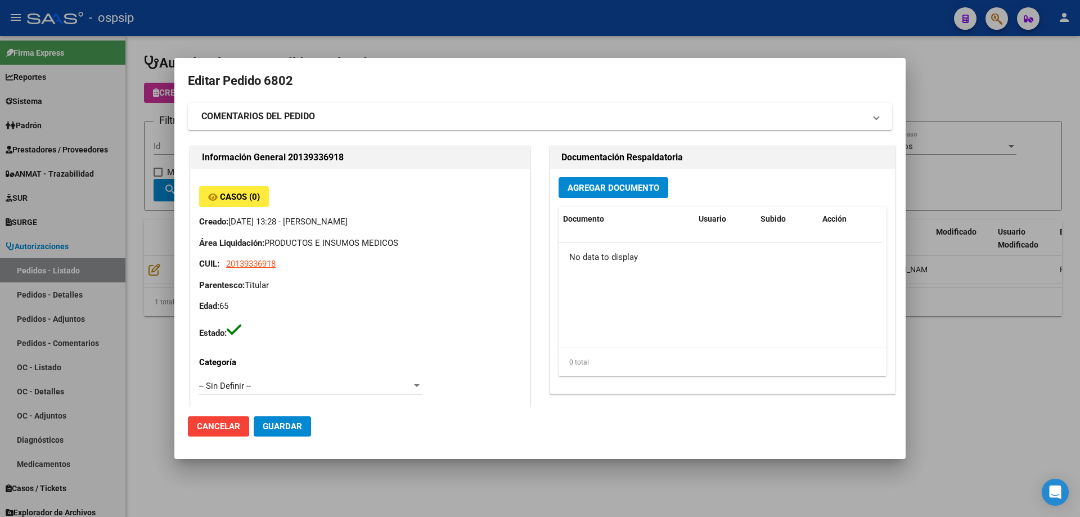
click at [271, 423] on span "Guardar" at bounding box center [282, 426] width 39 height 10
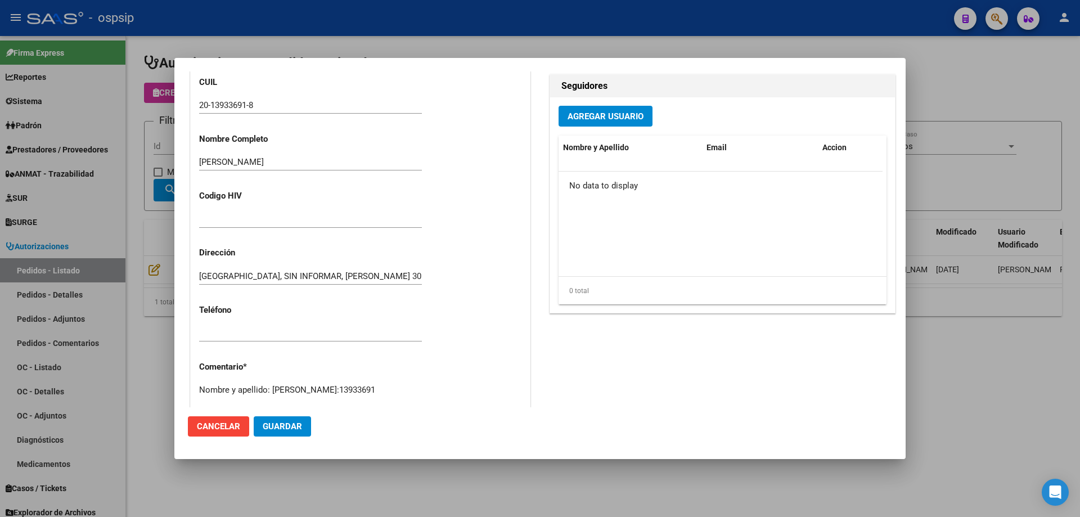
scroll to position [562, 0]
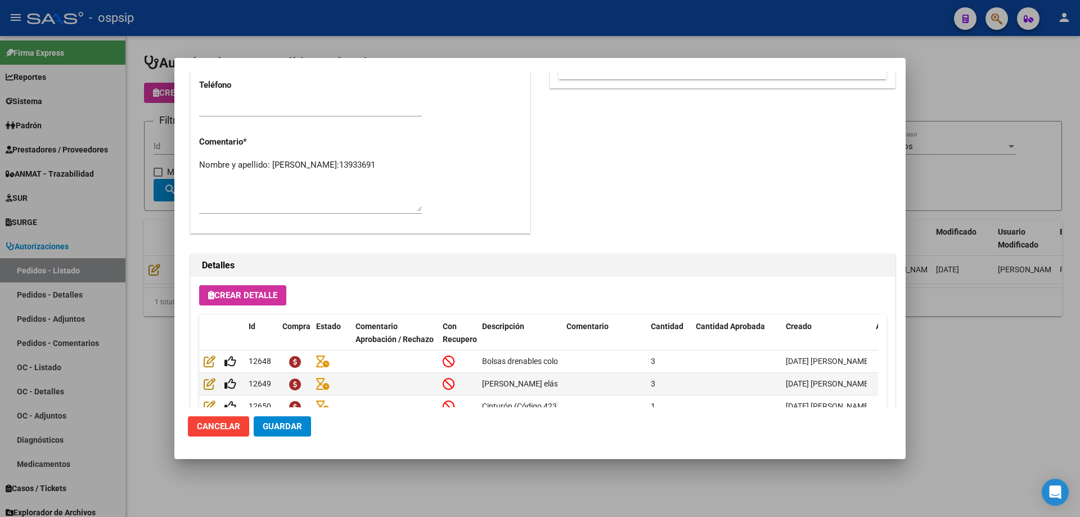
click at [263, 177] on textarea "Nombre y apellido: [PERSON_NAME]:13933691" at bounding box center [310, 185] width 223 height 53
type textarea "Nombre y apellido: [PERSON_NAME]:13933691 CORREGIR, ESTA MAL LA ORDEN, YA AVISE…"
click at [298, 431] on span "Guardar" at bounding box center [282, 426] width 39 height 10
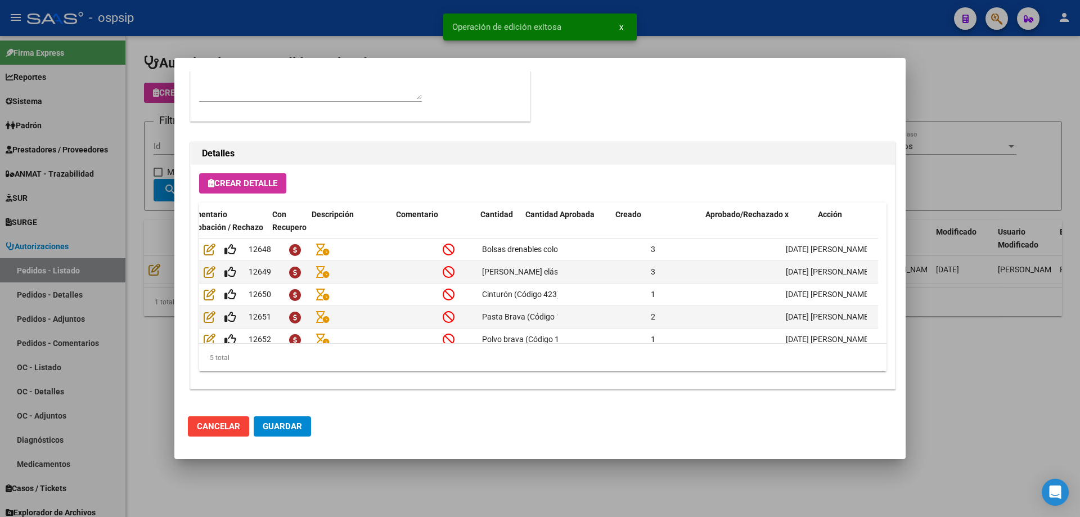
scroll to position [0, 170]
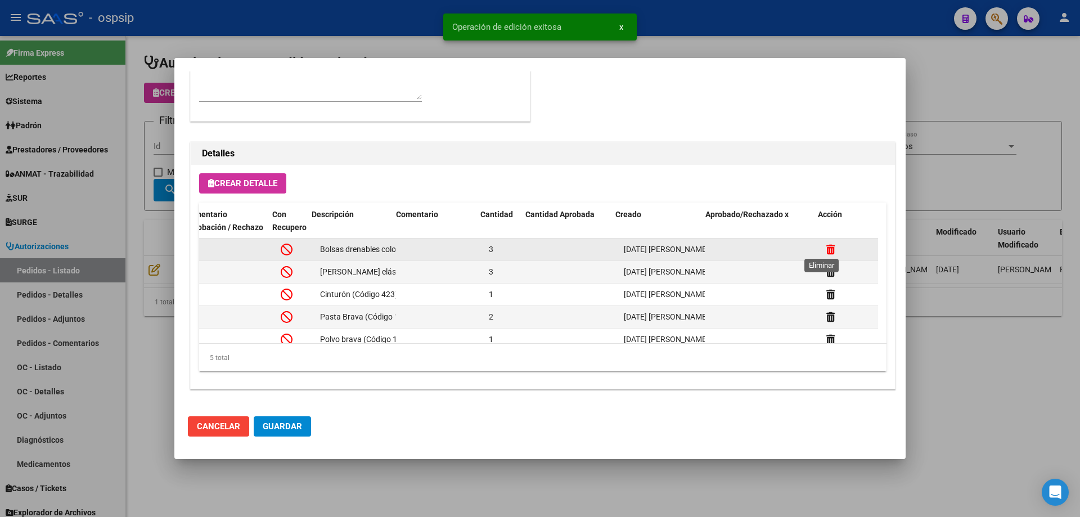
click at [826, 251] on icon at bounding box center [830, 249] width 8 height 11
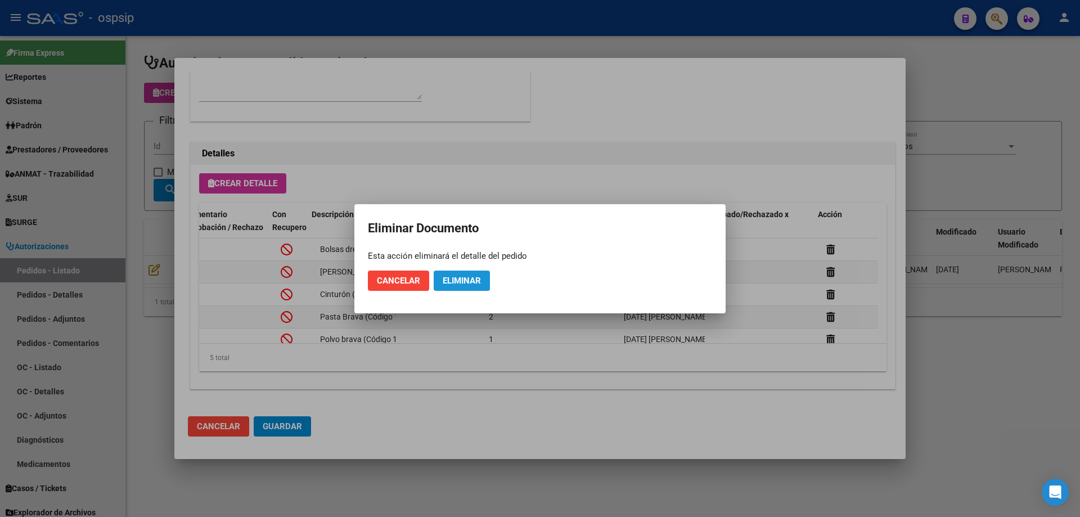
click at [457, 274] on button "Eliminar" at bounding box center [462, 280] width 56 height 20
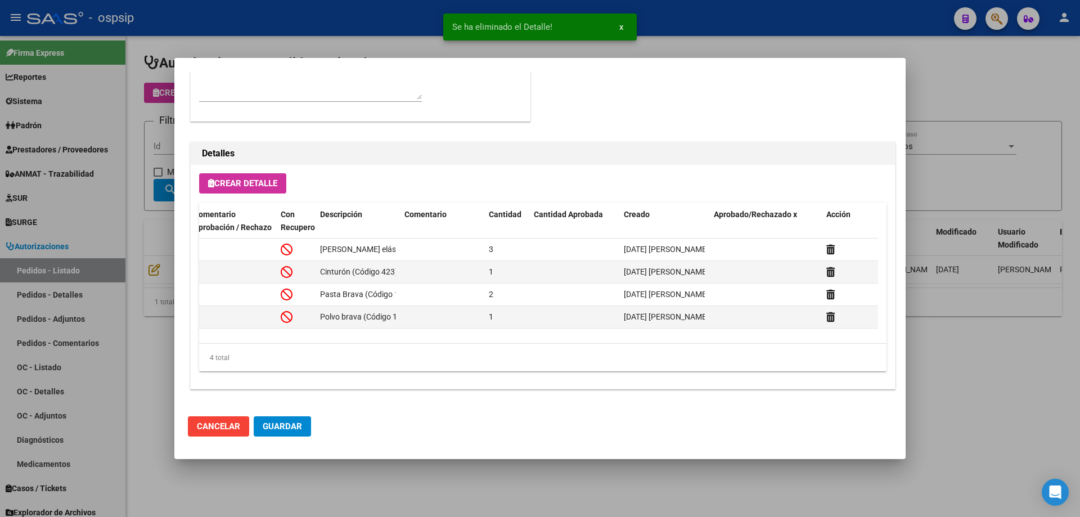
scroll to position [0, 162]
click at [303, 419] on button "Guardar" at bounding box center [282, 426] width 57 height 20
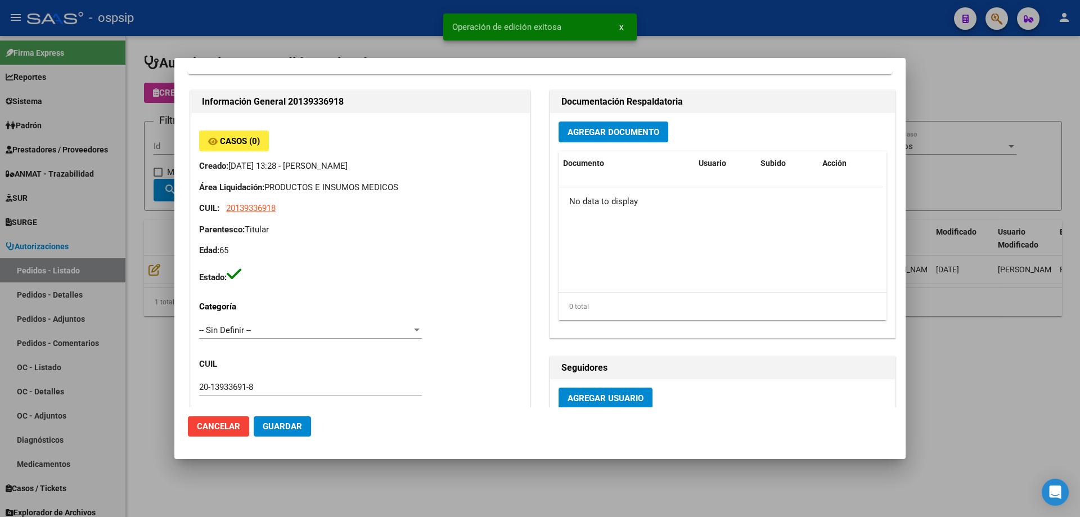
scroll to position [0, 0]
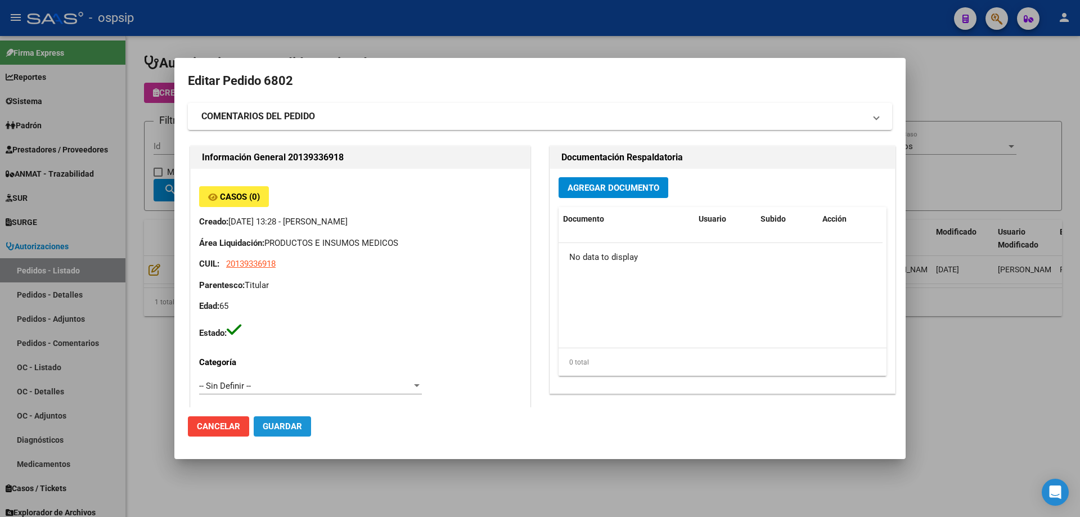
click at [295, 427] on span "Guardar" at bounding box center [282, 426] width 39 height 10
click at [118, 177] on div at bounding box center [540, 258] width 1080 height 517
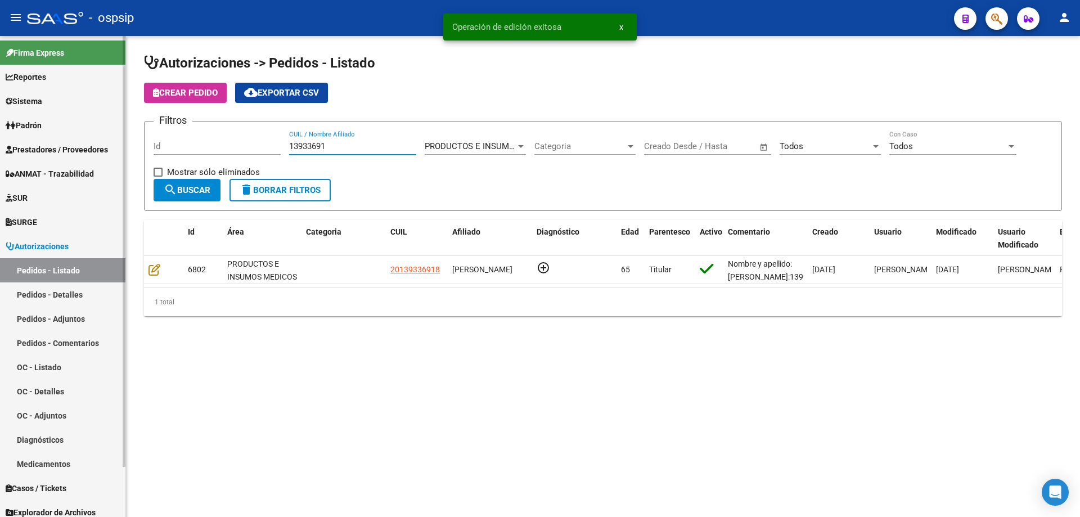
drag, startPoint x: 365, startPoint y: 148, endPoint x: 0, endPoint y: 88, distance: 369.8
click at [0, 88] on mat-sidenav-container "Firma Express Reportes Egresos Devengados Auditorías x Área Auditorías x Usuari…" at bounding box center [540, 276] width 1080 height 481
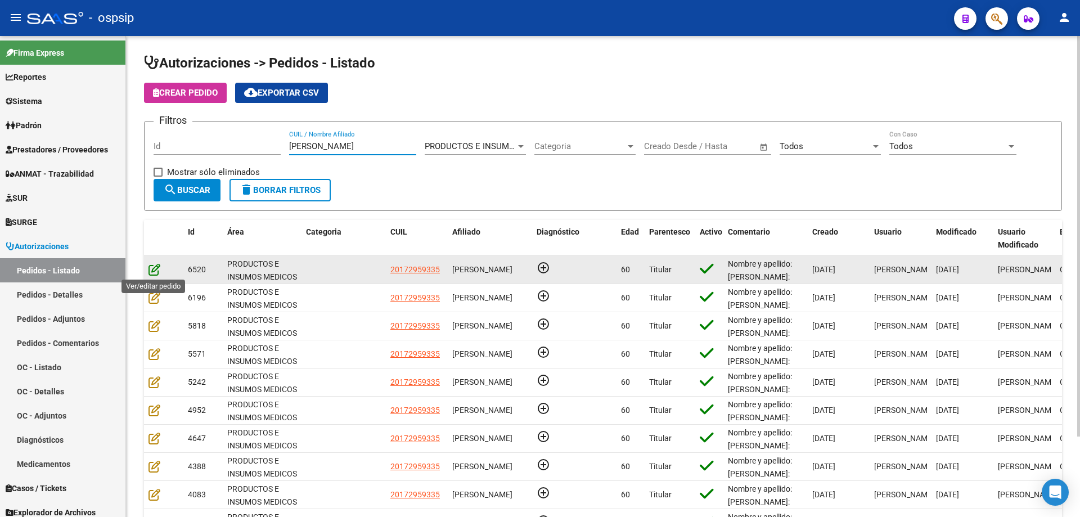
type input "[PERSON_NAME]"
click at [154, 272] on icon at bounding box center [154, 269] width 12 height 12
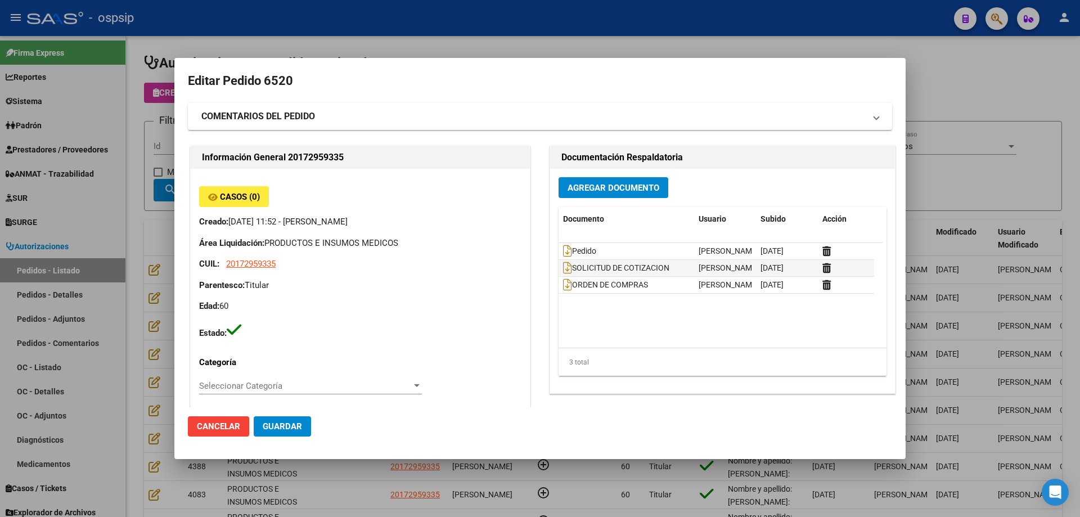
click at [152, 211] on div at bounding box center [540, 258] width 1080 height 517
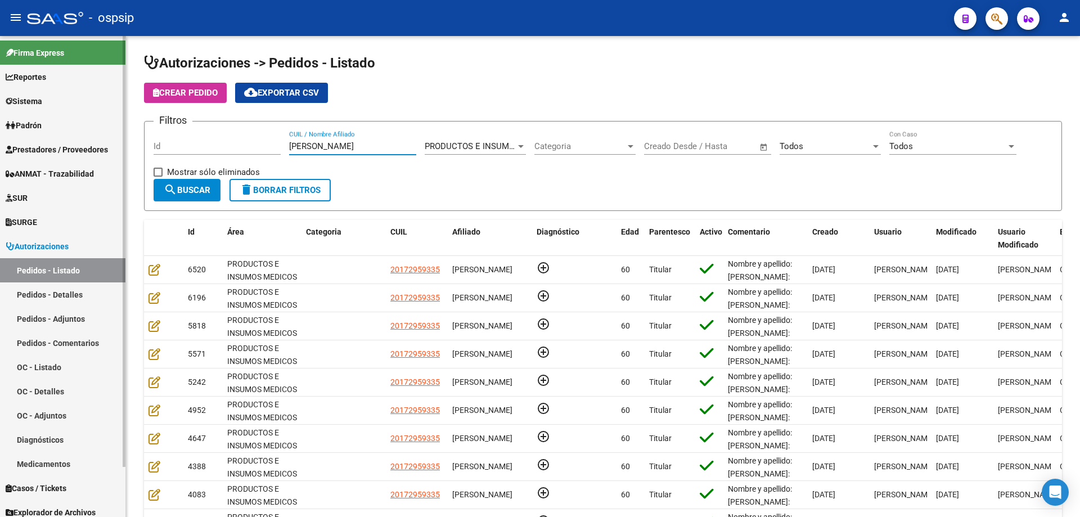
drag, startPoint x: 364, startPoint y: 146, endPoint x: 62, endPoint y: 113, distance: 304.3
click at [62, 113] on mat-sidenav-container "Firma Express Reportes Egresos Devengados Auditorías x Área Auditorías x Usuari…" at bounding box center [540, 276] width 1080 height 481
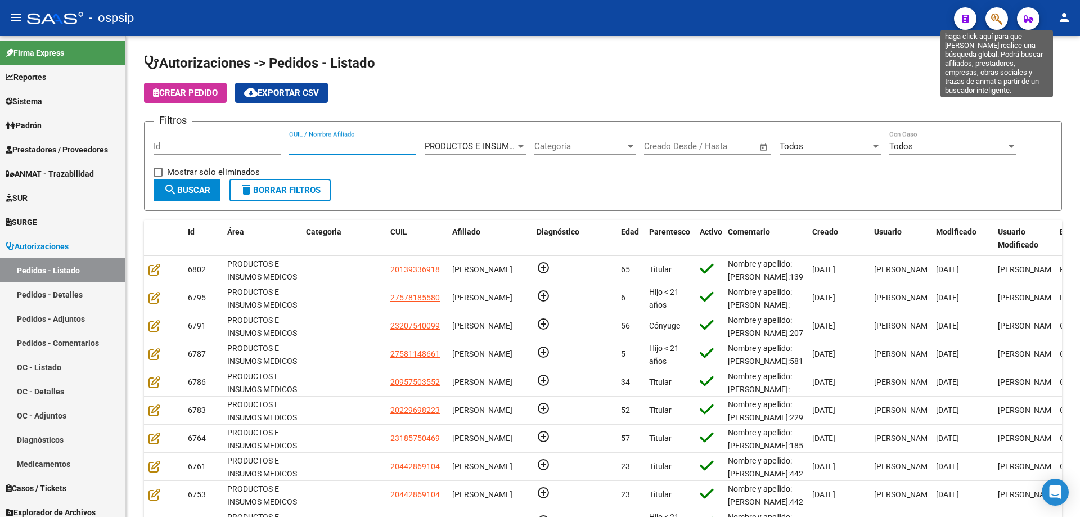
click at [993, 24] on icon "button" at bounding box center [996, 18] width 11 height 13
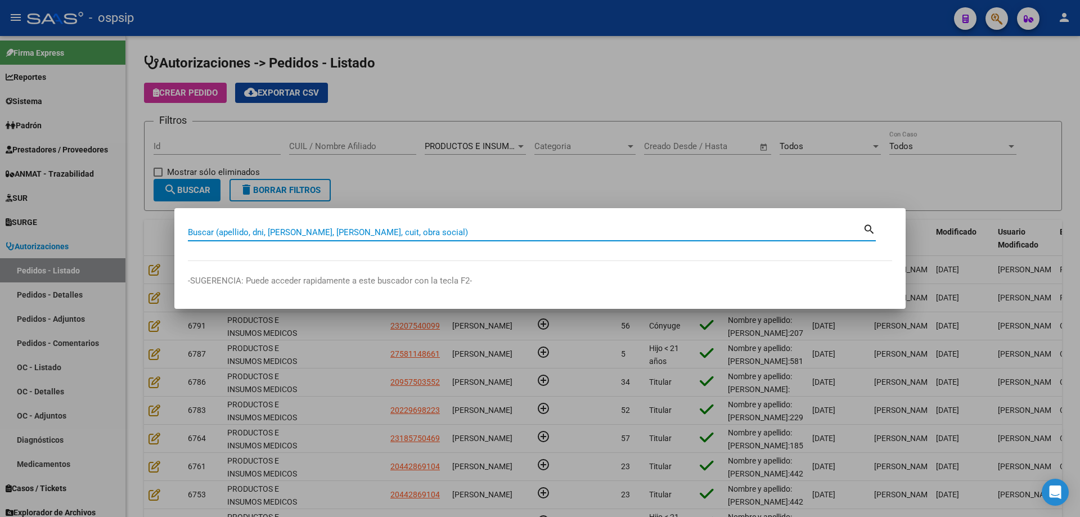
click at [626, 236] on input "Buscar (apellido, dni, [PERSON_NAME], [PERSON_NAME], cuit, obra social)" at bounding box center [525, 232] width 675 height 10
click at [630, 233] on input "Buscar (apellido, dni, [PERSON_NAME], [PERSON_NAME], cuit, obra social)" at bounding box center [525, 232] width 675 height 10
type input "23575901"
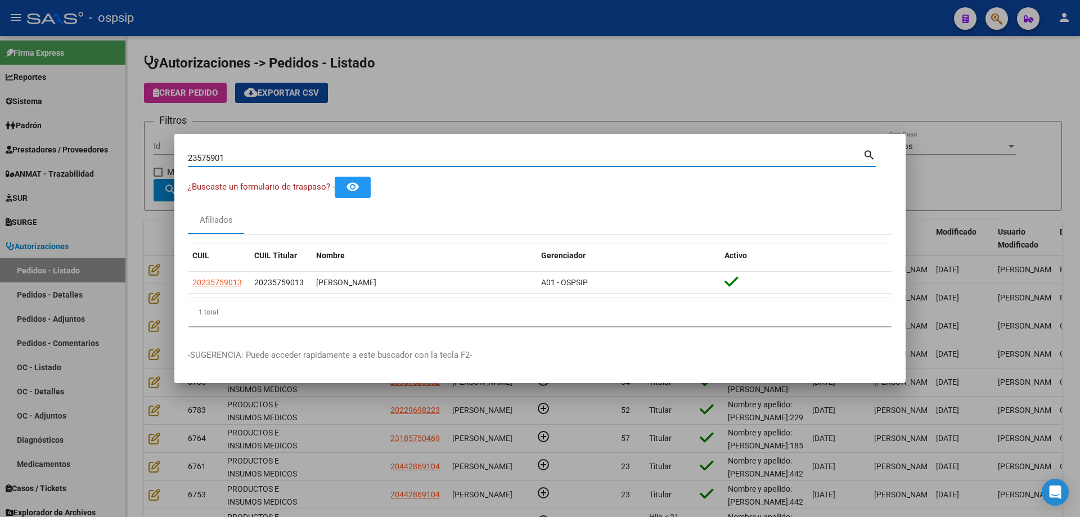
click at [209, 154] on input "23575901" at bounding box center [525, 158] width 675 height 10
drag, startPoint x: 243, startPoint y: 285, endPoint x: 184, endPoint y: 285, distance: 59.0
click at [184, 285] on mat-dialog-content "23575901 Buscar (apellido, dni, cuil, [PERSON_NAME], cuit, obra social) search …" at bounding box center [539, 241] width 731 height 188
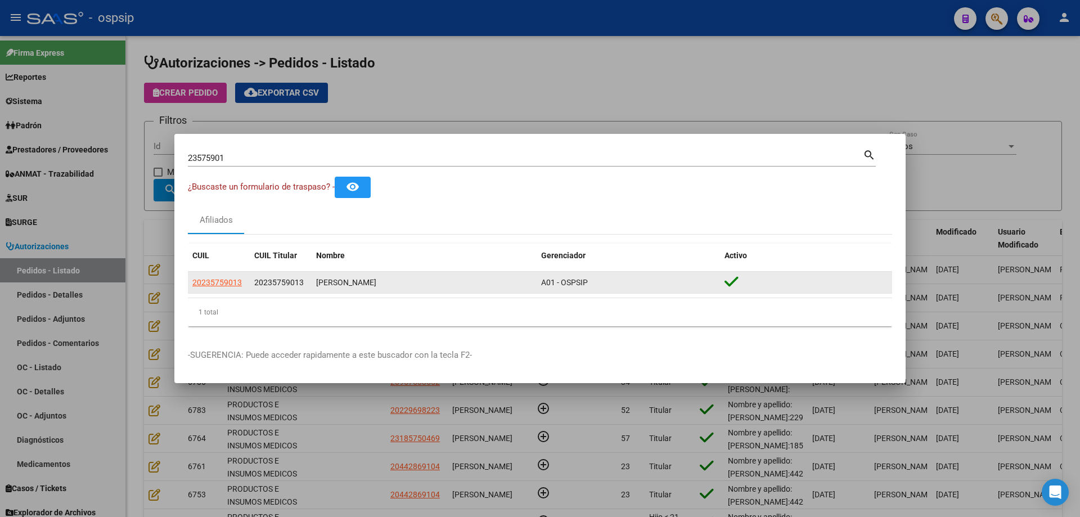
copy datatable-body-row "20235759013"
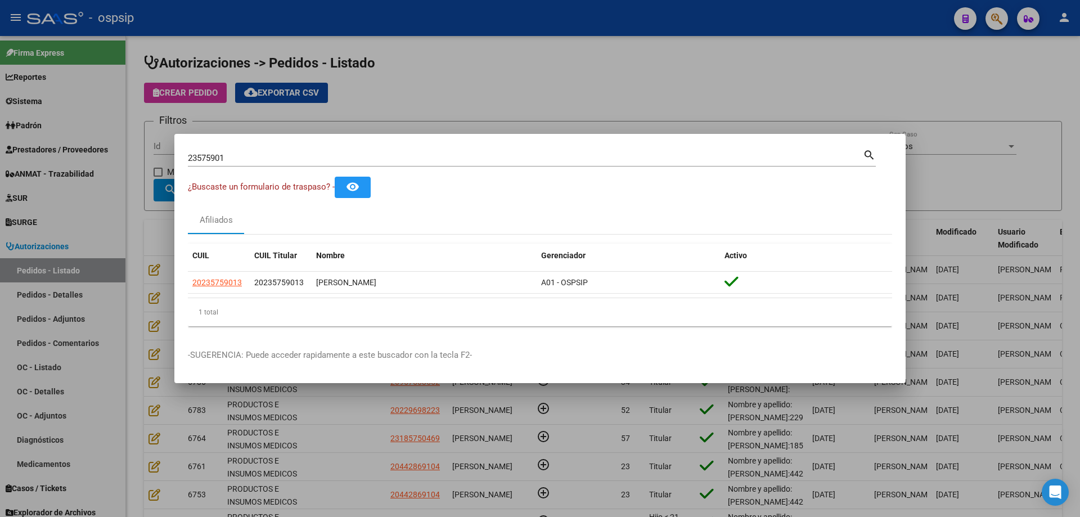
click at [210, 154] on input "23575901" at bounding box center [525, 158] width 675 height 10
type input "39929846"
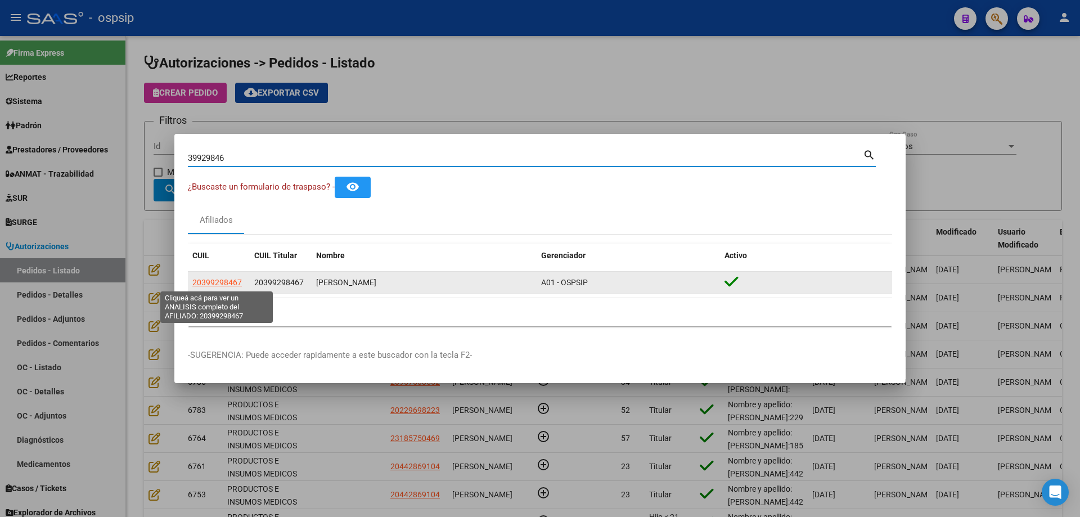
click at [215, 286] on span "20399298467" at bounding box center [216, 282] width 49 height 9
type textarea "20399298467"
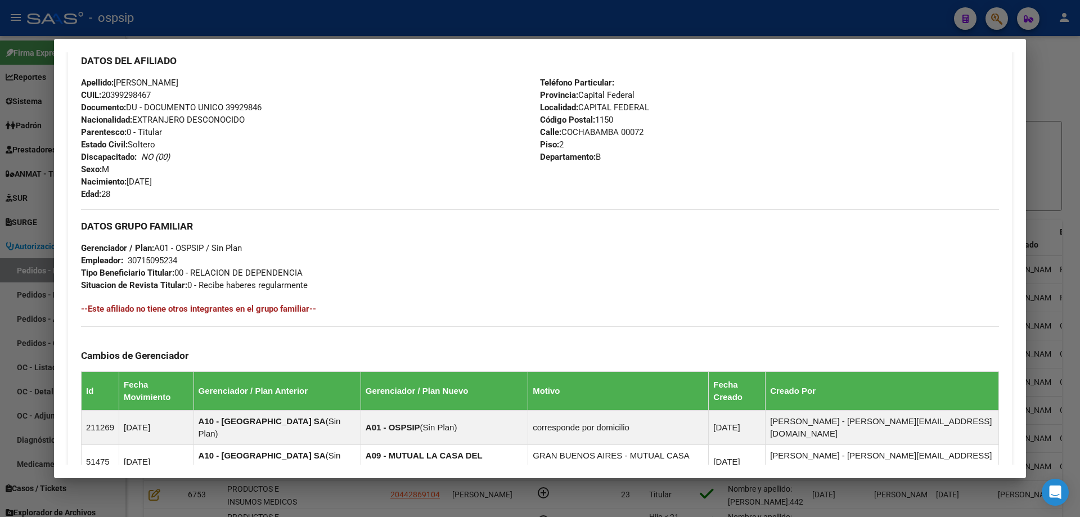
scroll to position [662, 0]
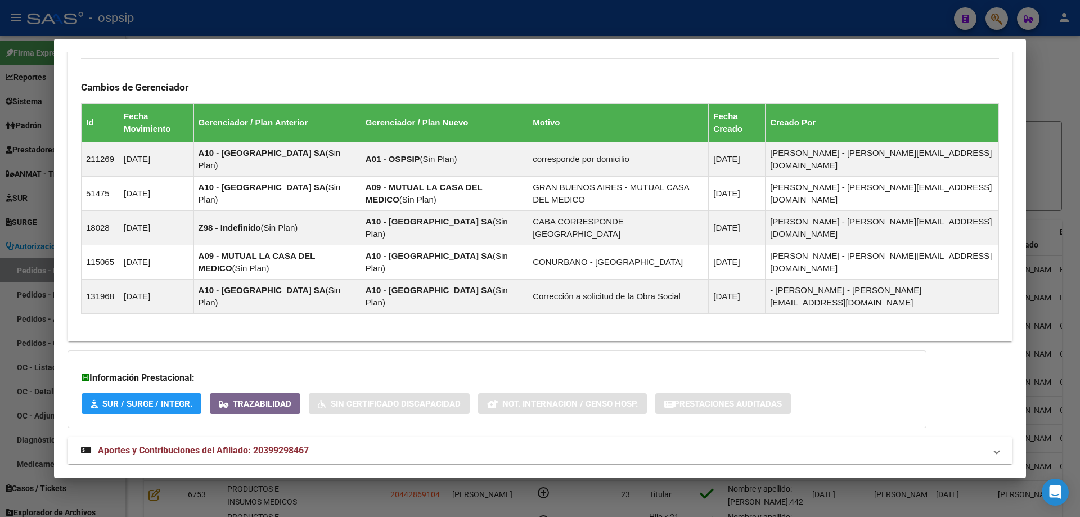
click at [179, 444] on strong "Aportes y Contribuciones del Afiliado: 20399298467" at bounding box center [195, 450] width 228 height 13
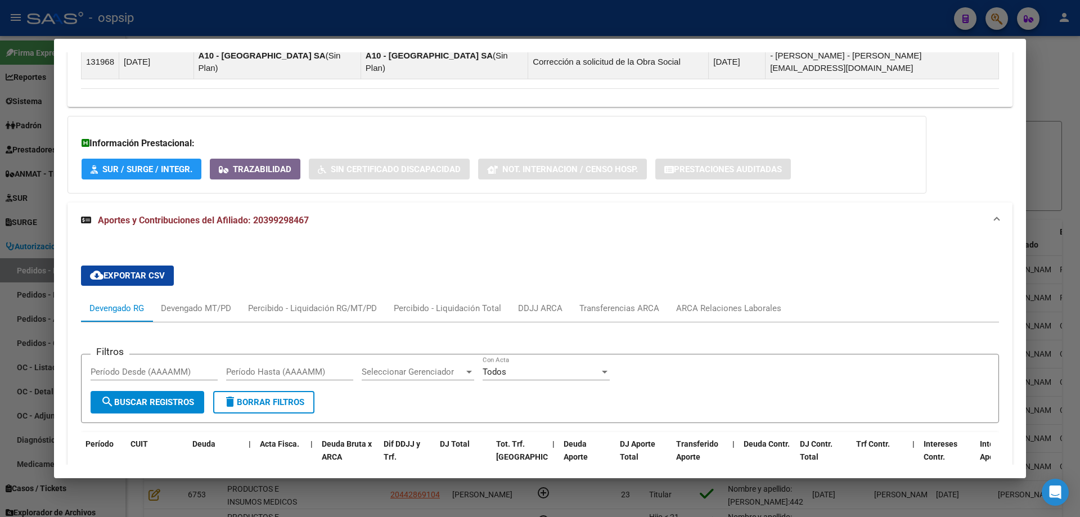
scroll to position [944, 0]
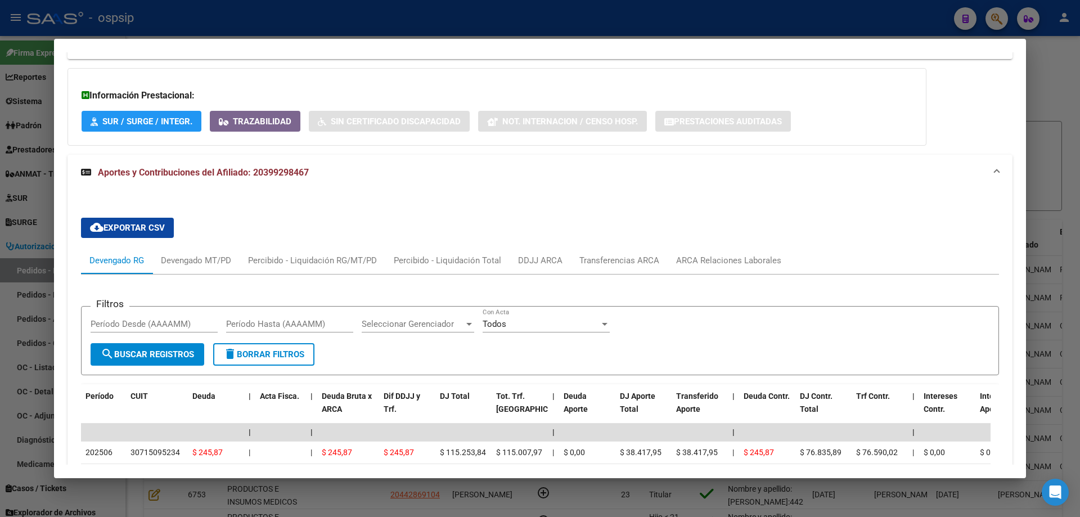
click at [44, 222] on div at bounding box center [540, 258] width 1080 height 517
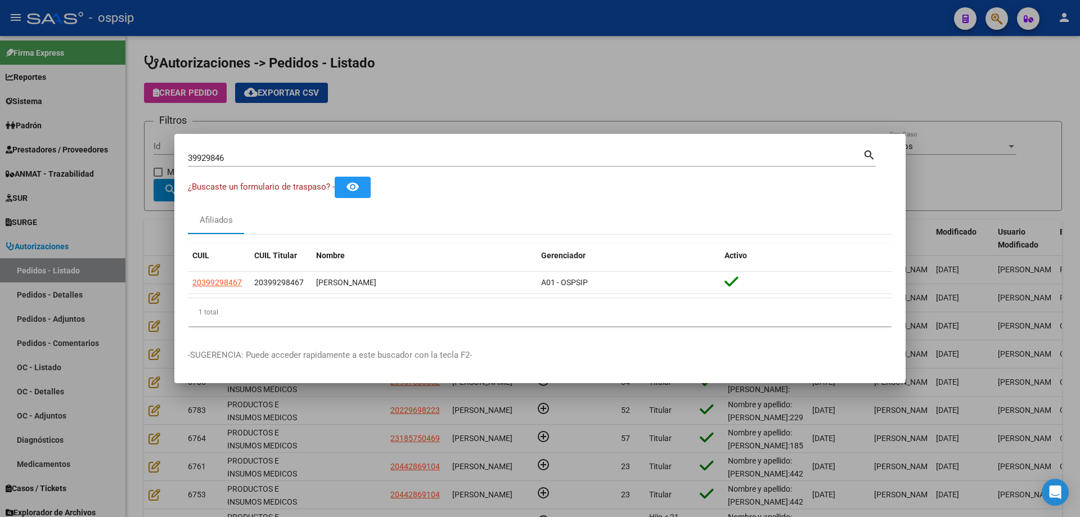
click at [193, 159] on input "39929846" at bounding box center [525, 158] width 675 height 10
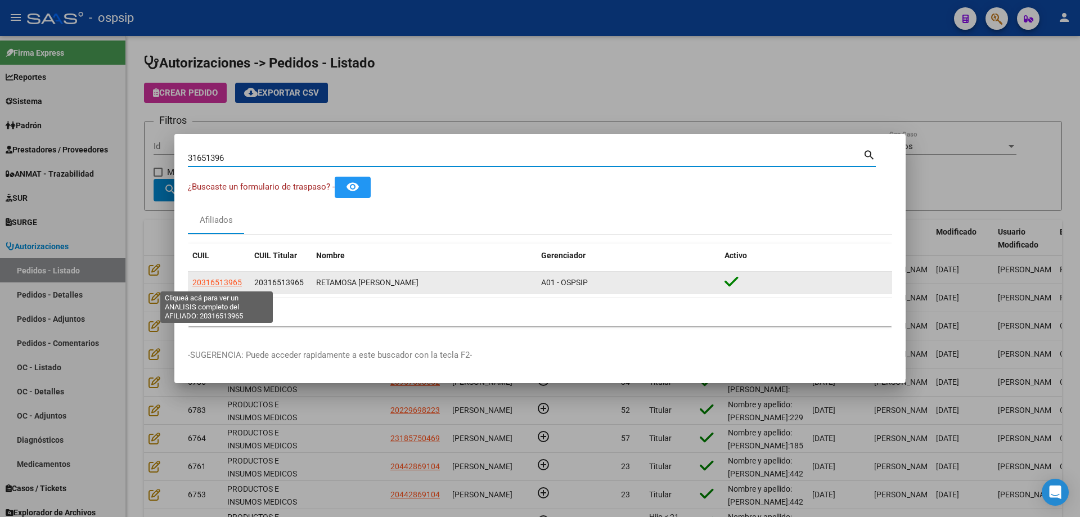
type input "31651396"
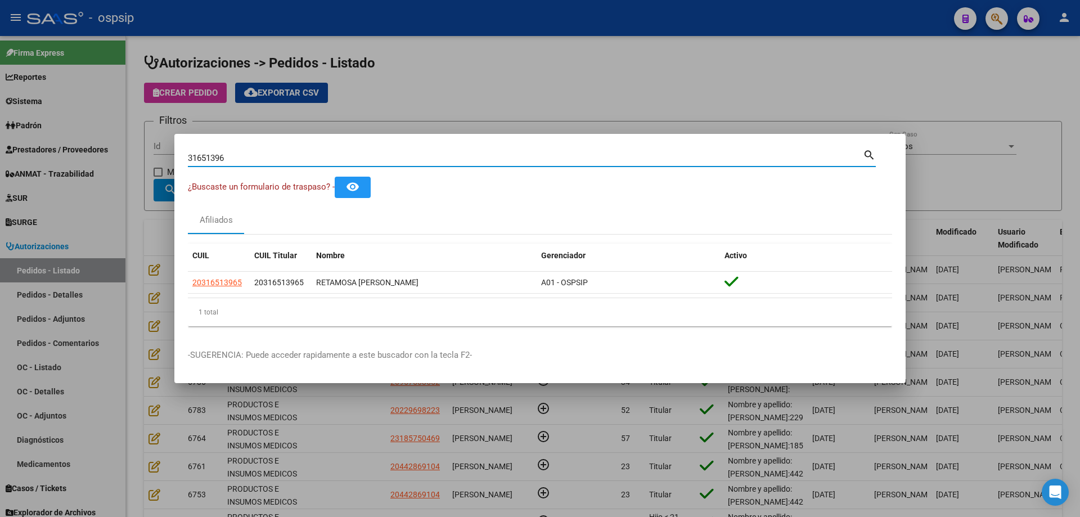
click at [217, 157] on input "31651396" at bounding box center [525, 158] width 675 height 10
drag, startPoint x: 217, startPoint y: 157, endPoint x: 186, endPoint y: 151, distance: 31.7
click at [182, 151] on mat-dialog-content "31651396 Buscar (apellido, dni, cuil, [PERSON_NAME], cuit, obra social) search …" at bounding box center [539, 241] width 731 height 188
click at [202, 152] on div "31651396 Buscar (apellido, dni, [PERSON_NAME], [PERSON_NAME], cuit, obra social)" at bounding box center [525, 158] width 675 height 17
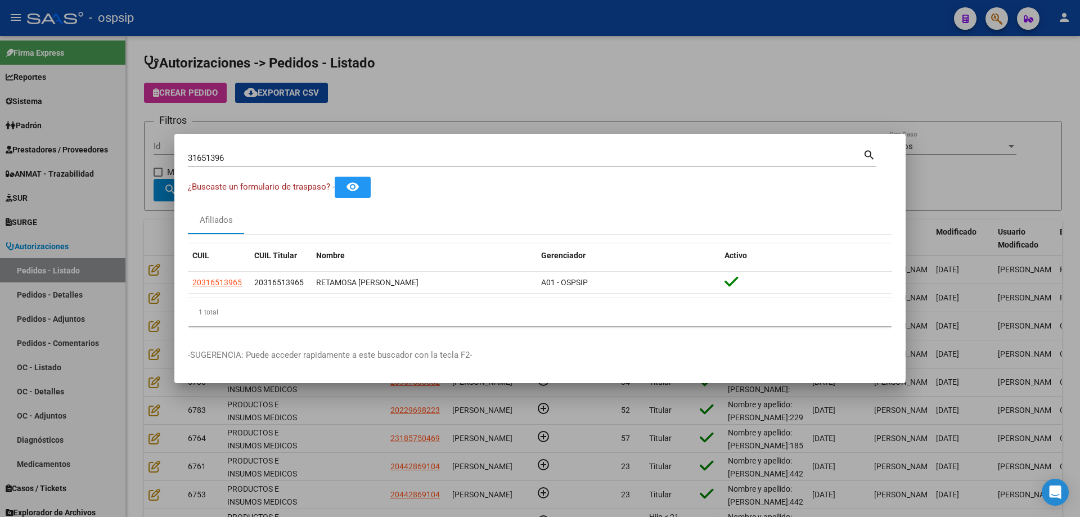
click at [202, 152] on div "31651396 Buscar (apellido, dni, [PERSON_NAME], [PERSON_NAME], cuit, obra social)" at bounding box center [525, 158] width 675 height 17
click at [206, 157] on input "31651396" at bounding box center [525, 158] width 675 height 10
